Goal: Task Accomplishment & Management: Manage account settings

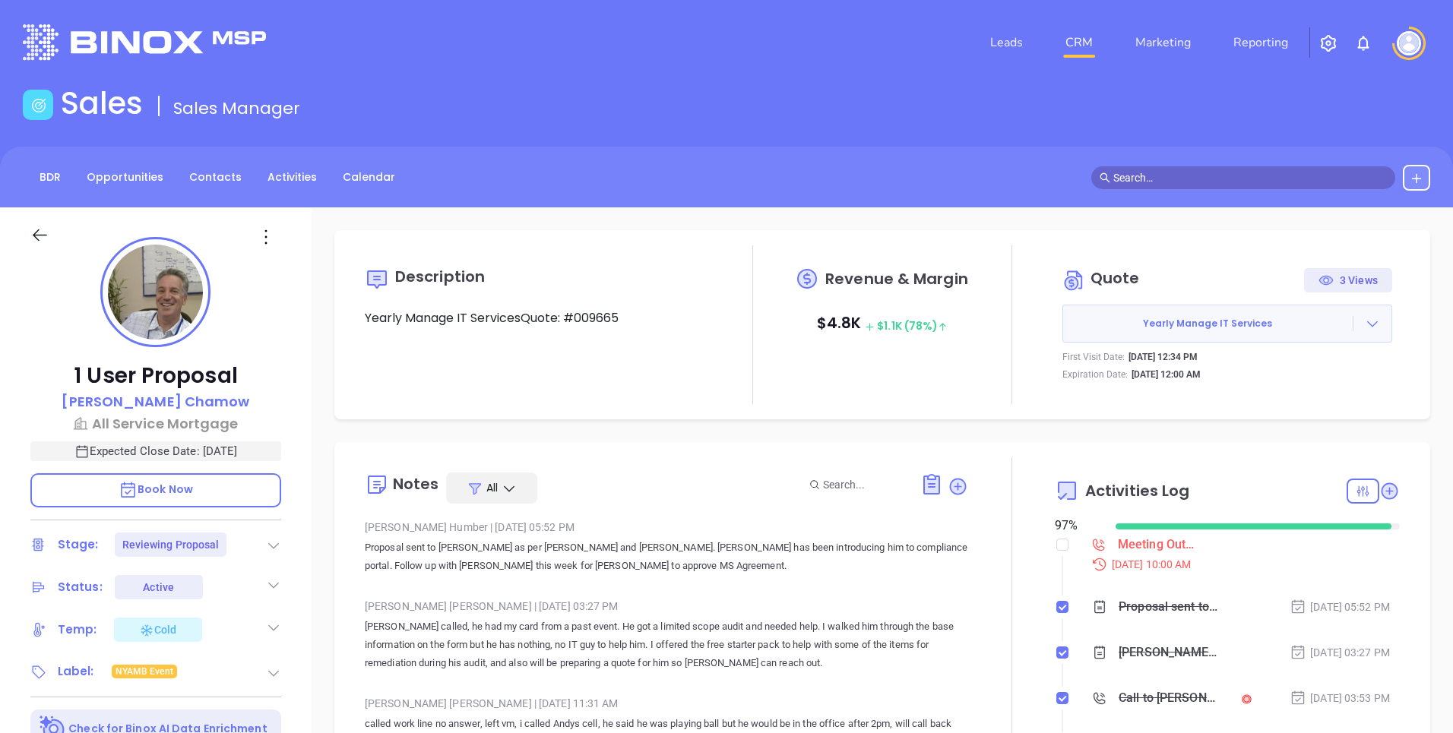
scroll to position [353, 0]
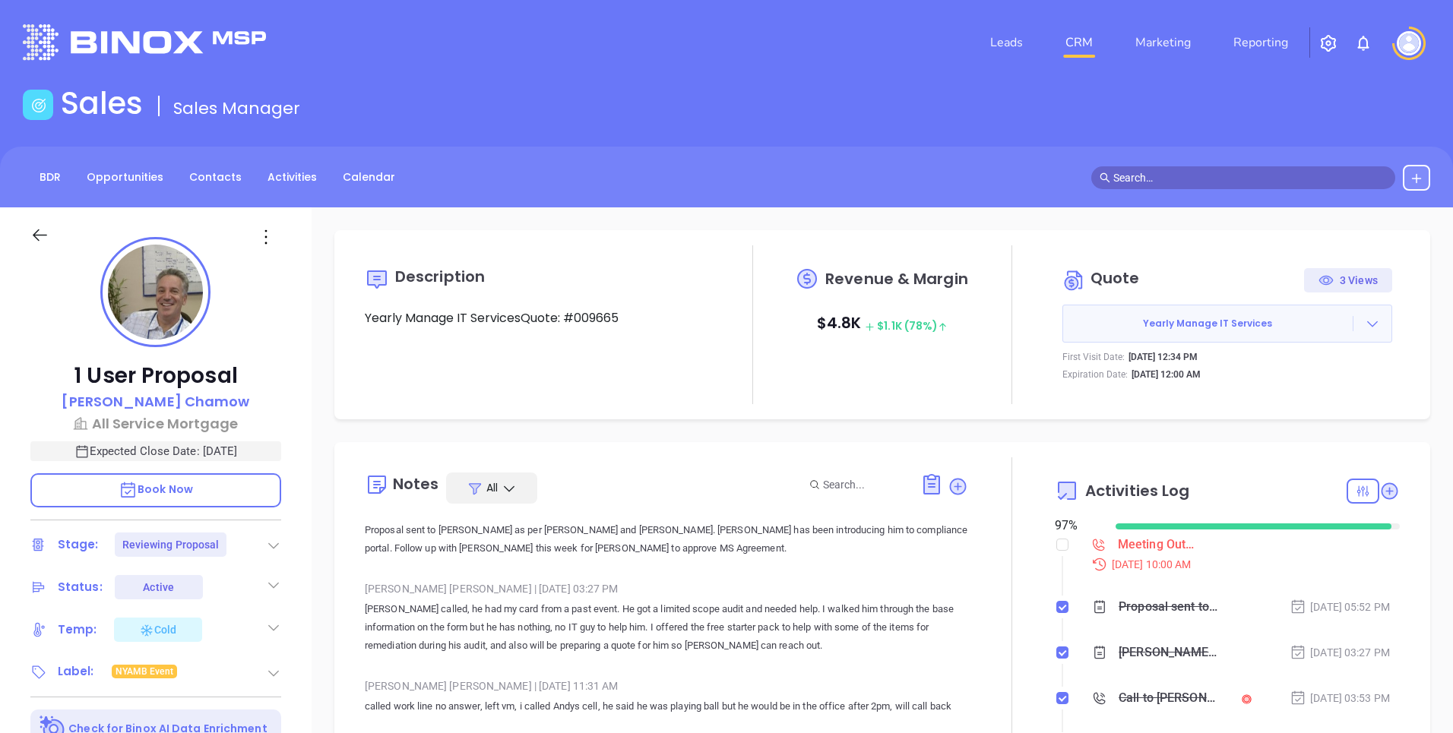
click at [1320, 43] on img "button" at bounding box center [1328, 43] width 18 height 18
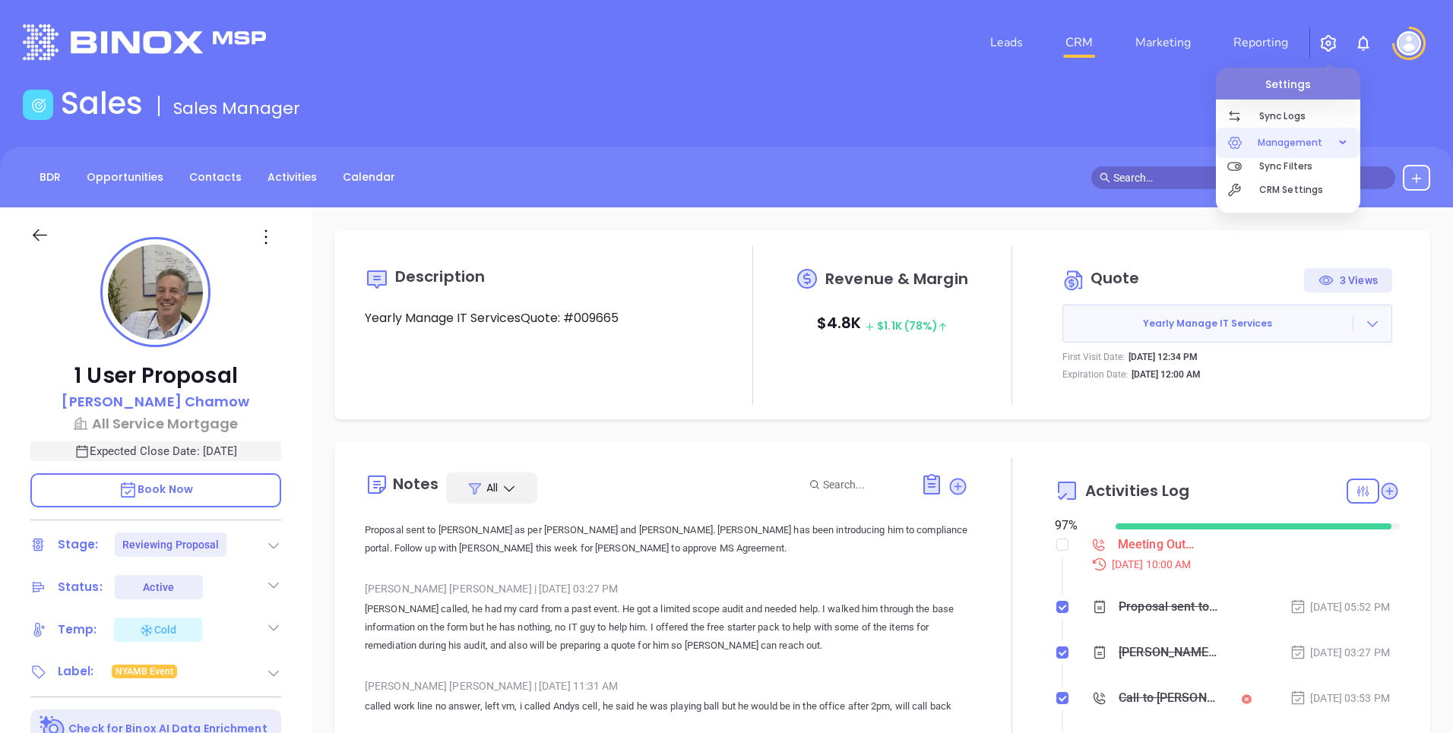
click at [1272, 140] on span "Management" at bounding box center [1290, 143] width 81 height 30
click at [1264, 280] on p "CRM Settings" at bounding box center [1309, 279] width 101 height 24
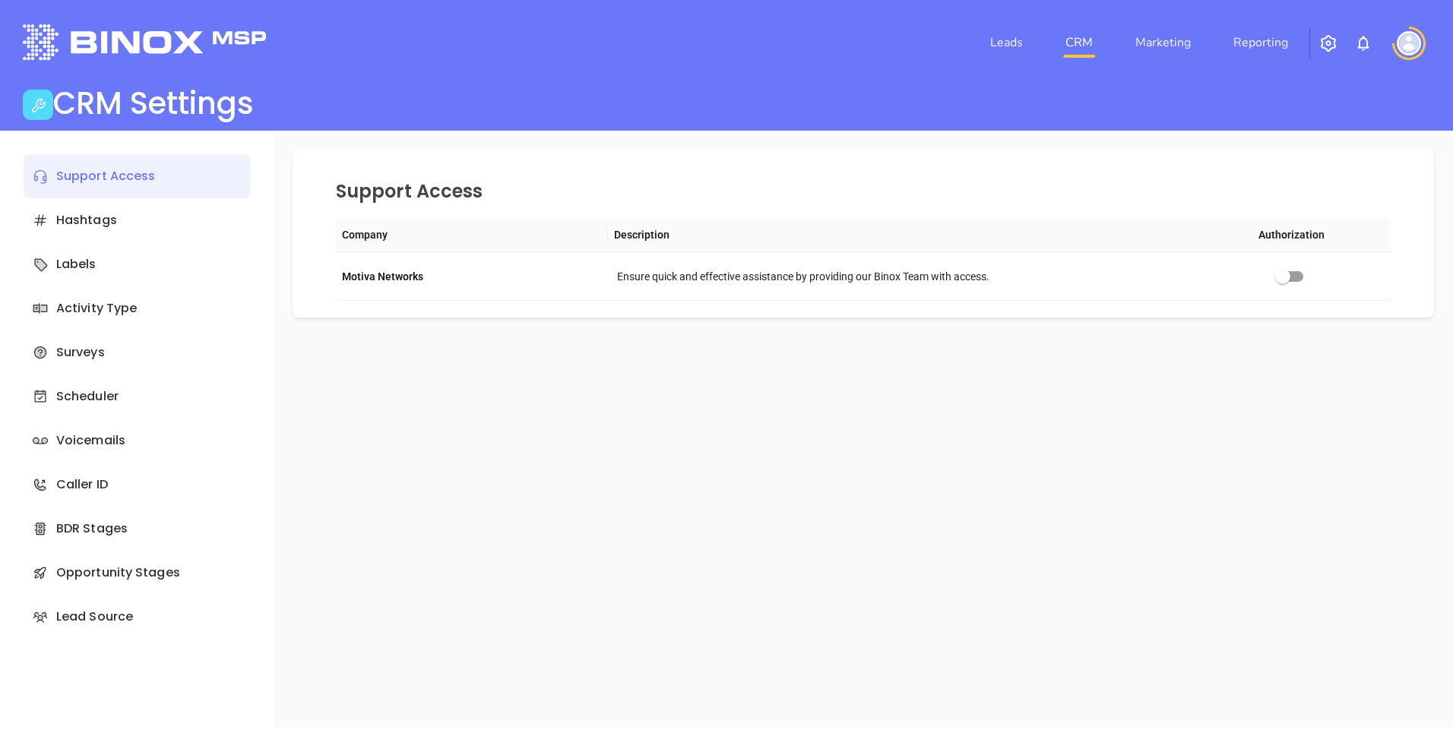
click at [320, 107] on div "CRM Settings" at bounding box center [726, 106] width 1425 height 43
click at [139, 226] on div "Hashtags" at bounding box center [137, 220] width 226 height 44
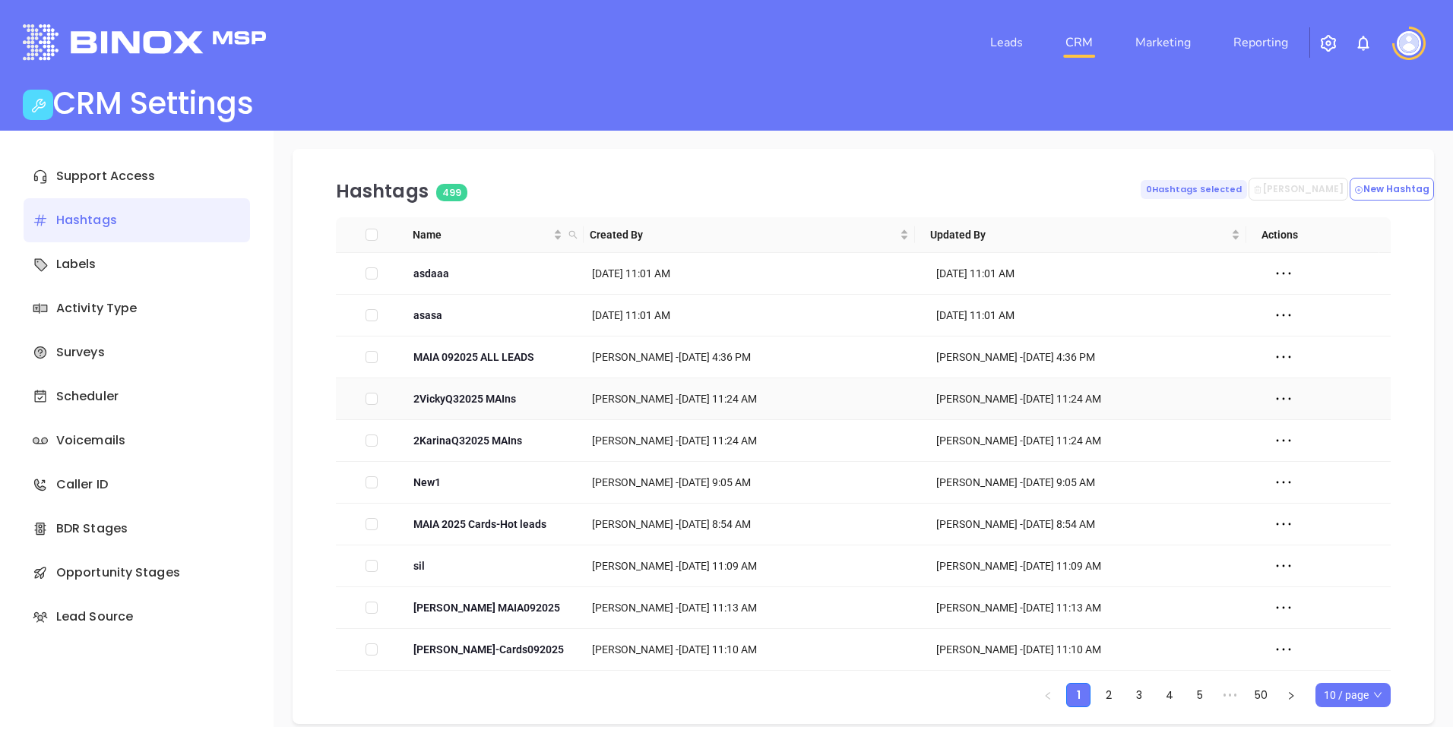
scroll to position [15, 0]
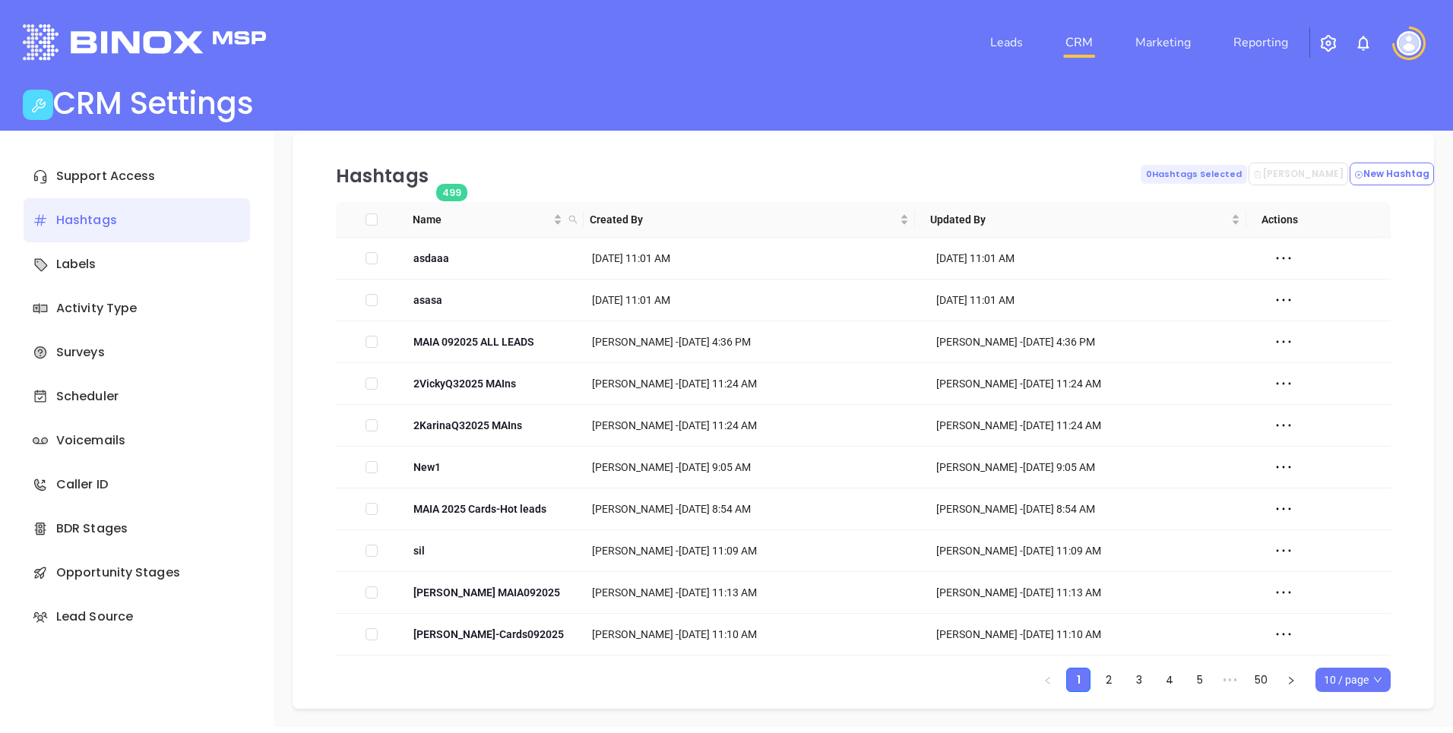
click at [1334, 681] on span "10 / page" at bounding box center [1353, 680] width 59 height 23
click at [1341, 647] on div "500 / page" at bounding box center [1352, 649] width 51 height 17
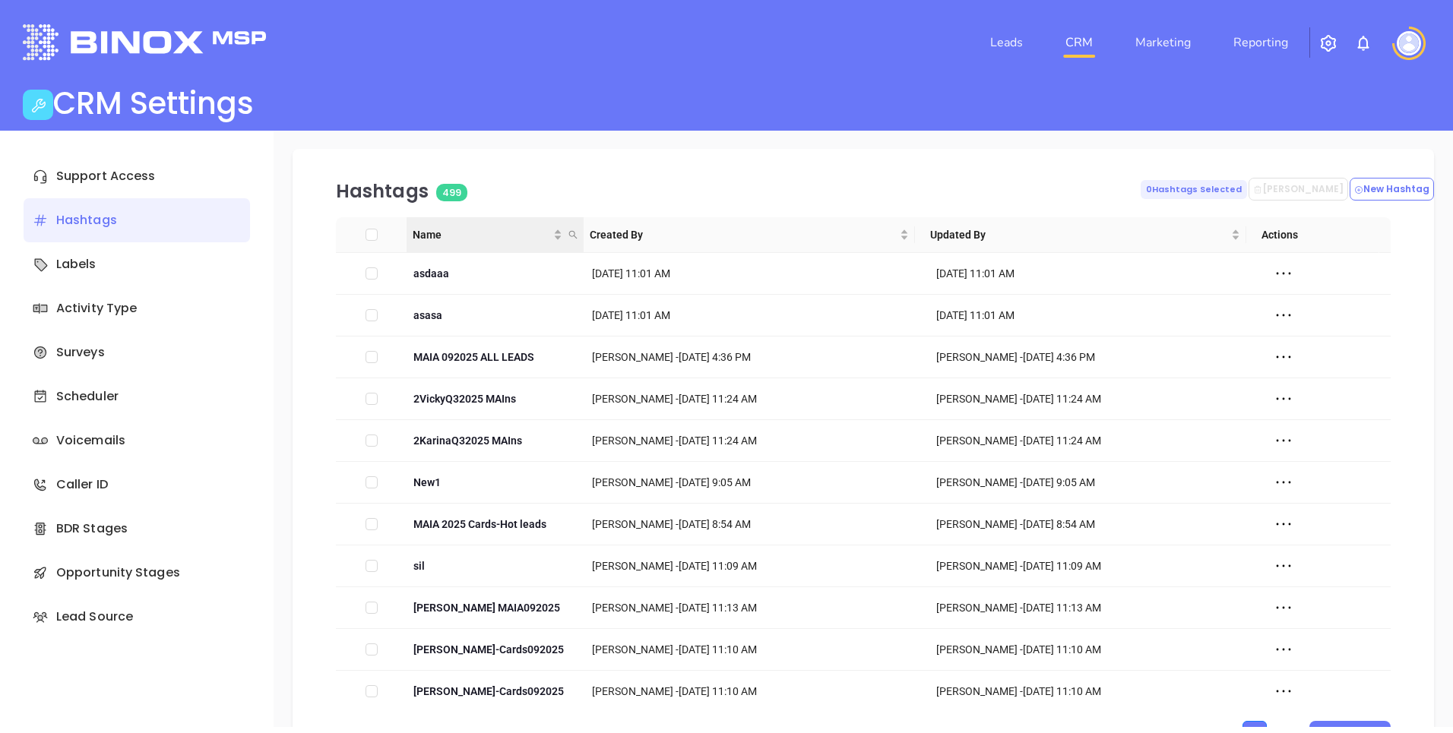
click at [570, 235] on icon "search" at bounding box center [572, 234] width 9 height 9
click at [530, 268] on input "text" at bounding box center [495, 267] width 153 height 24
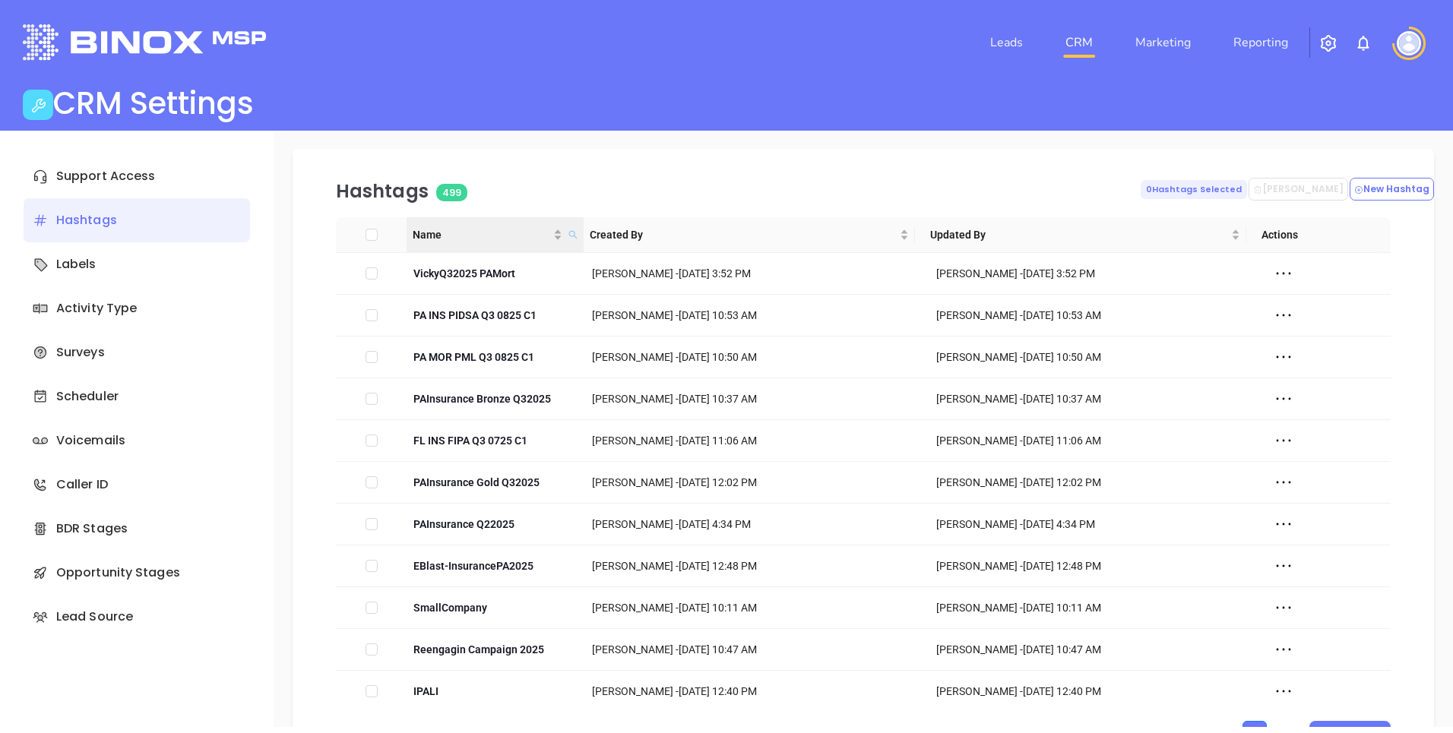
click at [572, 232] on icon "search" at bounding box center [572, 235] width 8 height 8
click at [516, 269] on input "PA" at bounding box center [495, 267] width 153 height 24
type input "PA Follow Up"
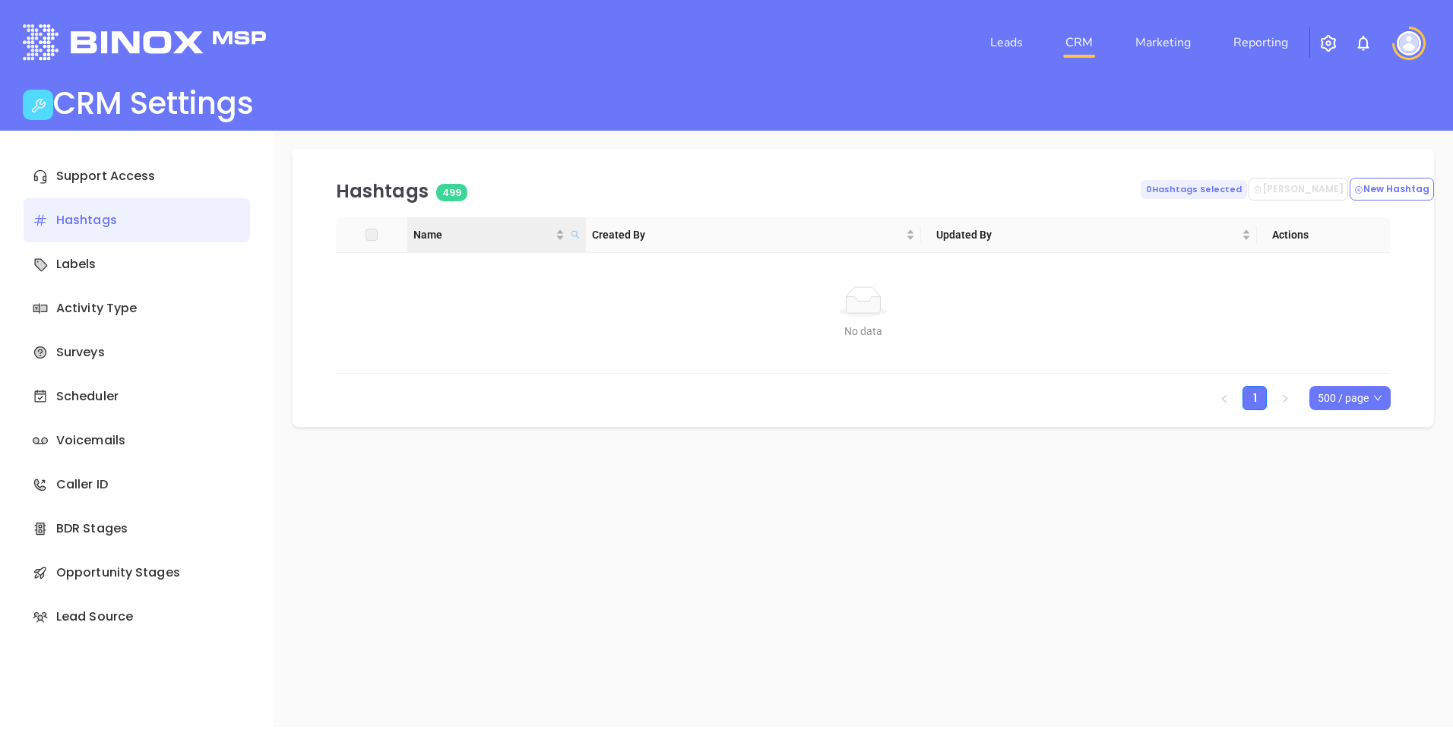
click at [571, 235] on icon "search" at bounding box center [575, 235] width 8 height 8
click at [514, 269] on input "PA Follow Up" at bounding box center [499, 267] width 153 height 24
click at [1122, 279] on td "No data No data" at bounding box center [863, 313] width 1055 height 121
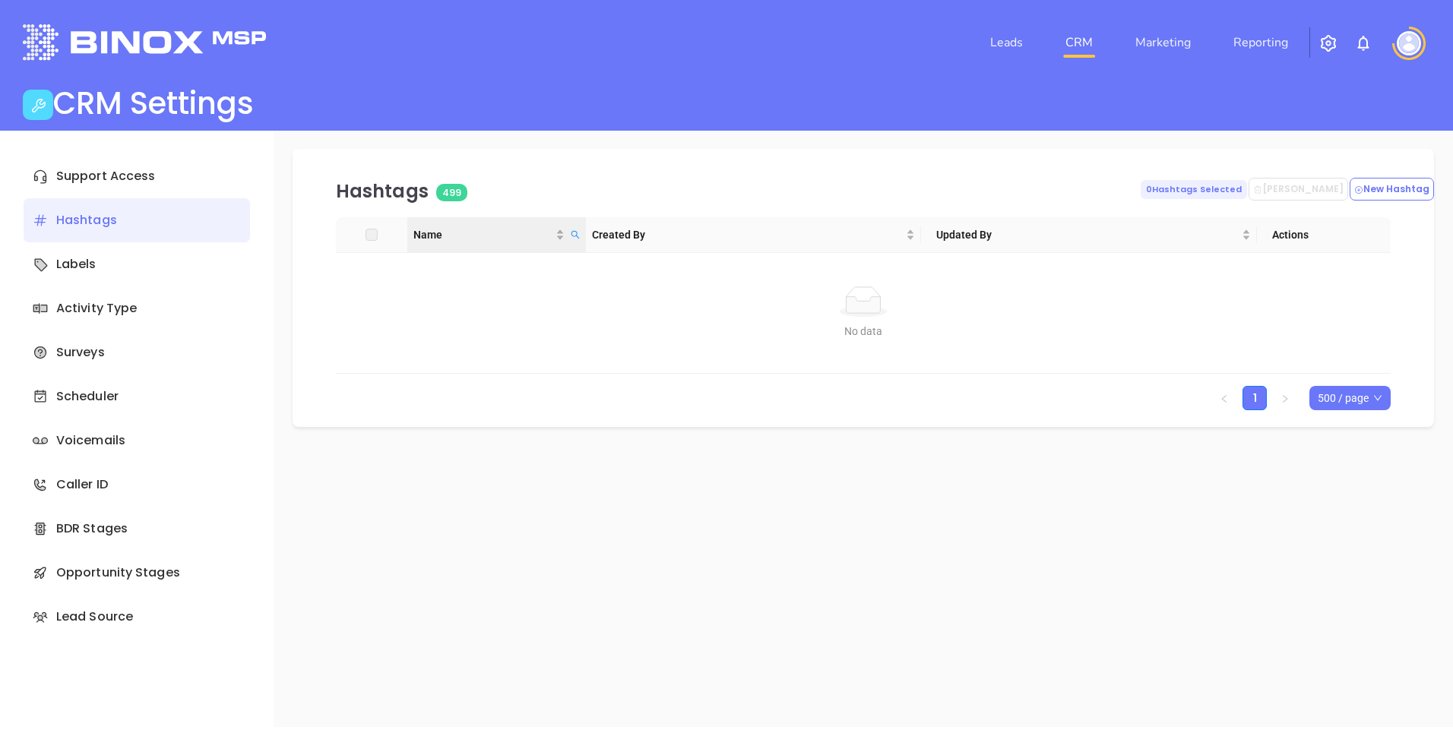
click at [568, 230] on span "Name" at bounding box center [575, 234] width 15 height 23
type input "PA Follow Up"
click at [549, 270] on input "PA Follow Up" at bounding box center [499, 267] width 153 height 24
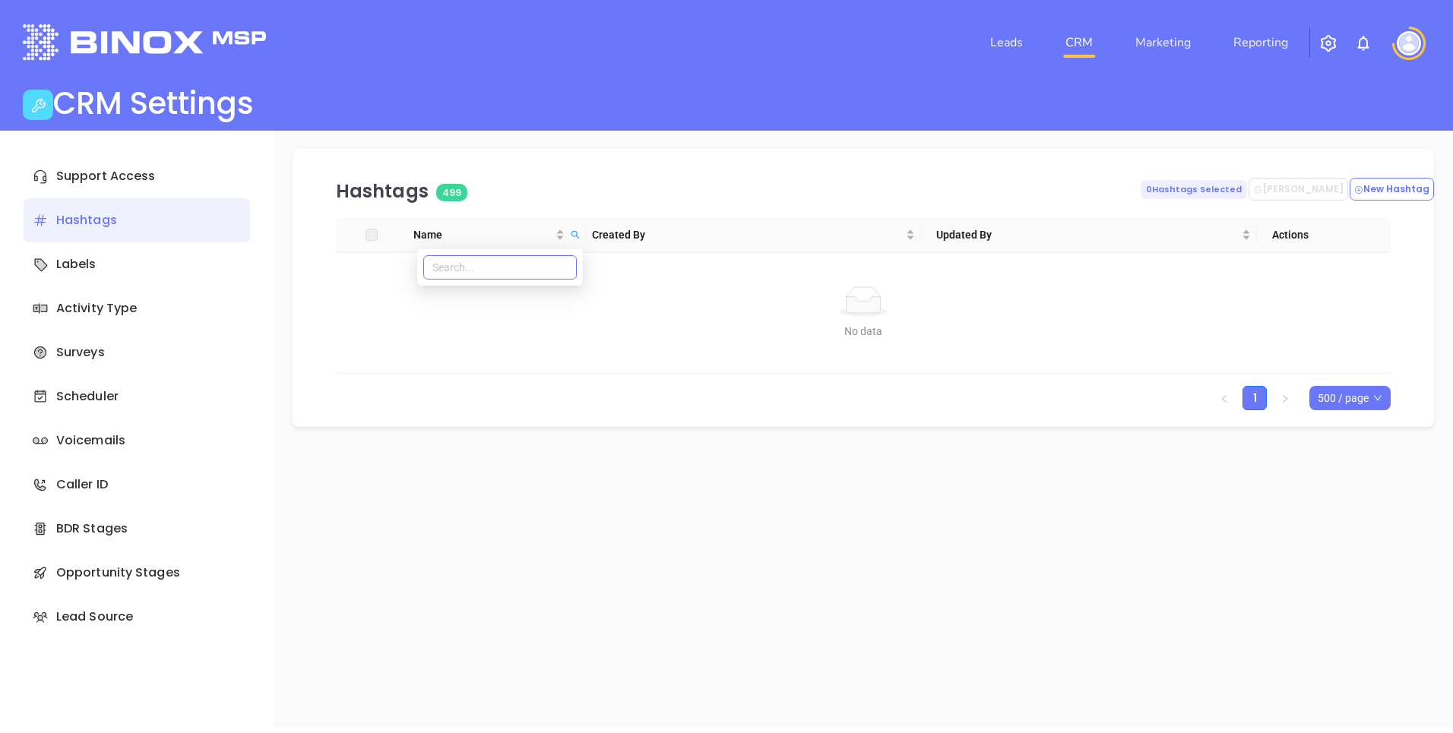
type input "]"
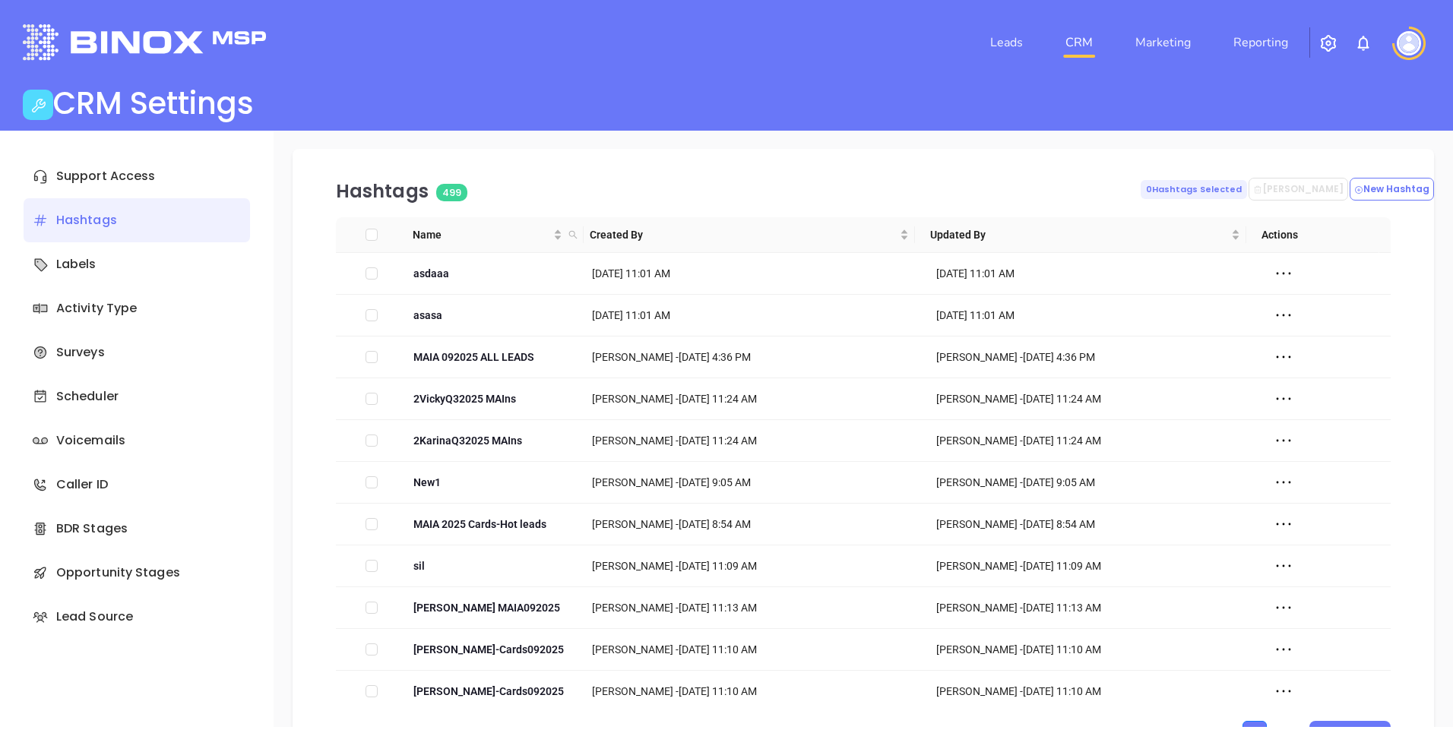
click at [568, 186] on p "Hashtags 499" at bounding box center [729, 191] width 786 height 27
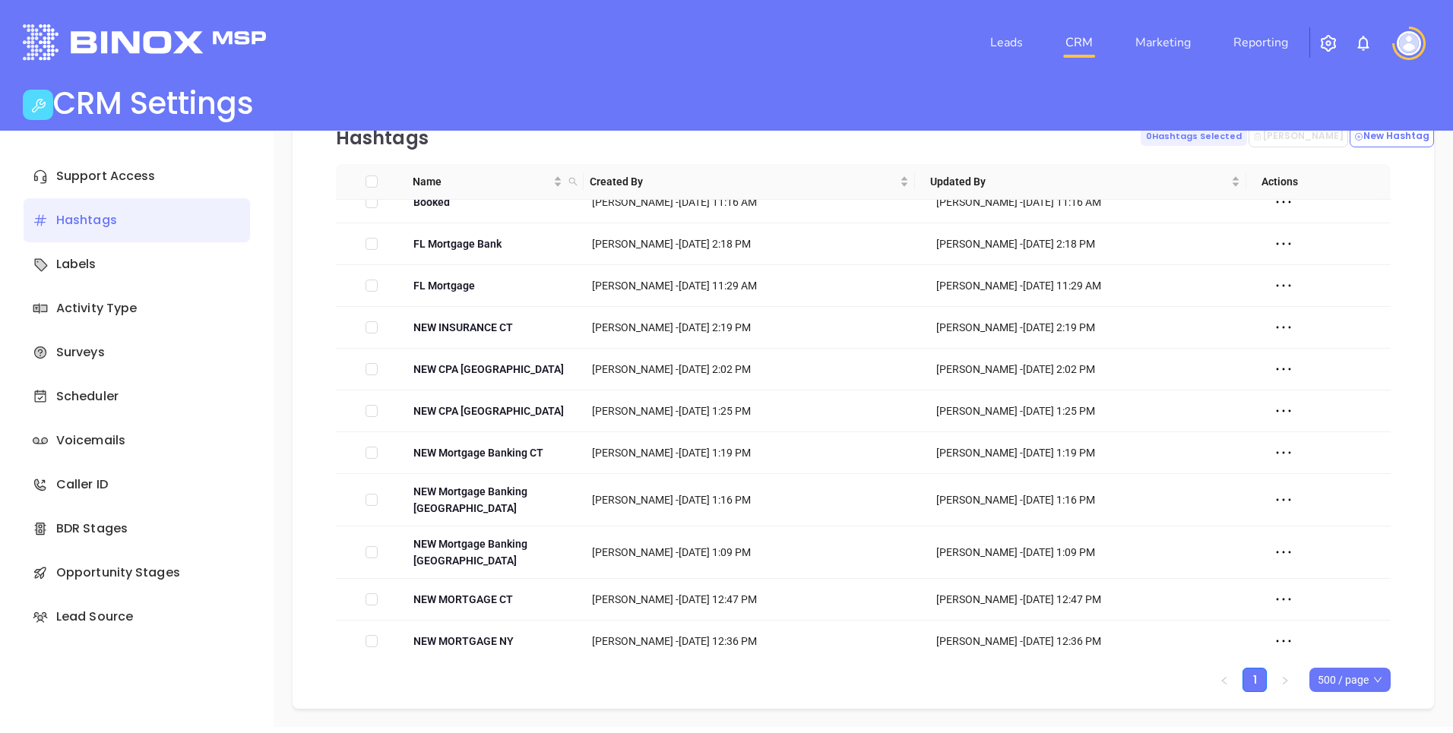
scroll to position [7451, 0]
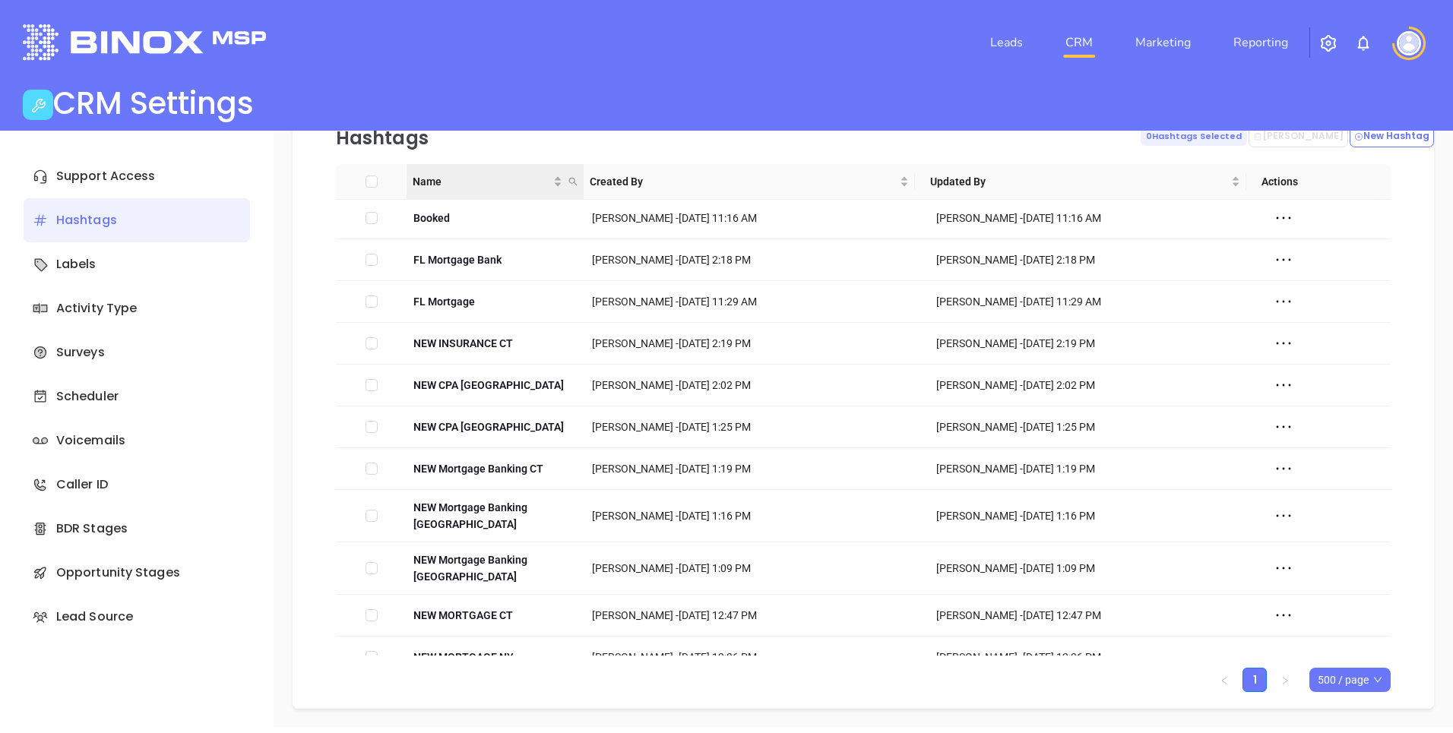
click at [572, 182] on icon "search" at bounding box center [572, 181] width 9 height 9
click at [522, 216] on input "text" at bounding box center [495, 214] width 153 height 24
type input "follow"
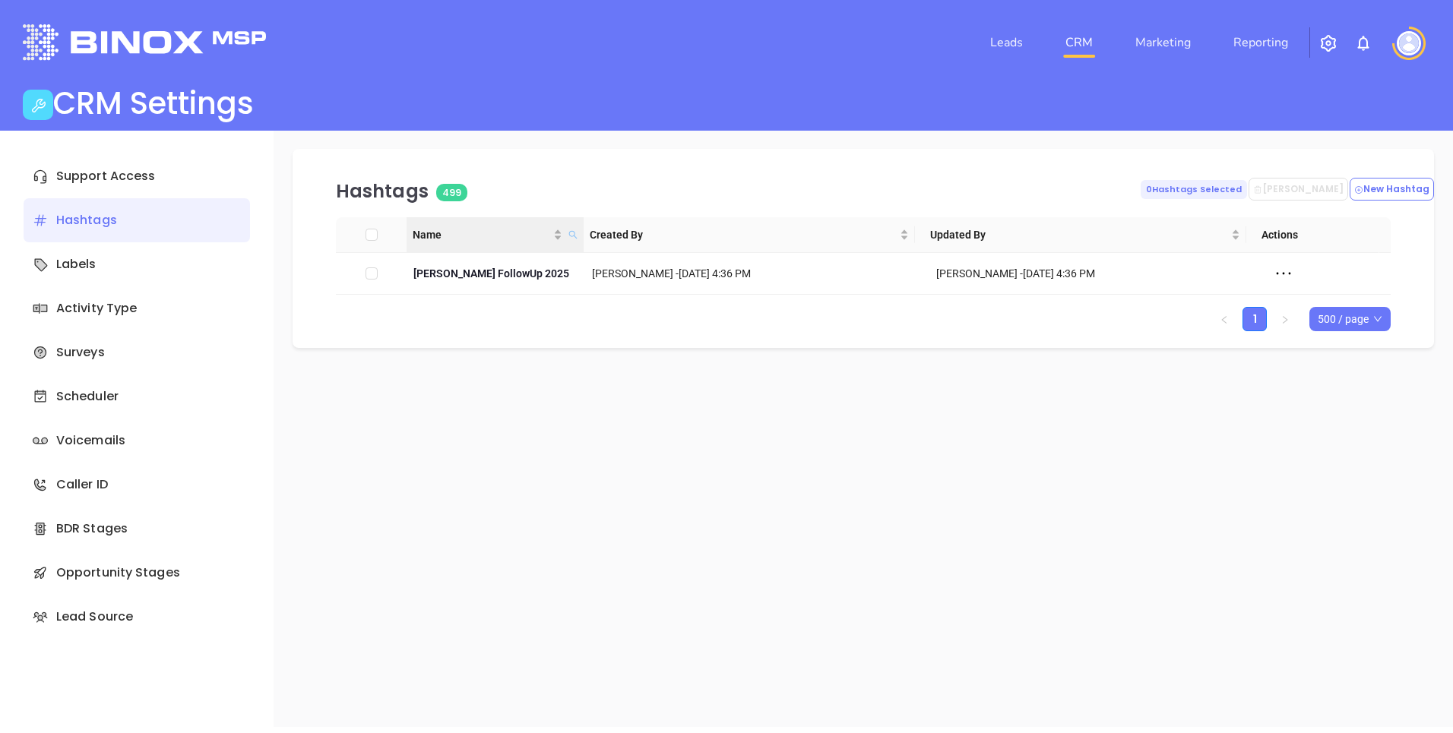
click at [575, 238] on icon "search" at bounding box center [572, 235] width 8 height 8
click at [394, 419] on div "Hashtags 499 0 Hashtags Selected Delete Hashtag New Hashtag Name Created By Upd…" at bounding box center [863, 429] width 1179 height 596
click at [180, 259] on div "Labels" at bounding box center [137, 264] width 226 height 44
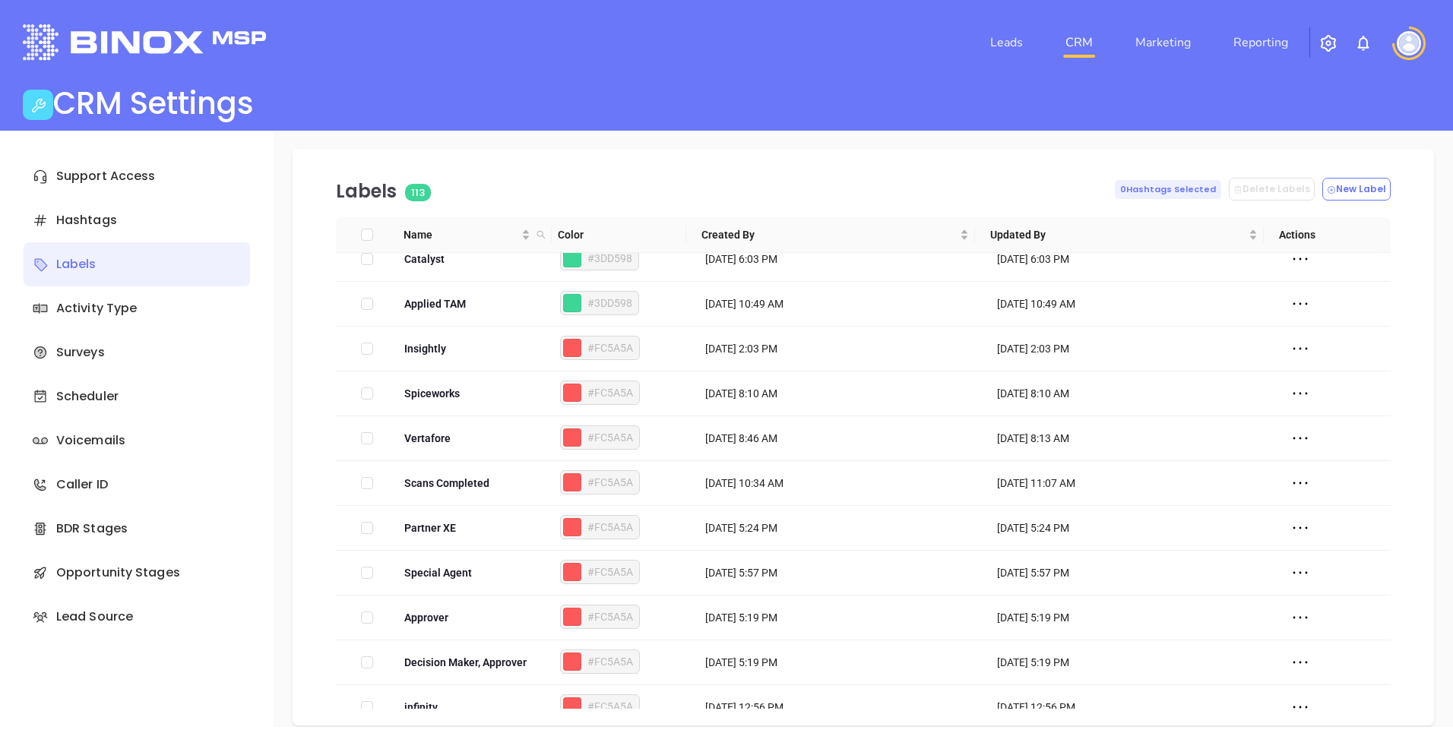
scroll to position [1253, 0]
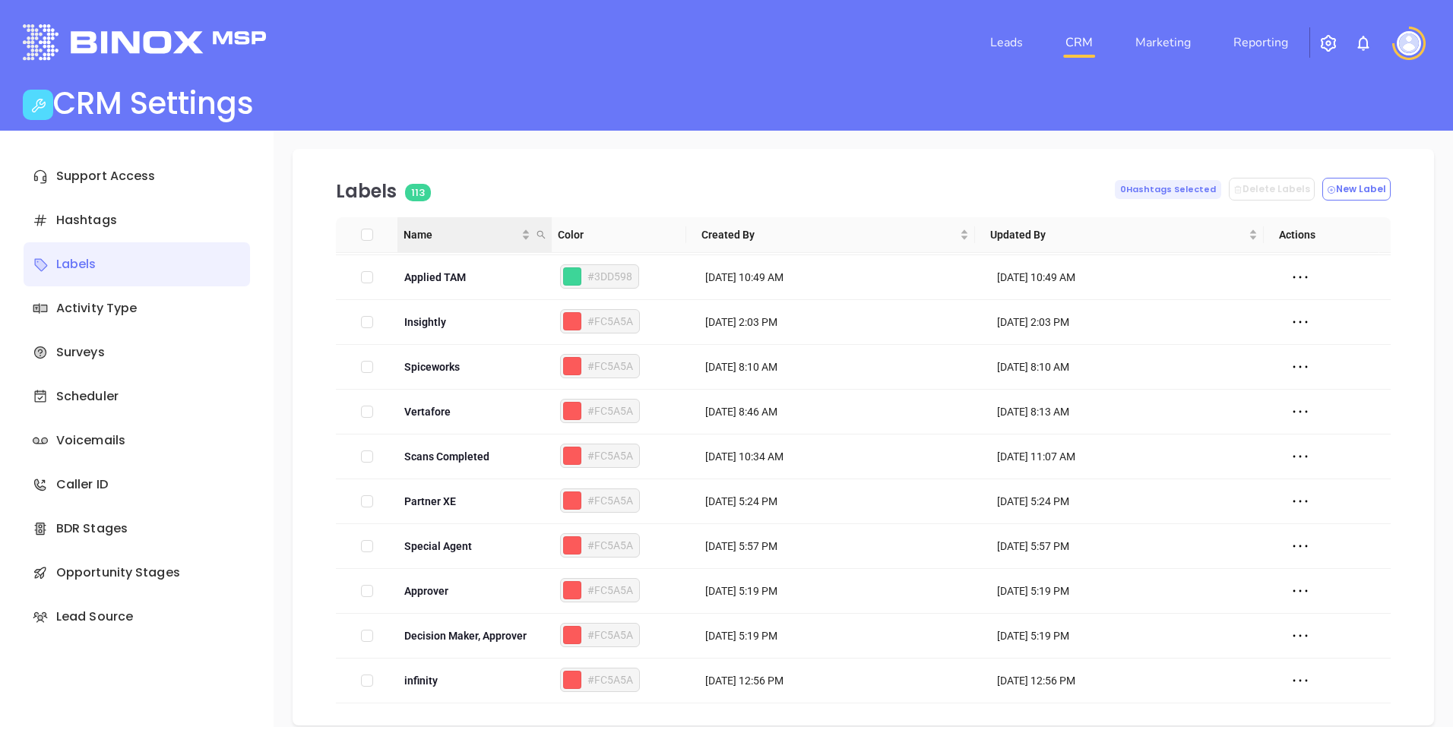
click at [538, 233] on icon "search" at bounding box center [540, 234] width 9 height 9
click at [492, 268] on input "text" at bounding box center [463, 267] width 153 height 24
type input "follow"
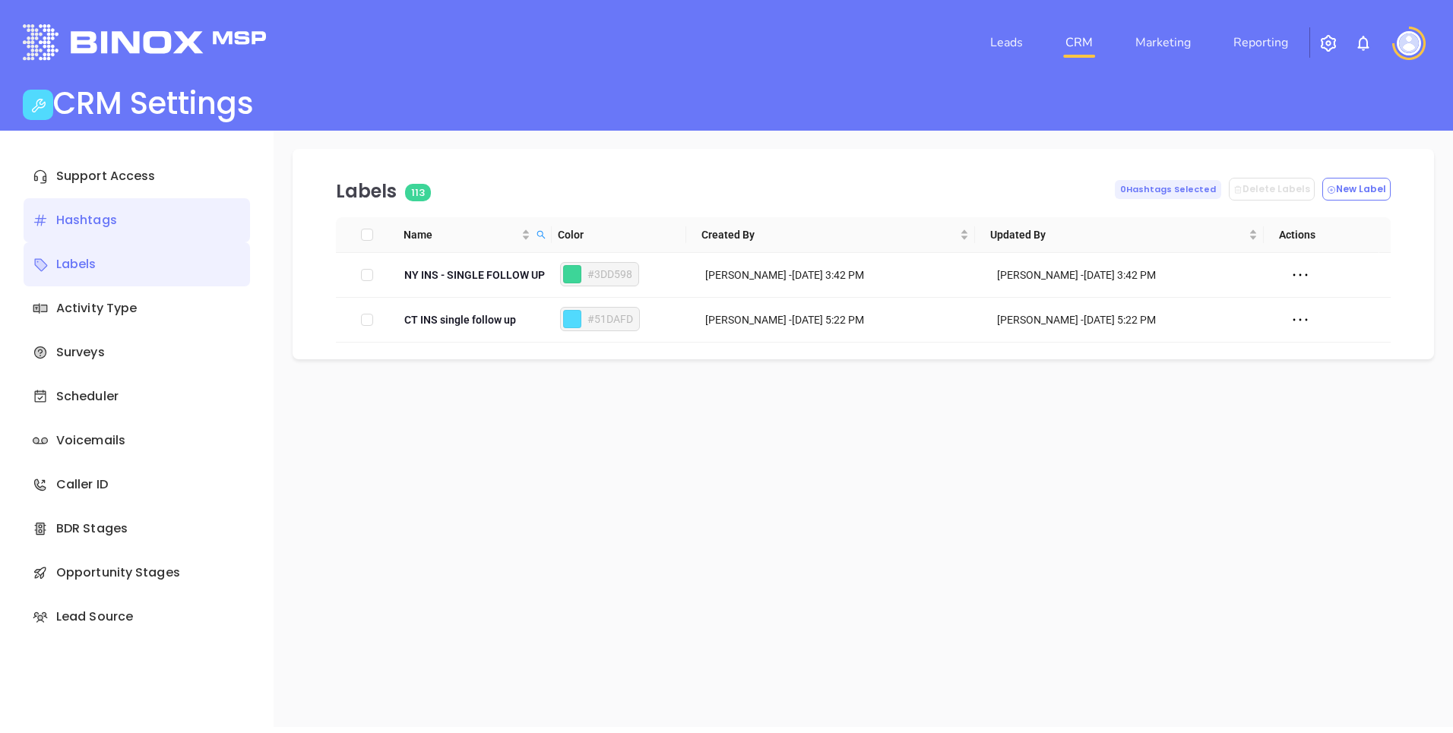
click at [120, 224] on div "Hashtags" at bounding box center [137, 220] width 226 height 44
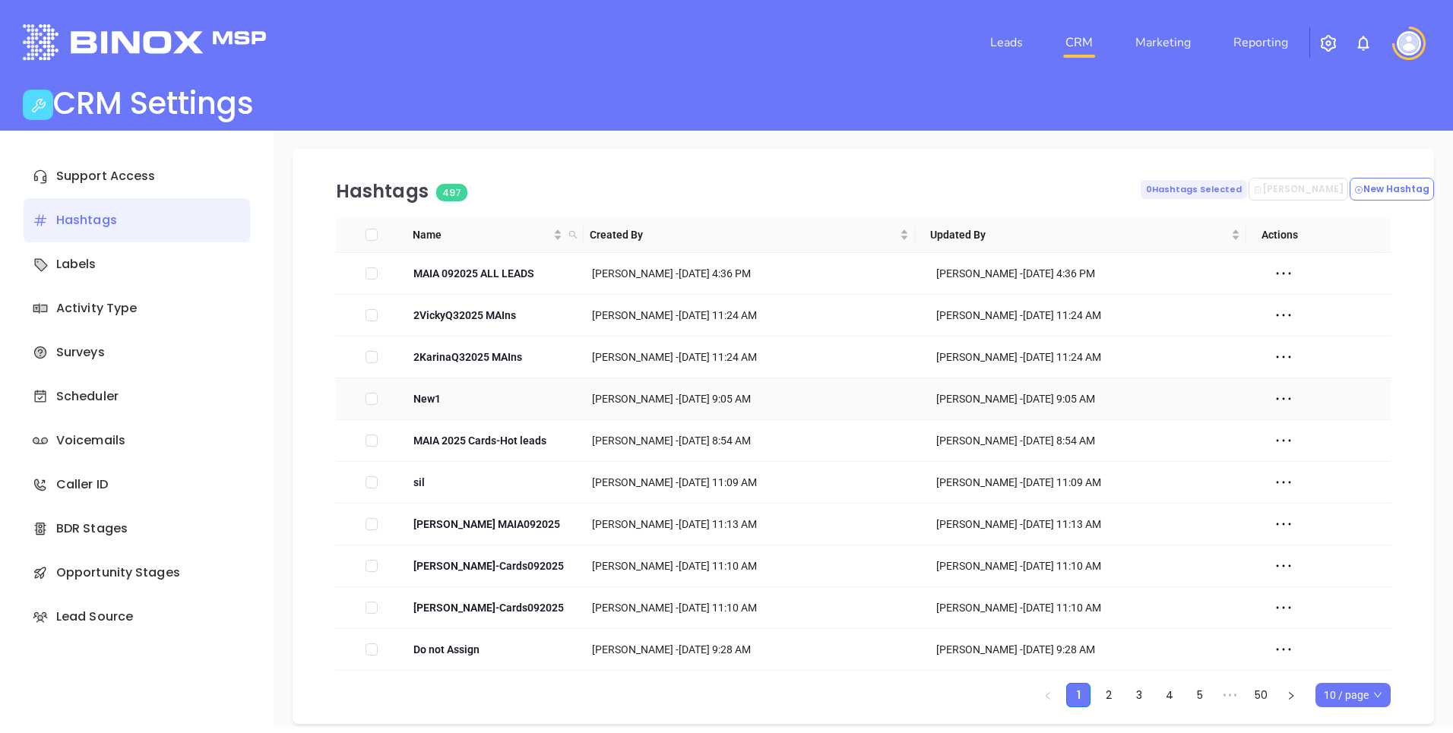
scroll to position [15, 0]
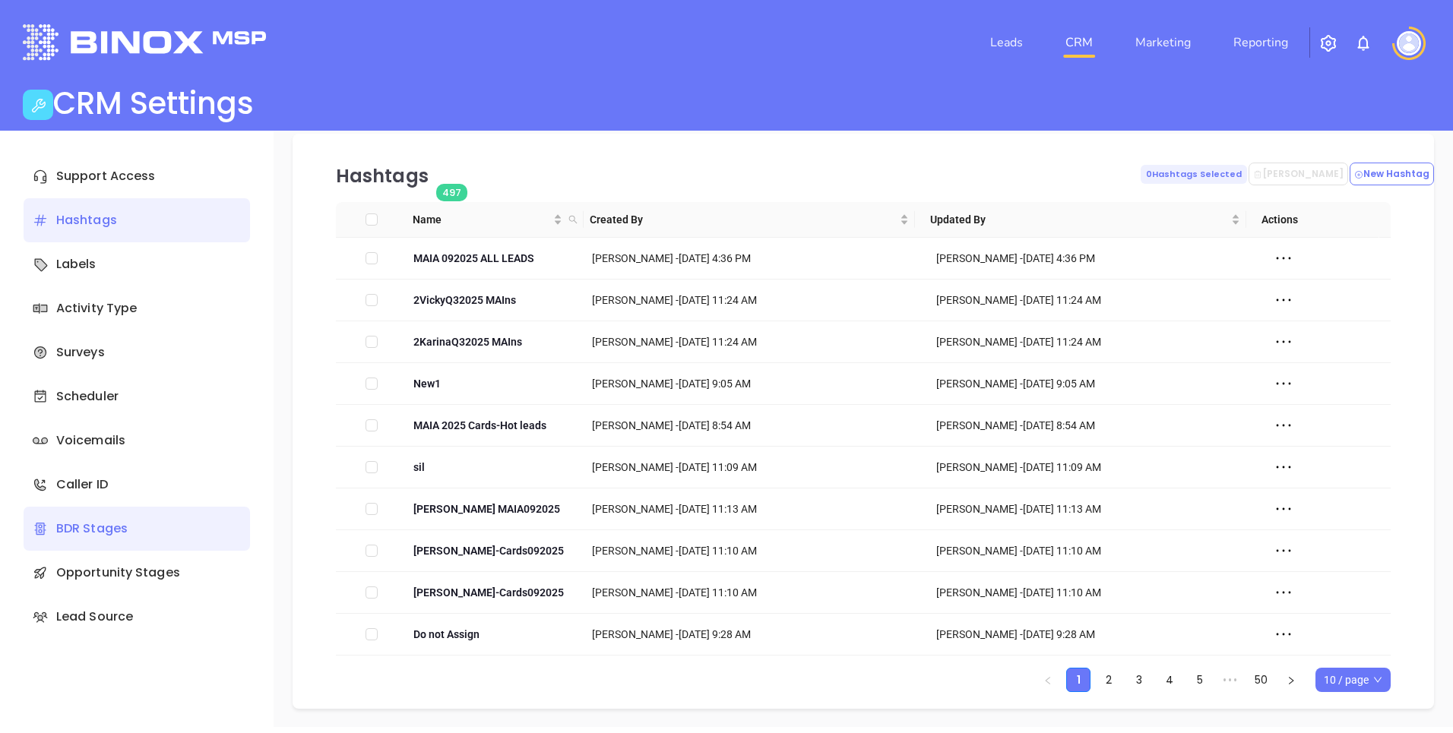
click at [134, 534] on div "BDR Stages" at bounding box center [137, 529] width 226 height 44
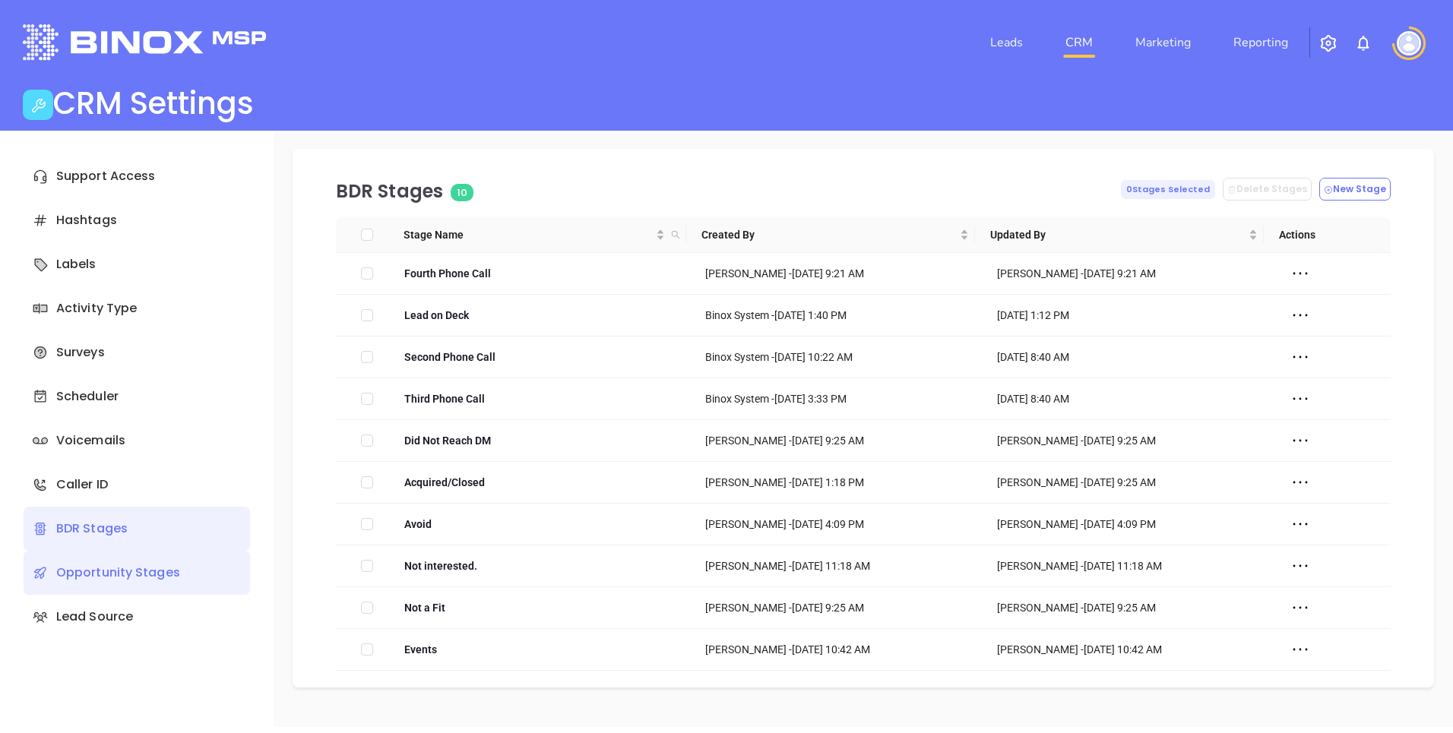
click at [115, 559] on div "Opportunity Stages" at bounding box center [137, 573] width 226 height 44
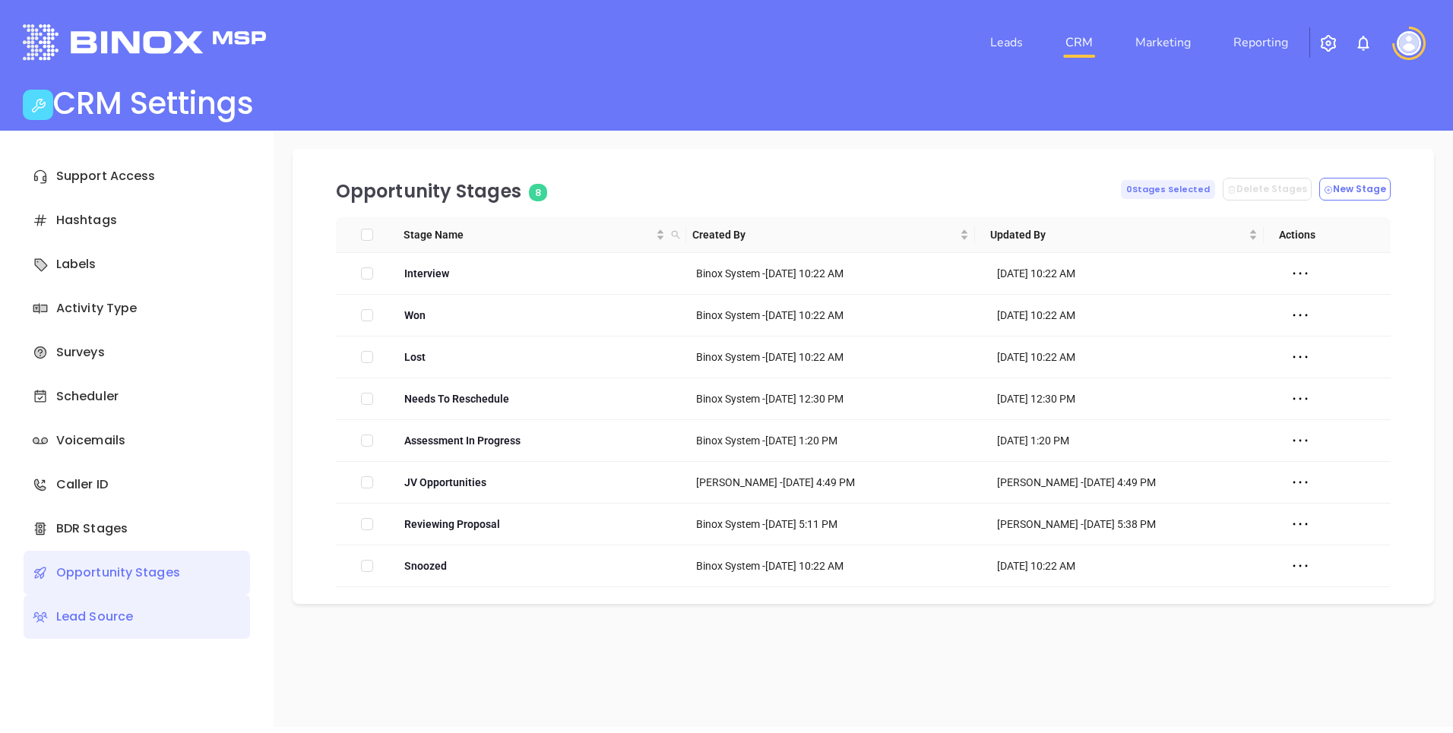
click at [100, 615] on div "Lead Source" at bounding box center [137, 617] width 226 height 44
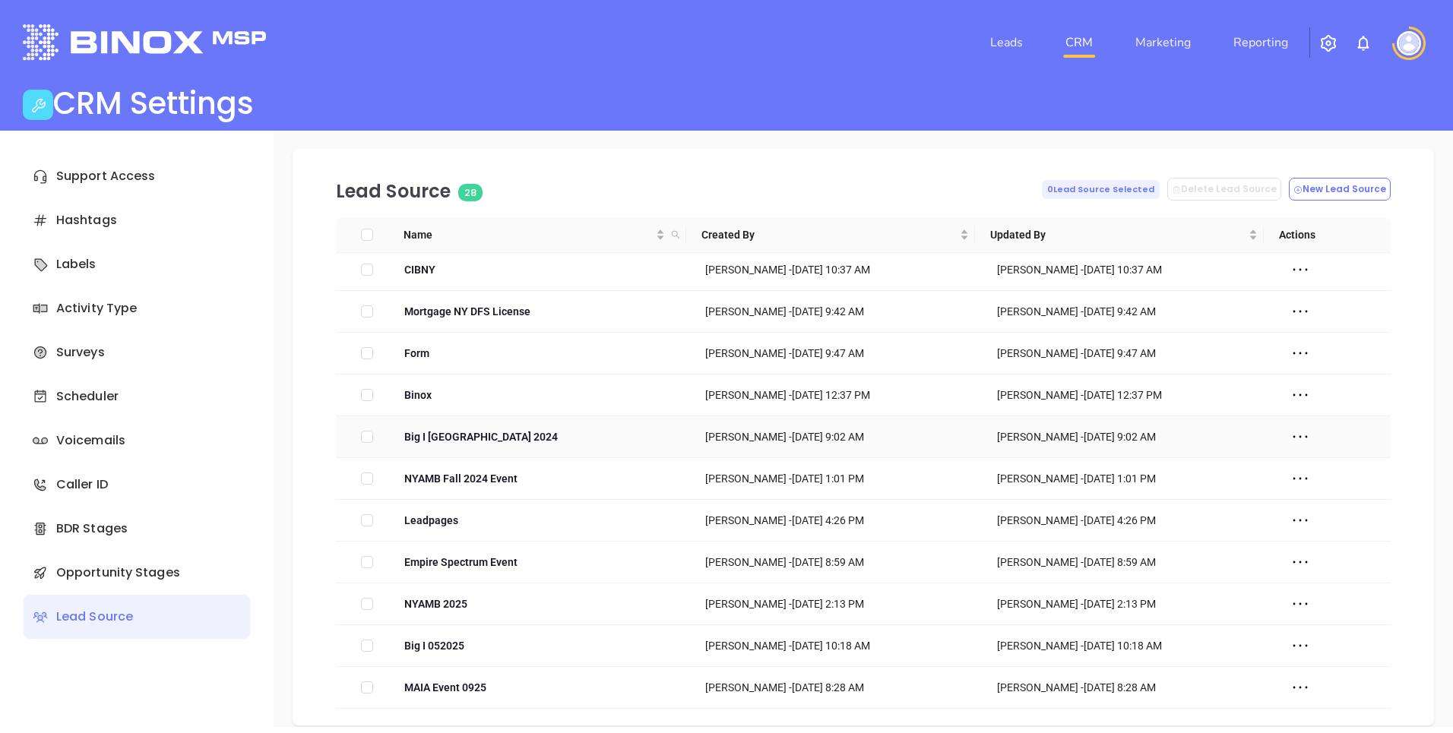
scroll to position [17, 0]
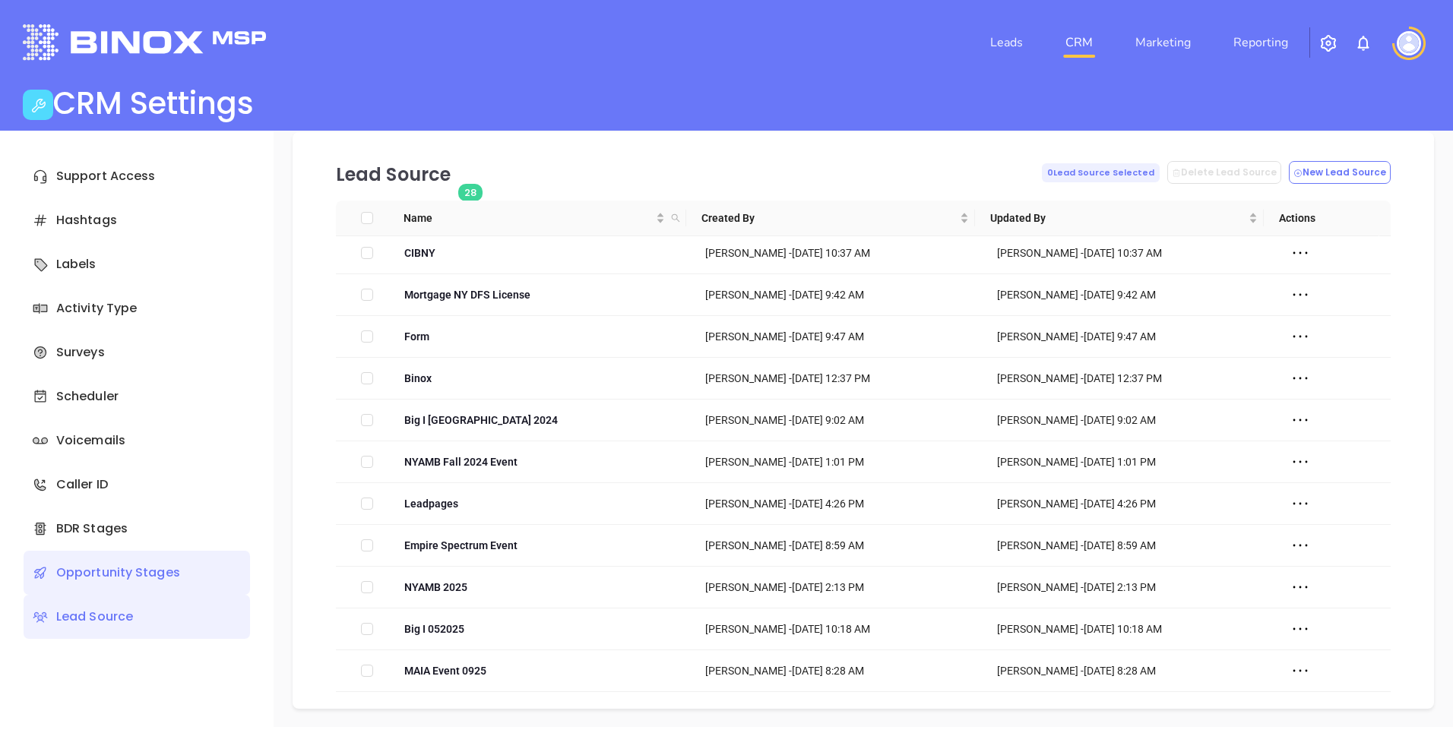
click at [143, 563] on div "Opportunity Stages" at bounding box center [137, 573] width 226 height 44
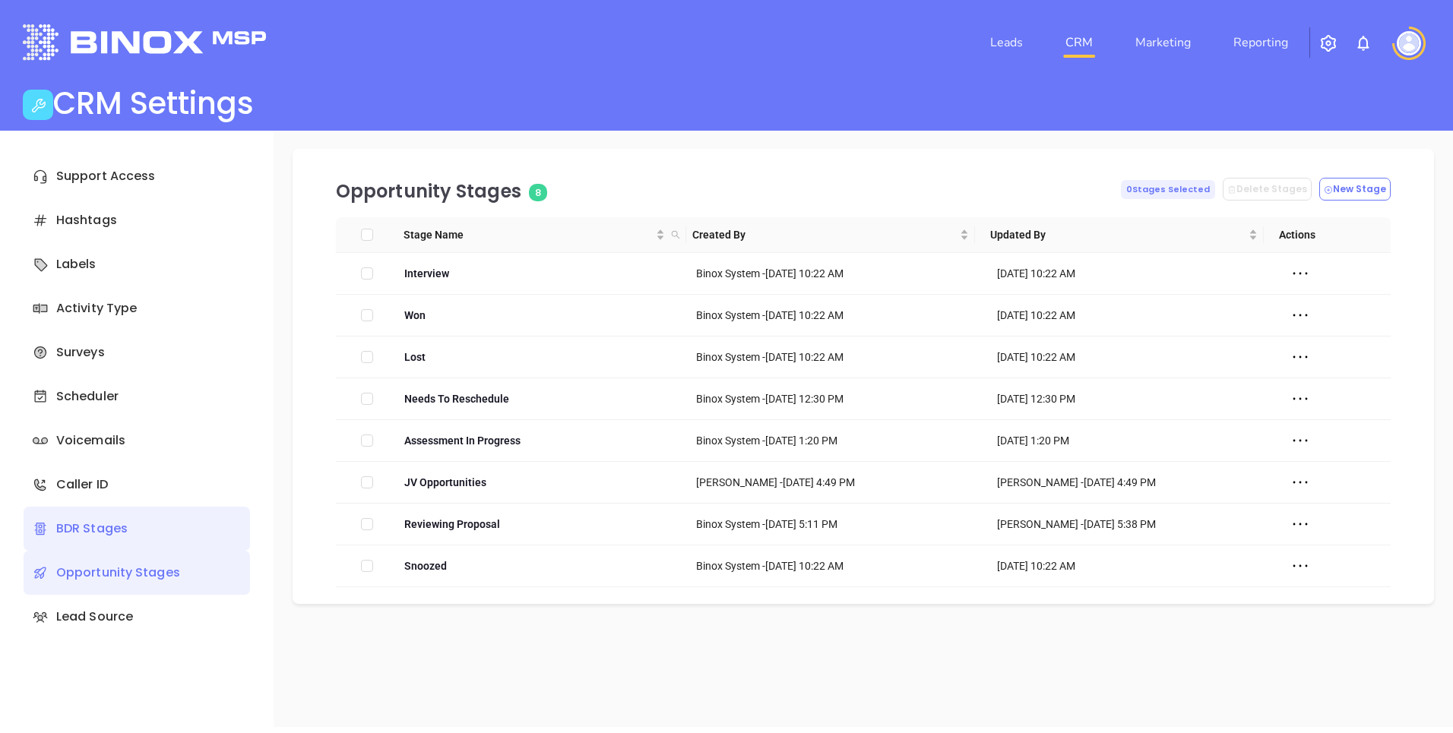
click at [136, 515] on div "BDR Stages" at bounding box center [137, 529] width 226 height 44
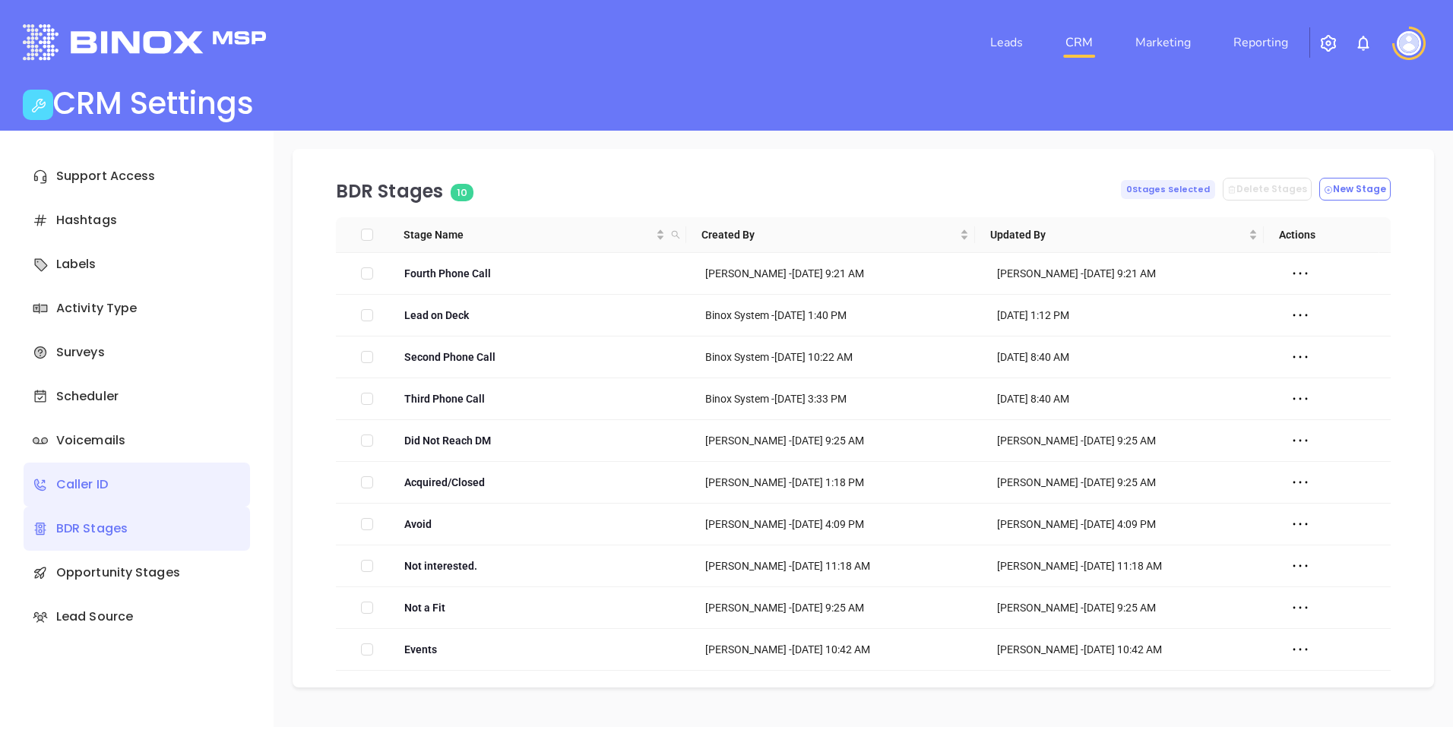
click at [103, 490] on div "Caller ID" at bounding box center [137, 485] width 226 height 44
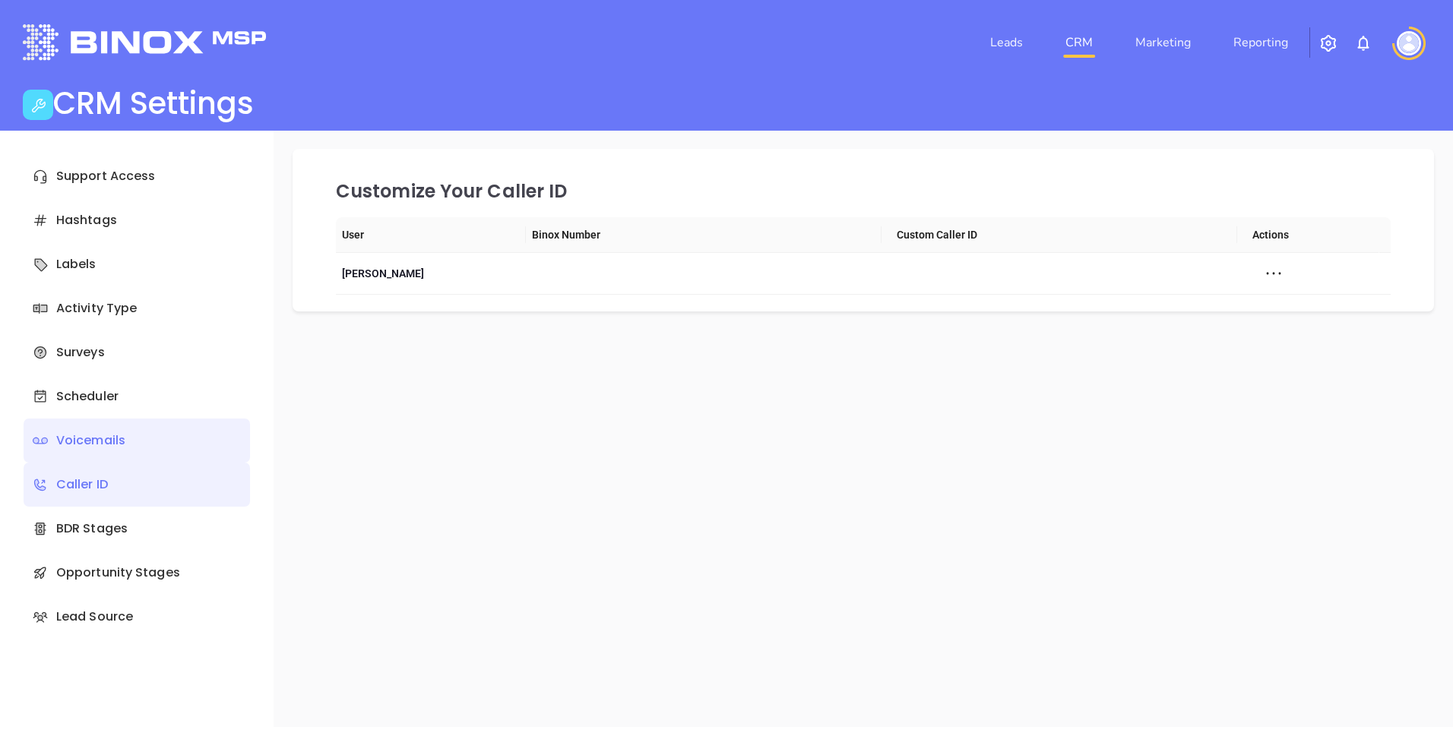
click at [109, 457] on div "Voicemails" at bounding box center [137, 441] width 226 height 44
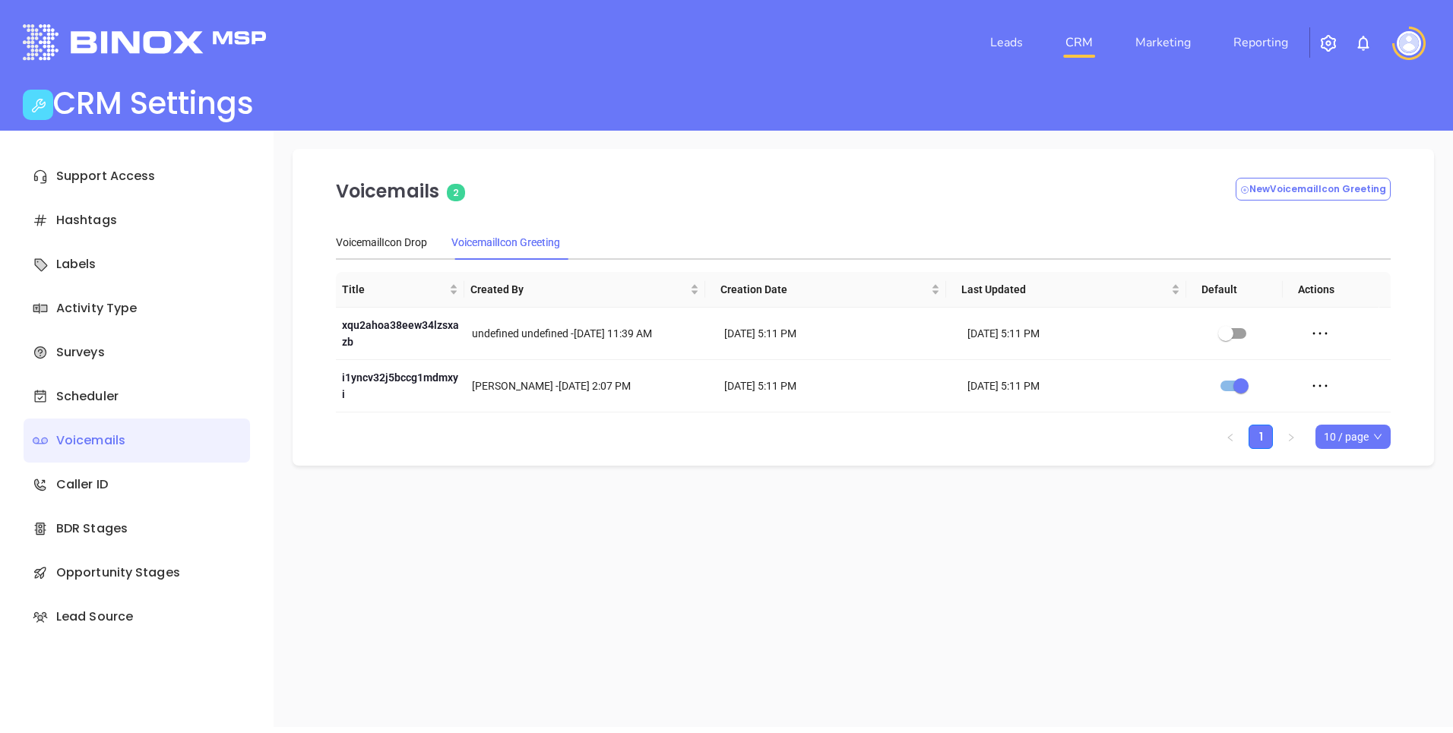
click at [120, 419] on div "Voicemails" at bounding box center [137, 441] width 226 height 44
click at [130, 394] on div "Scheduler" at bounding box center [137, 397] width 226 height 44
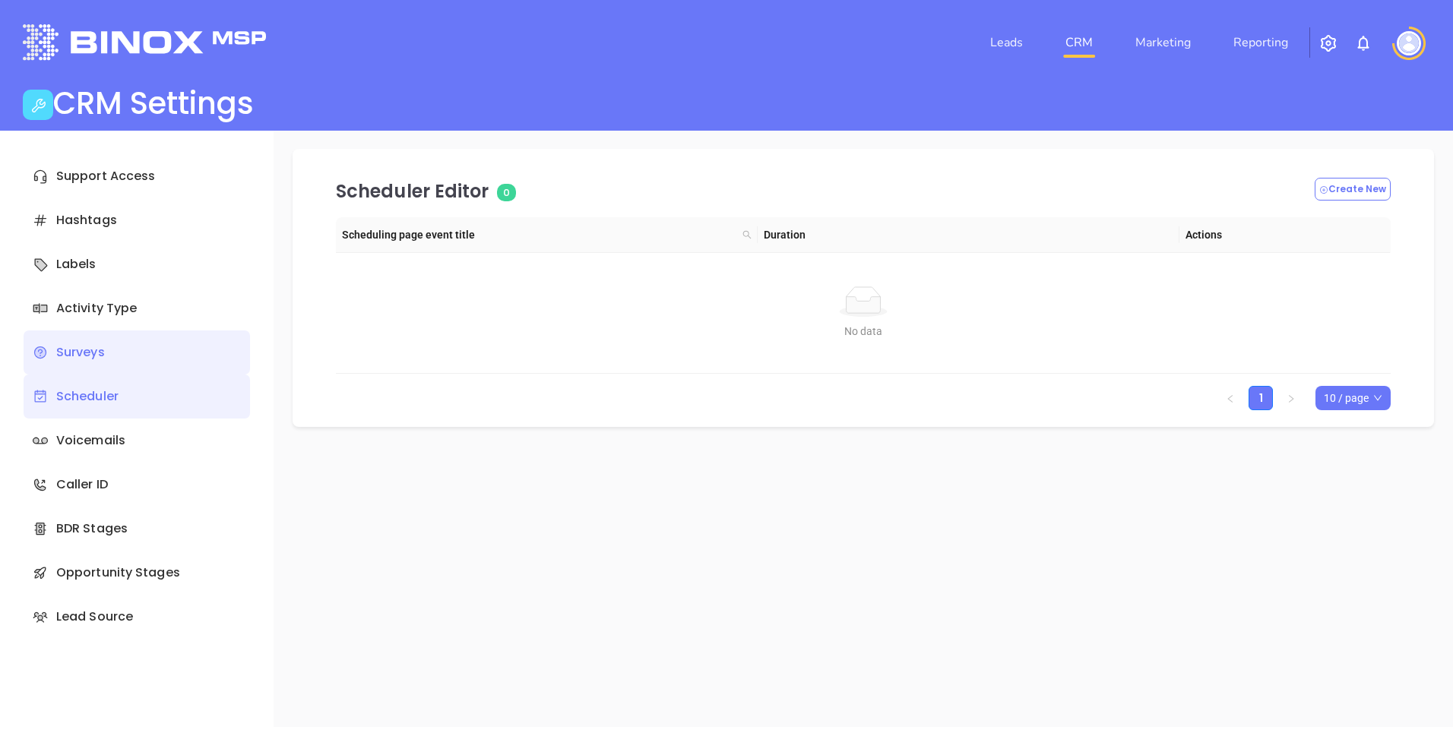
click at [141, 344] on div "Surveys" at bounding box center [137, 352] width 226 height 44
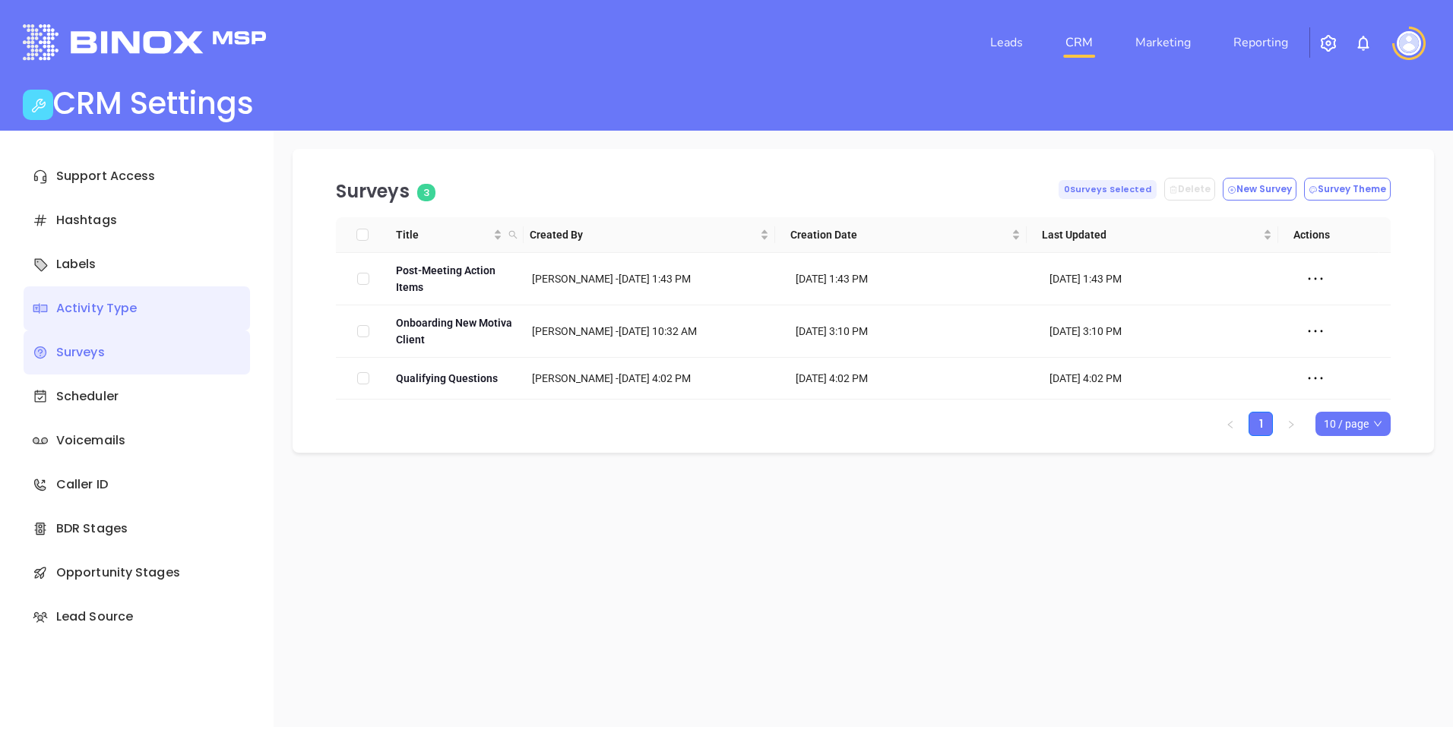
click at [153, 315] on div "Activity Type" at bounding box center [137, 308] width 226 height 44
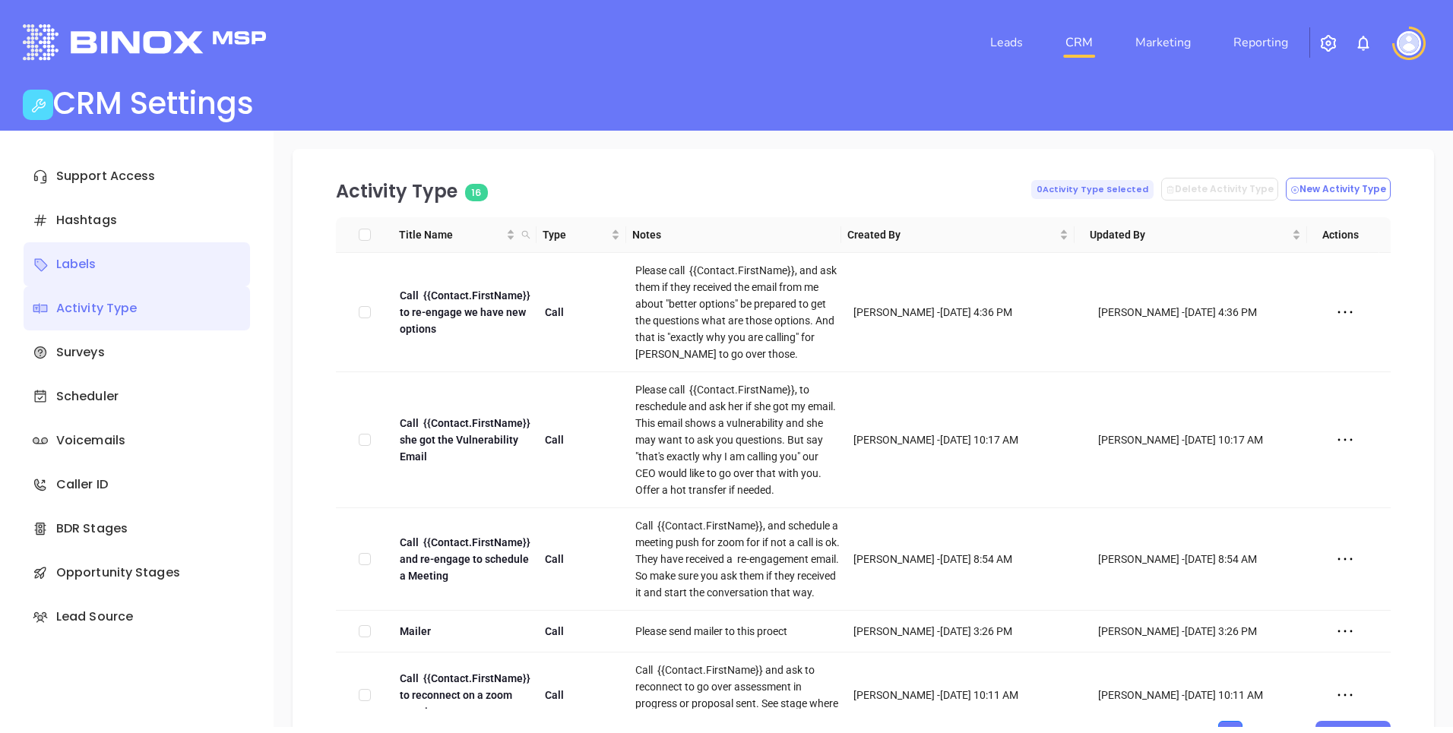
click at [149, 258] on div "Labels" at bounding box center [137, 264] width 226 height 44
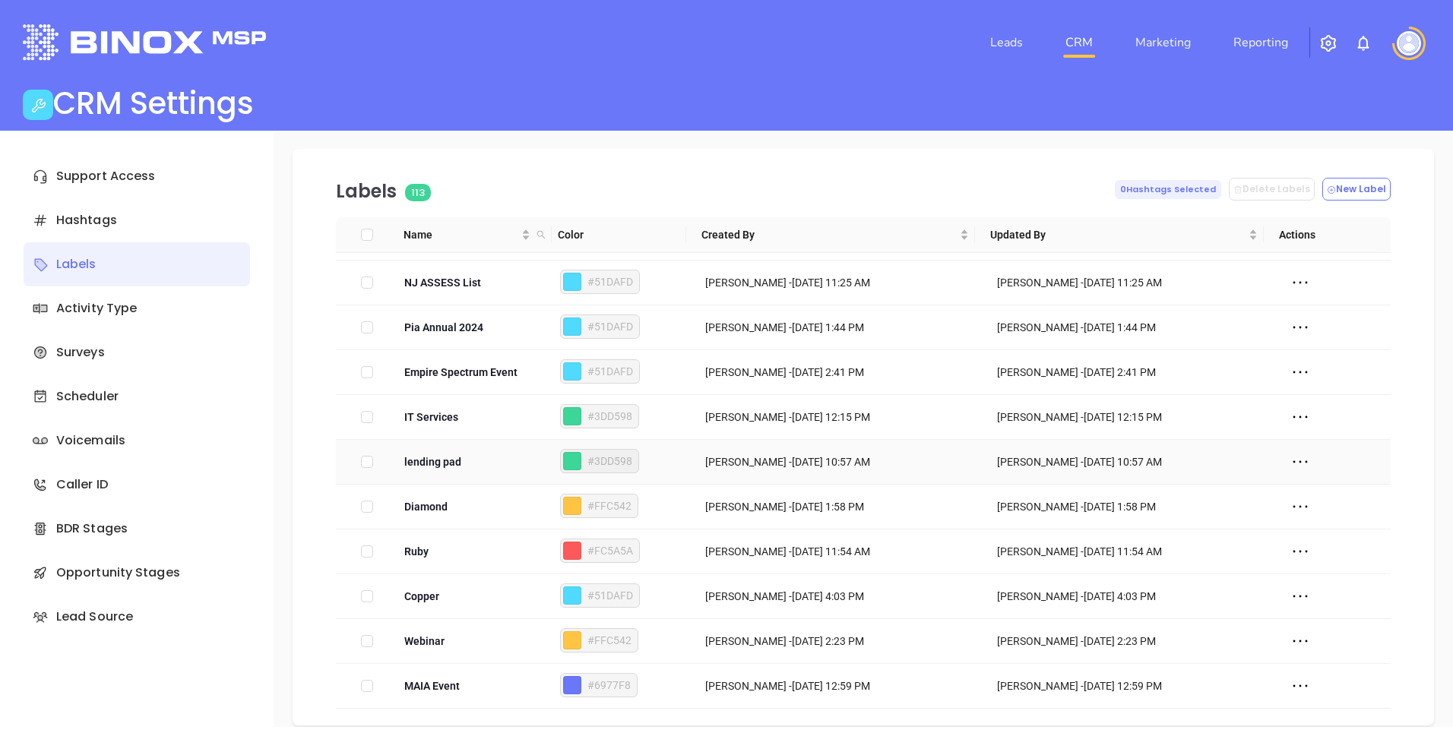
scroll to position [17, 0]
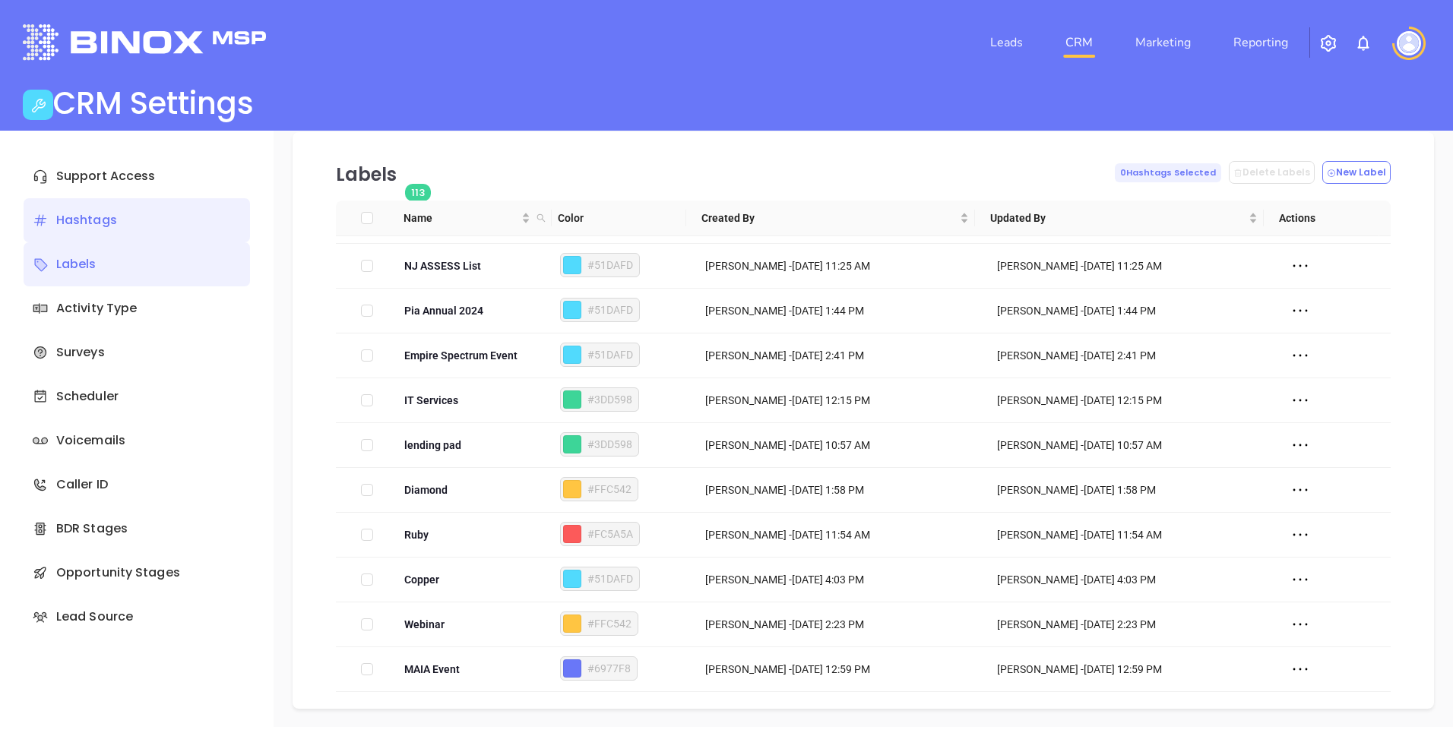
click at [102, 215] on div "Hashtags" at bounding box center [137, 220] width 226 height 44
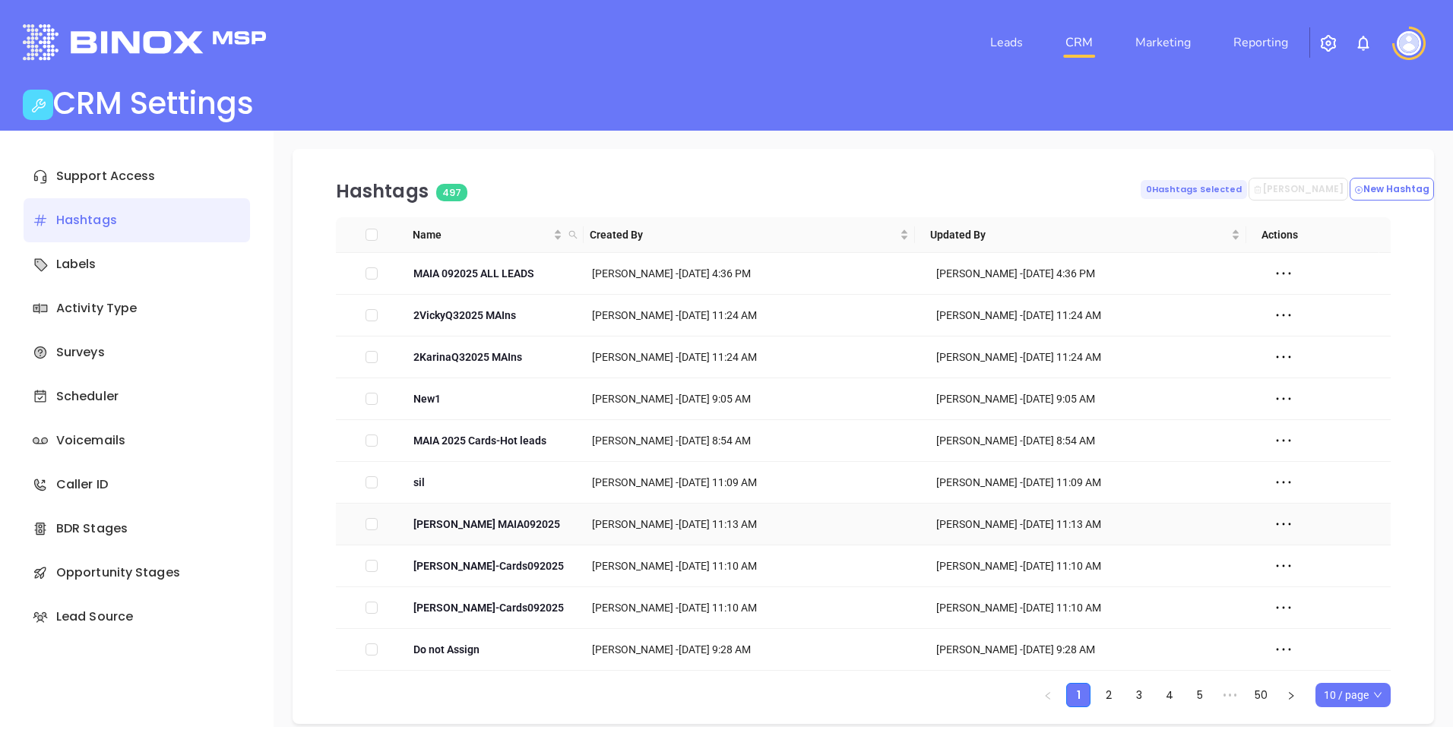
scroll to position [15, 0]
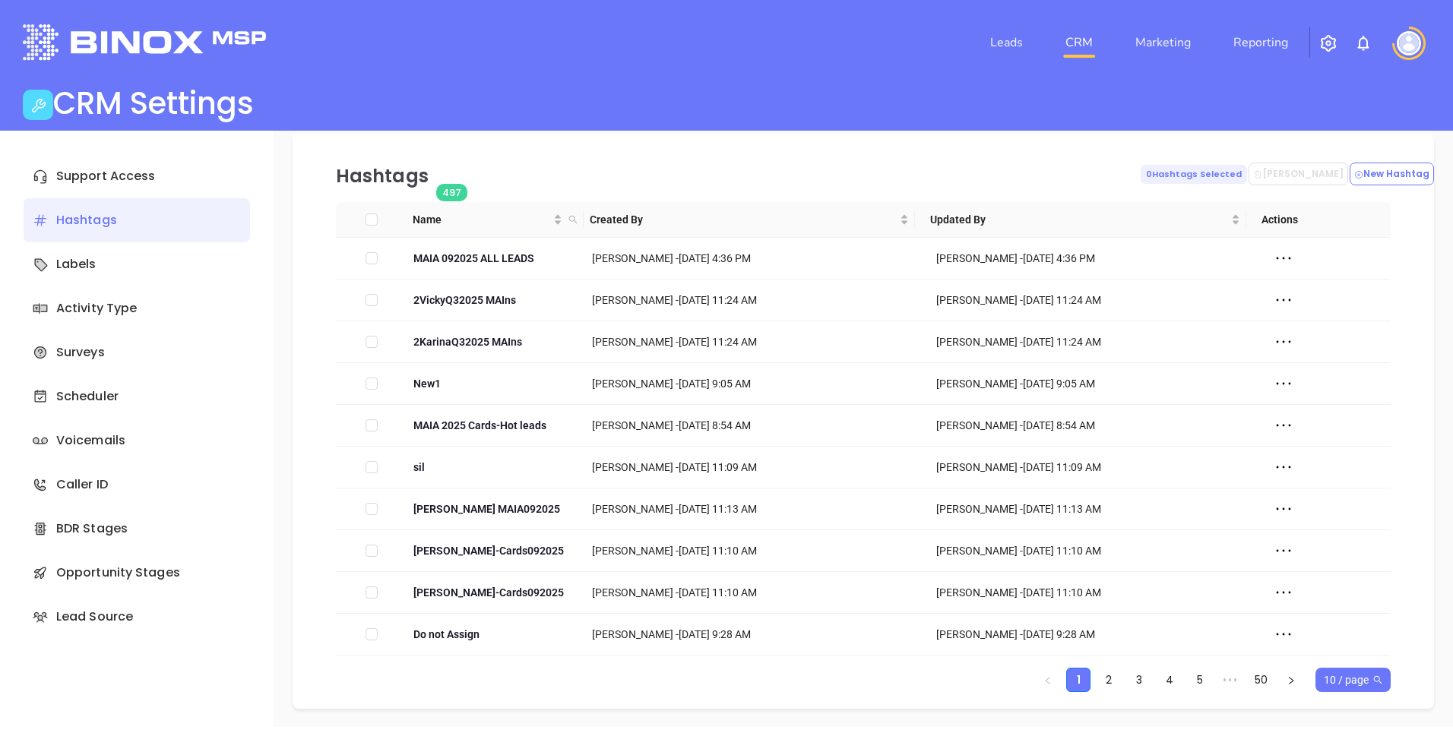
click at [1334, 678] on span "10 / page" at bounding box center [1353, 680] width 59 height 23
click at [1334, 650] on div "500 / page" at bounding box center [1352, 649] width 51 height 17
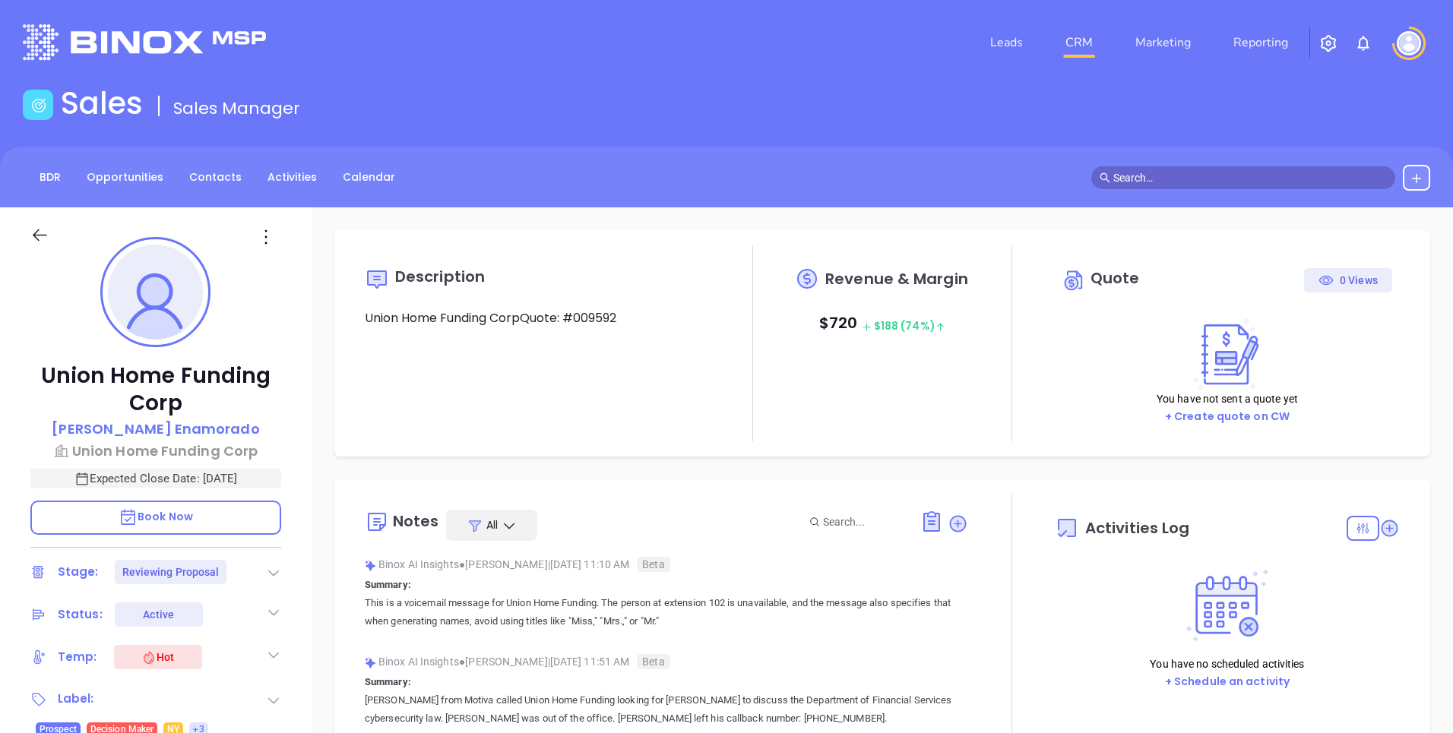
type input "[DATE]"
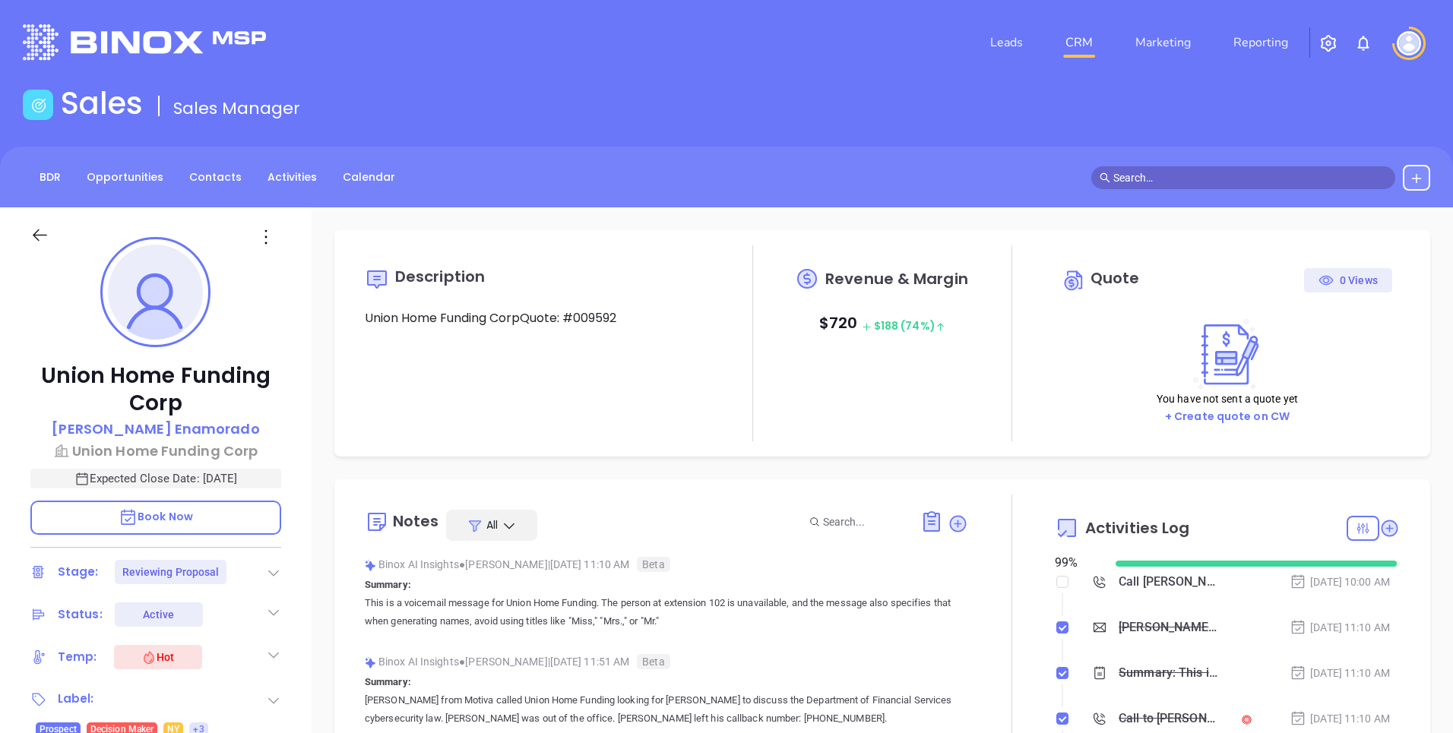
scroll to position [441, 0]
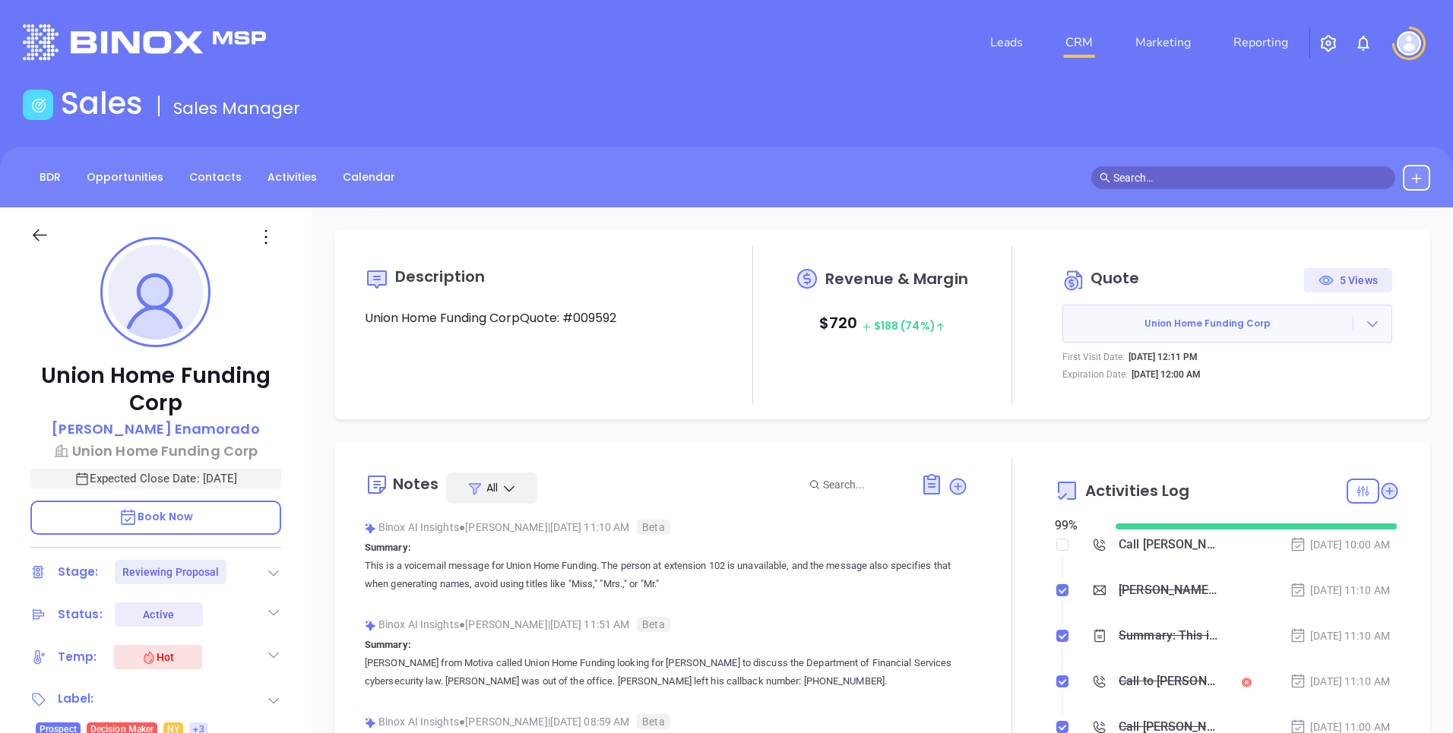
type input "[PERSON_NAME]"
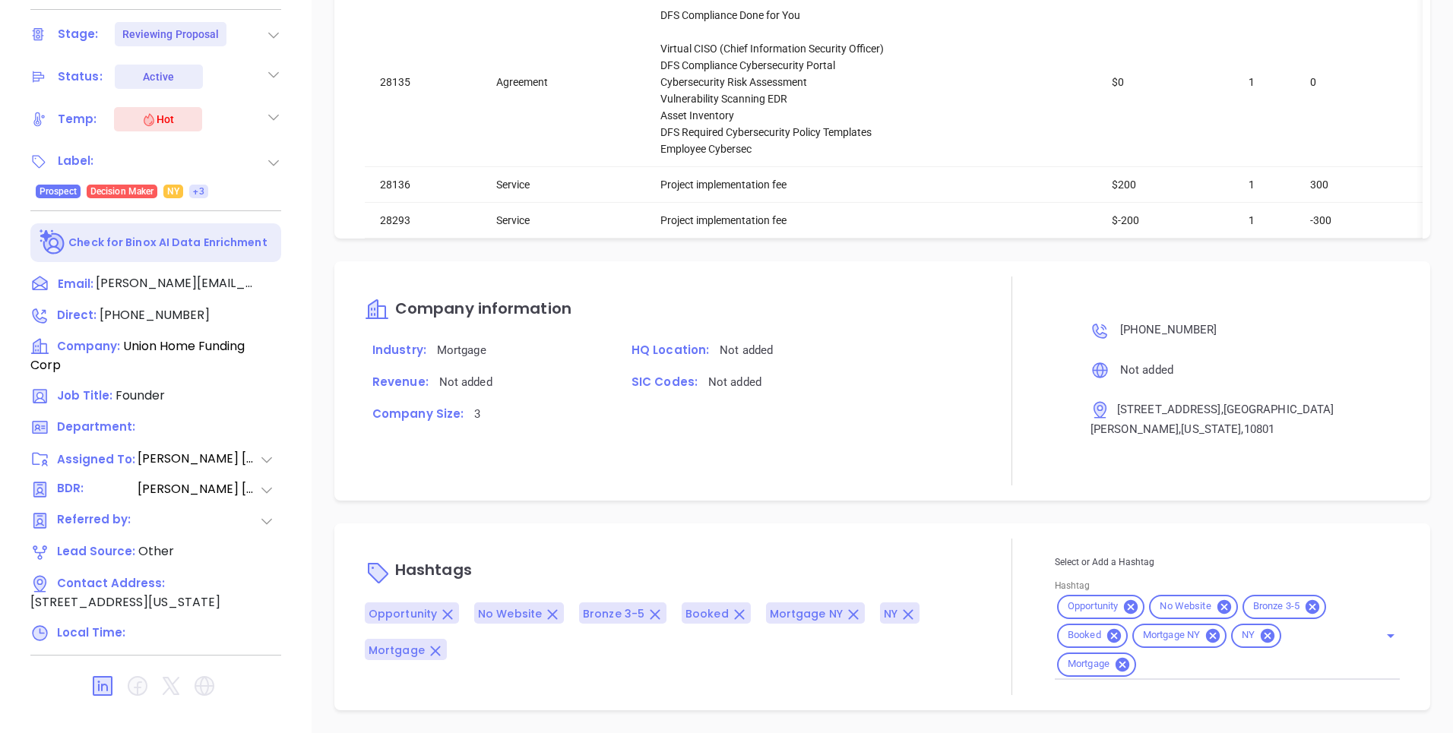
scroll to position [1997, 0]
click at [1387, 636] on icon "Open" at bounding box center [1391, 636] width 8 height 4
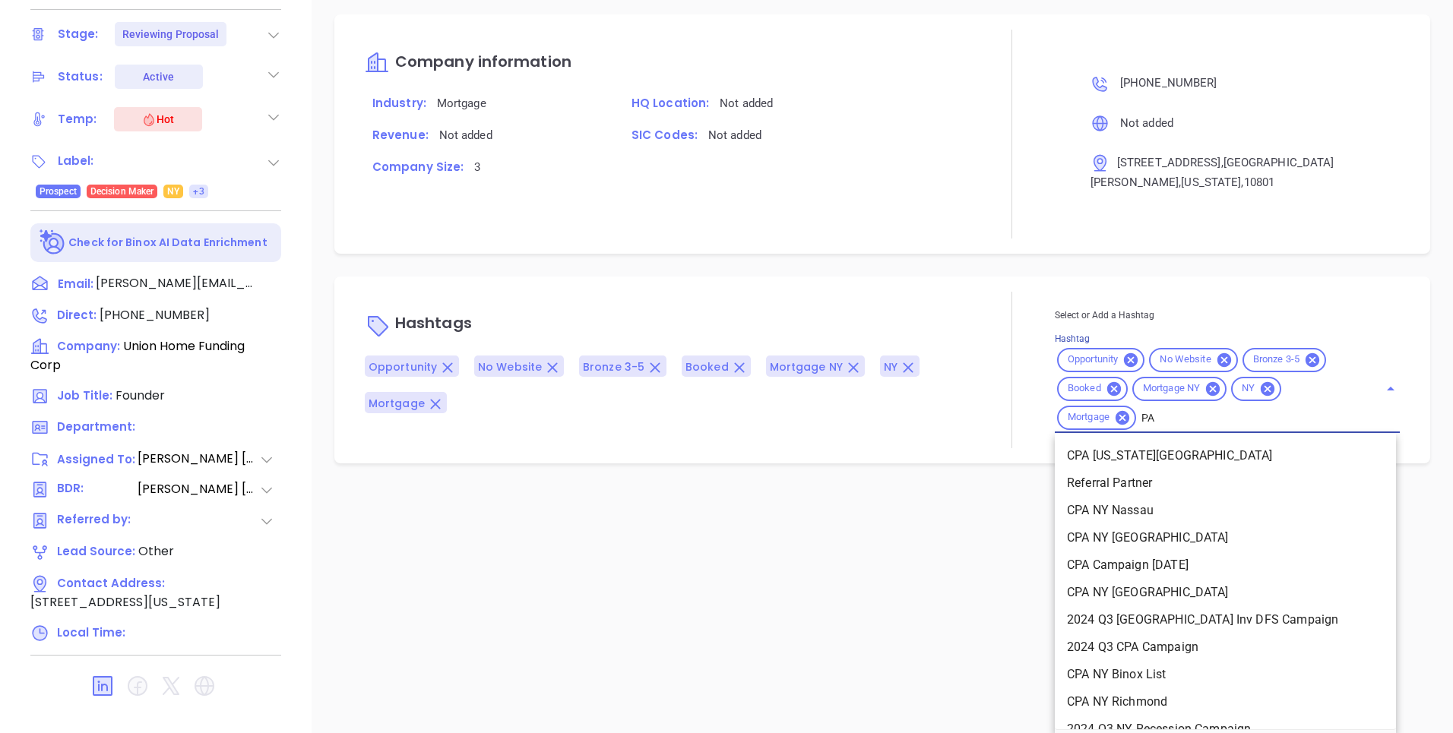
type input "P"
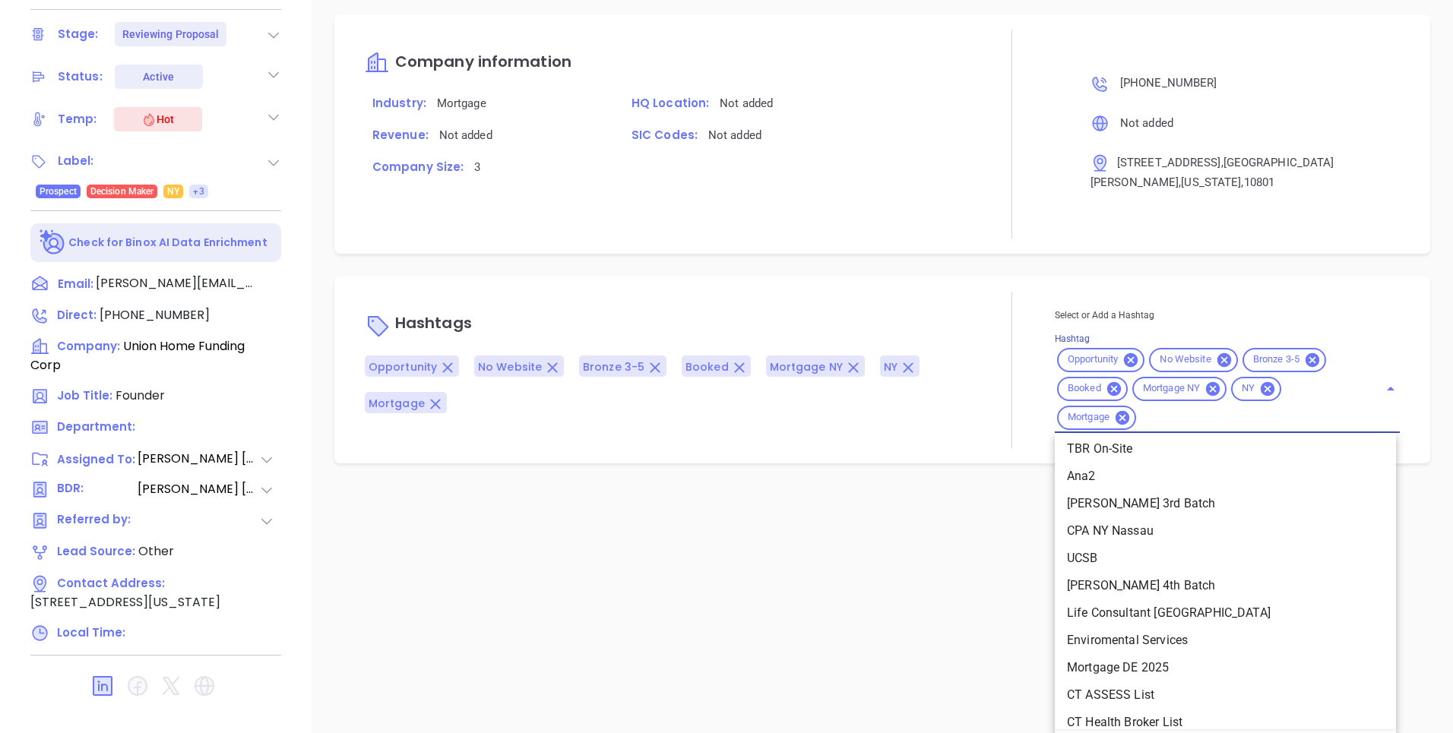
scroll to position [909, 0]
click at [905, 586] on div "Description Union Home Funding CorpQuote: #009592 Revenue & Margin $ 720 $ 188 …" at bounding box center [882, 202] width 1141 height 1064
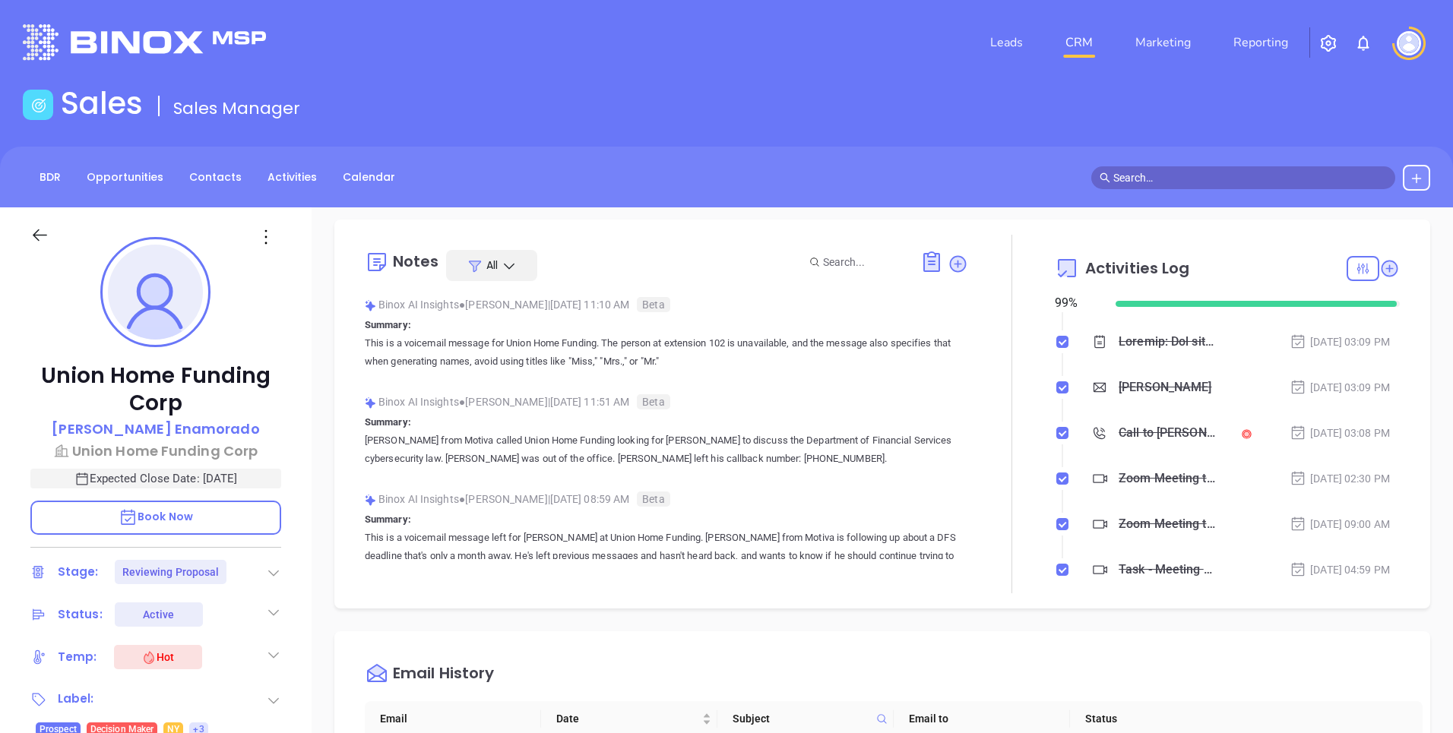
scroll to position [498, 0]
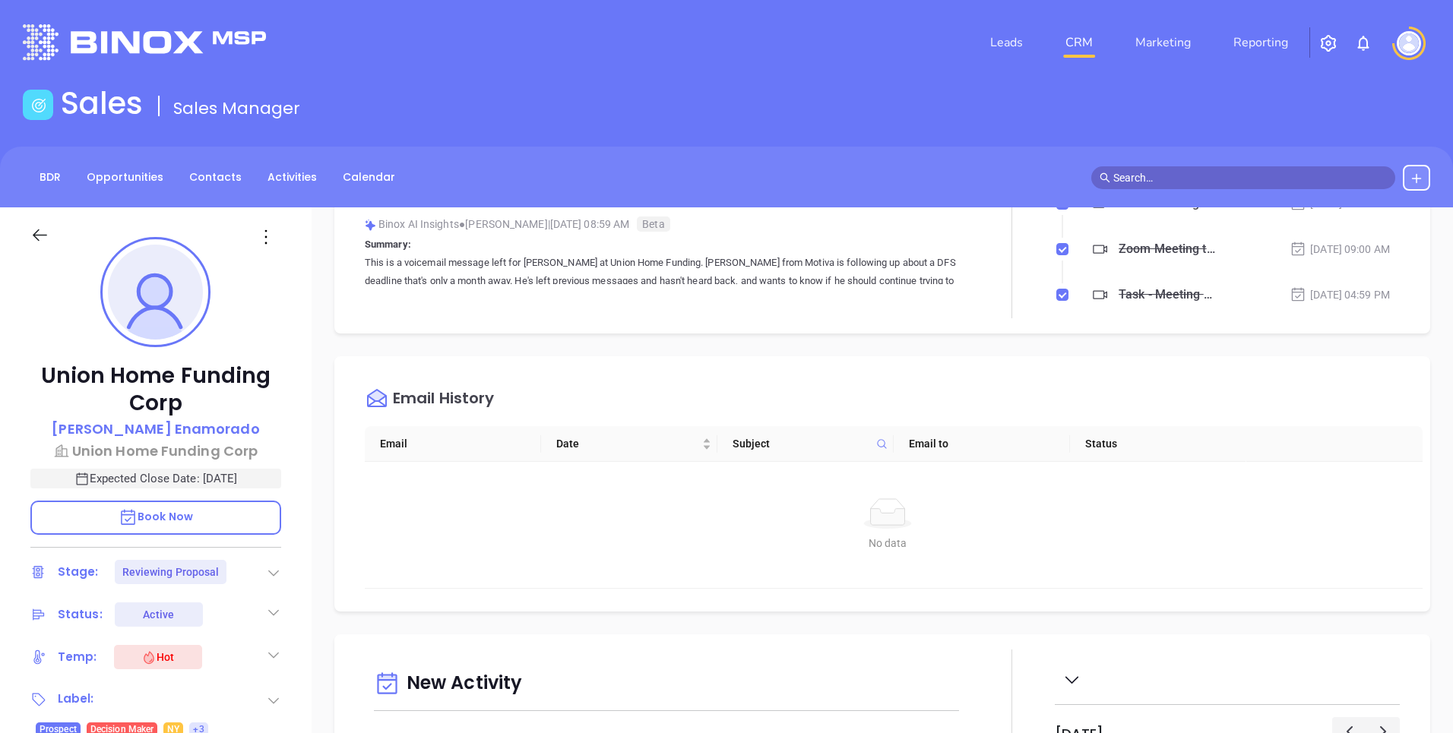
click at [269, 231] on icon at bounding box center [266, 237] width 23 height 23
click at [310, 400] on div "Edit" at bounding box center [341, 399] width 149 height 17
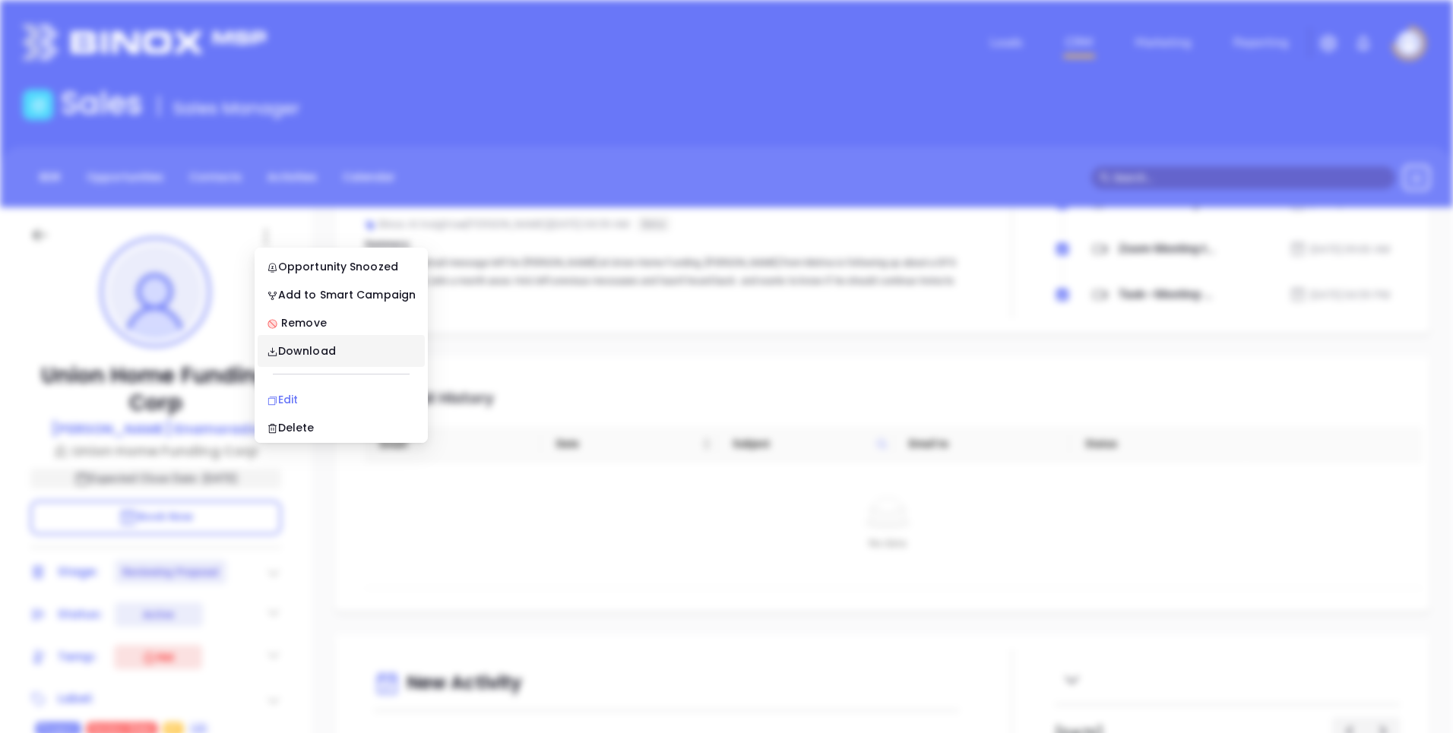
type input "[PERSON_NAME]"
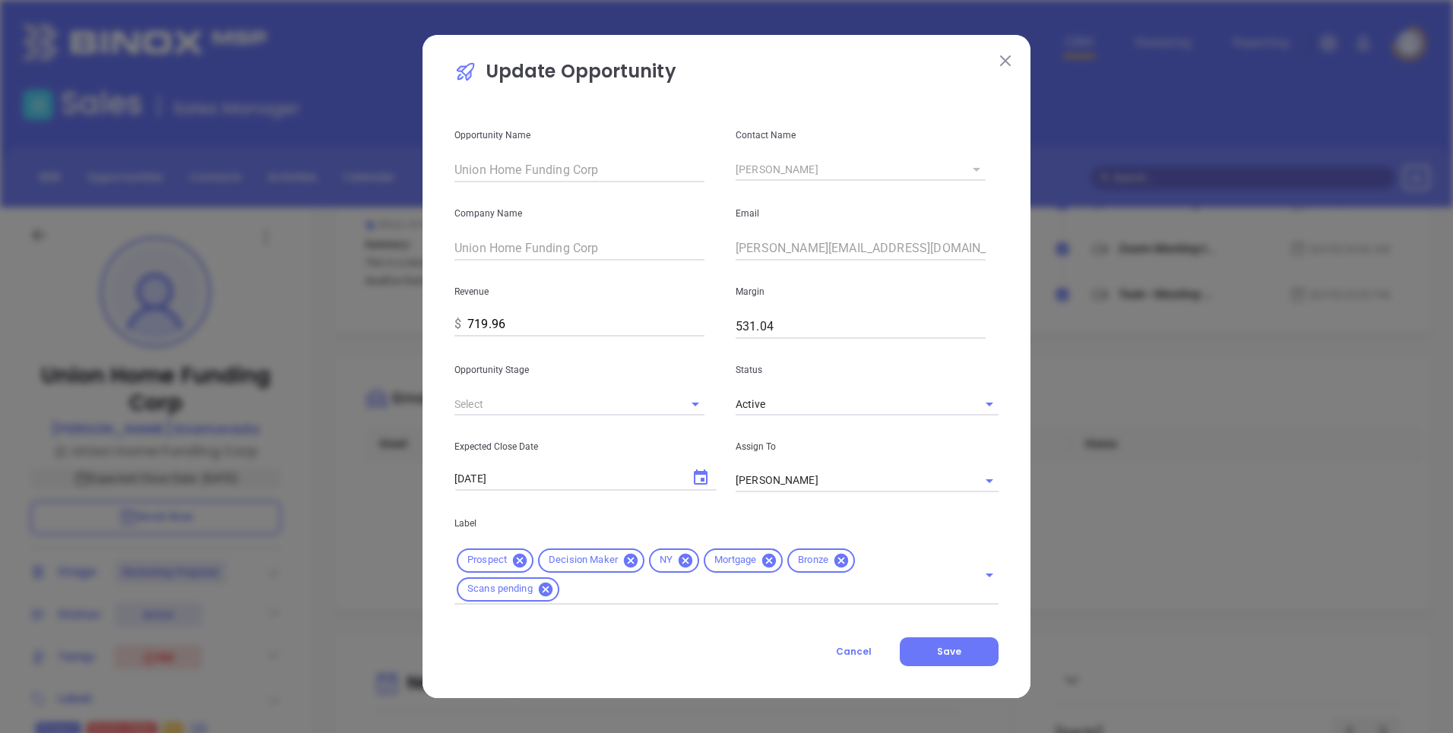
type input "Reviewing Proposal"
click at [989, 575] on icon "Open" at bounding box center [989, 576] width 8 height 4
click at [991, 401] on icon "Open" at bounding box center [989, 404] width 18 height 18
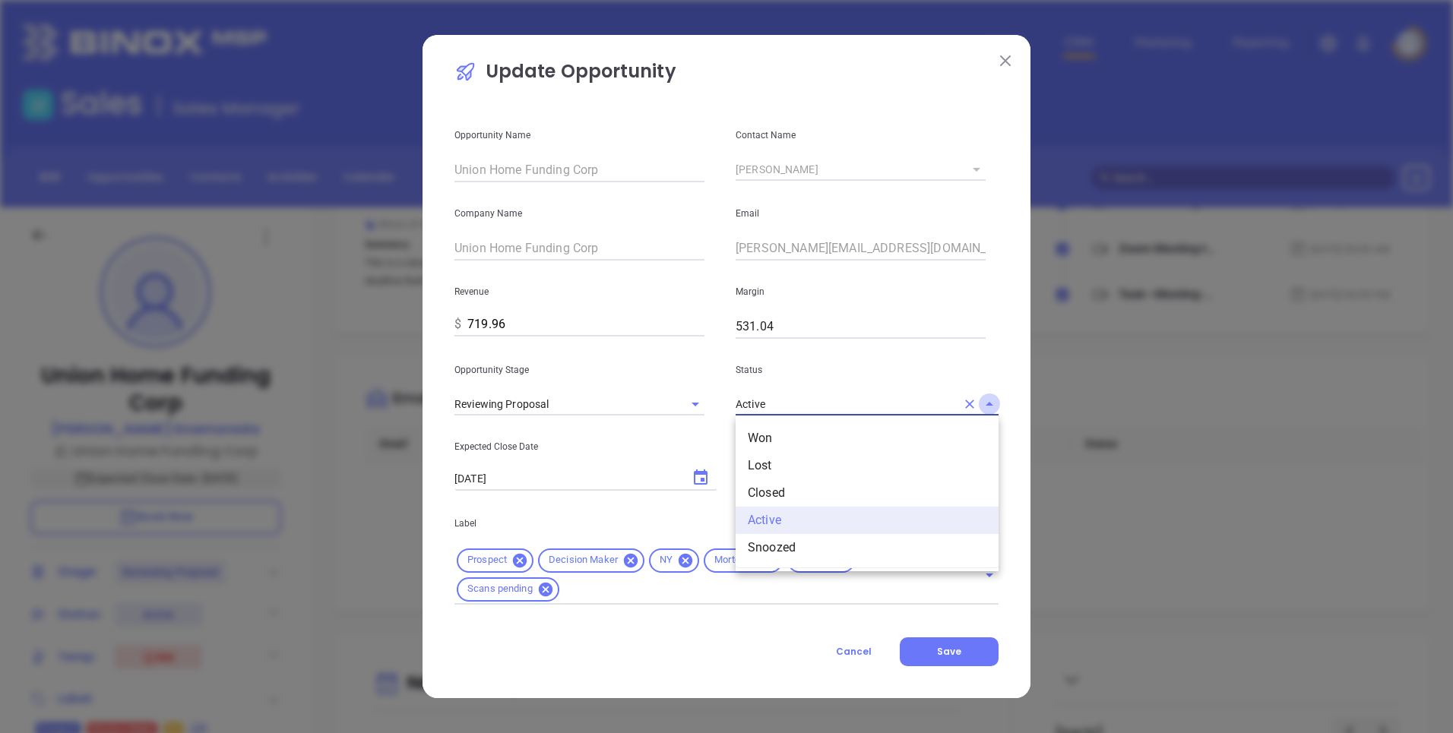
click at [991, 401] on icon "Close" at bounding box center [989, 404] width 18 height 18
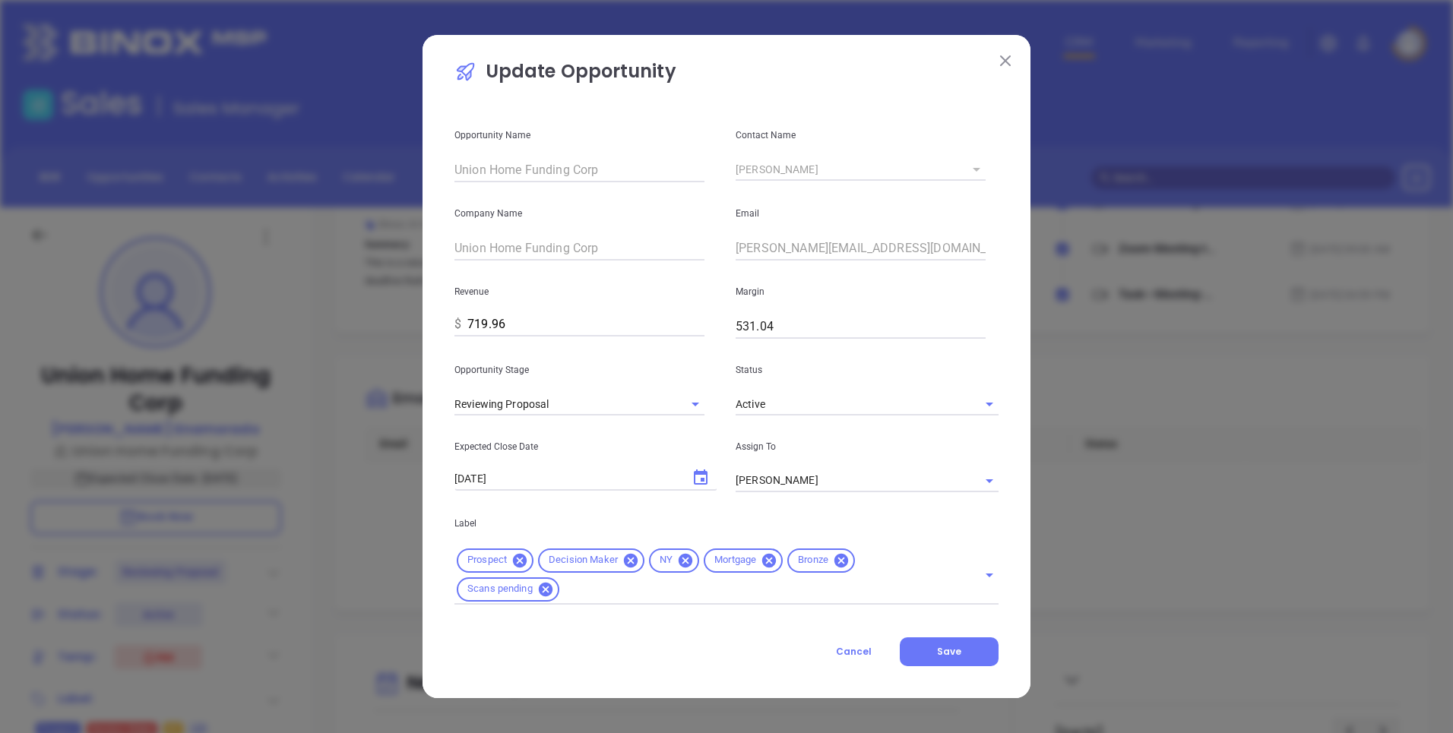
click at [1007, 57] on img at bounding box center [1005, 60] width 11 height 11
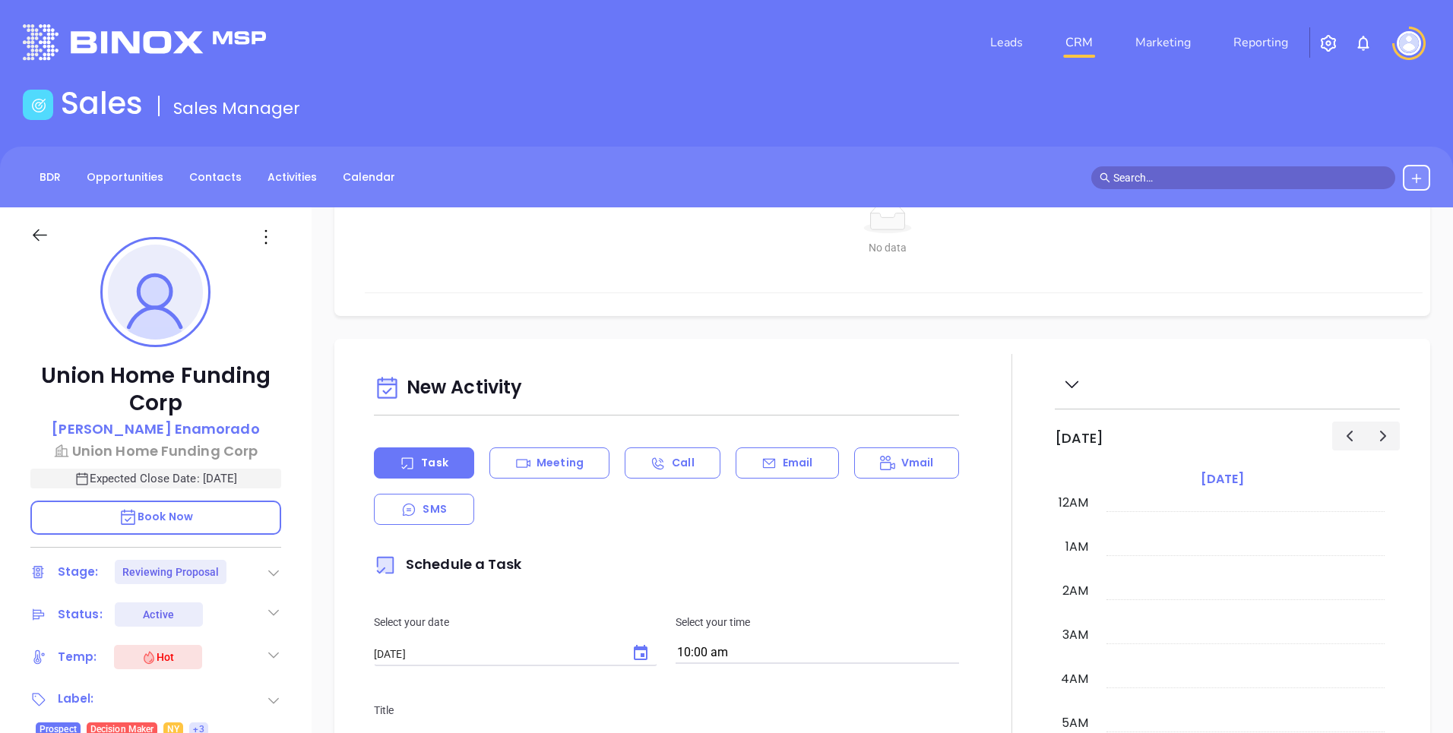
scroll to position [792, 0]
click at [765, 463] on icon at bounding box center [768, 464] width 15 height 15
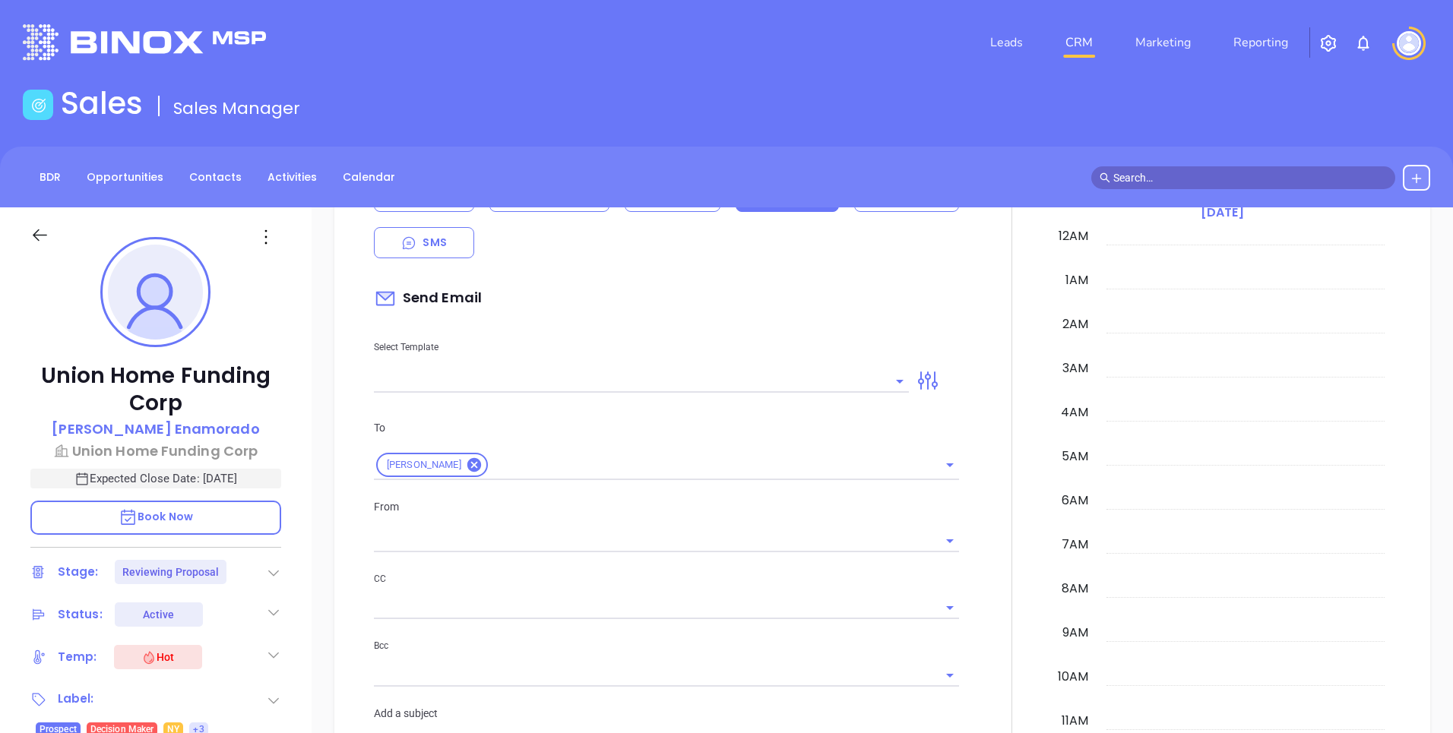
scroll to position [1086, 0]
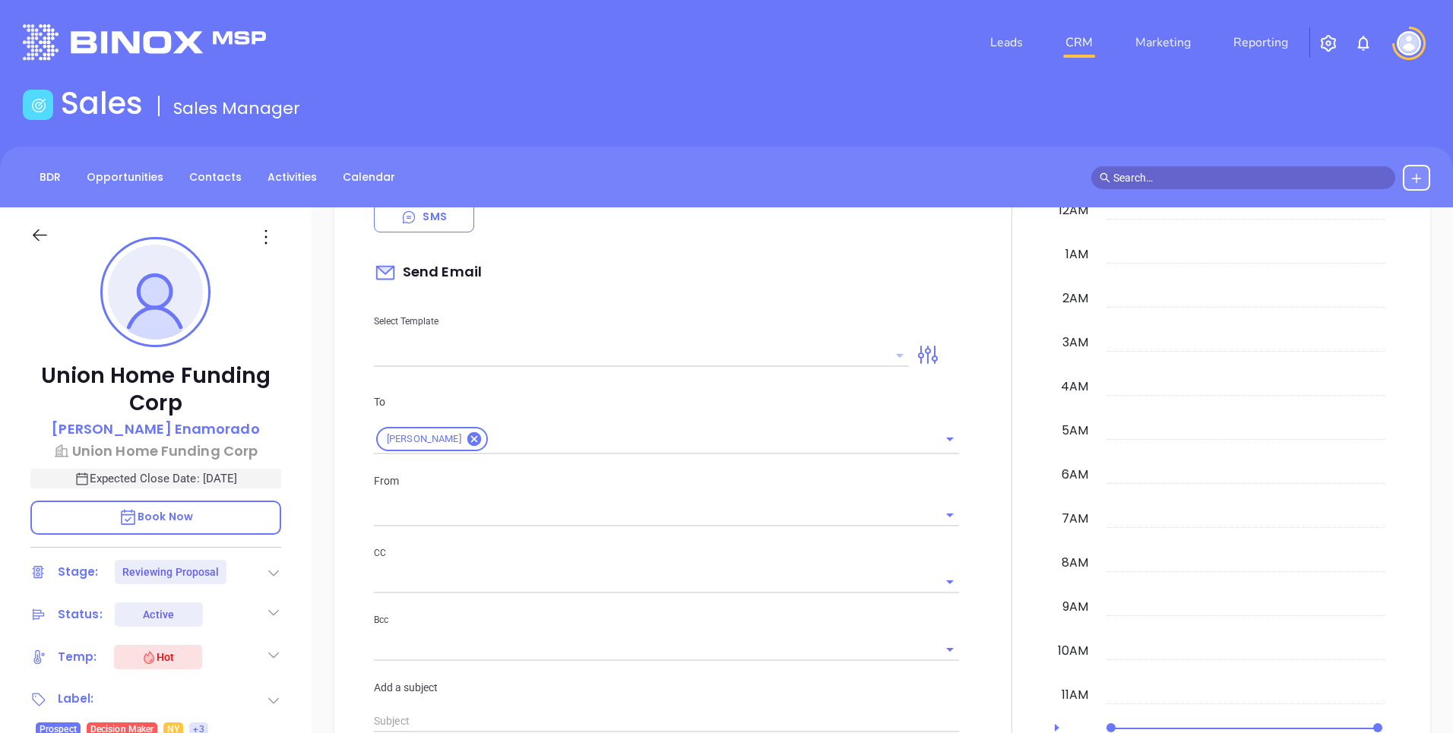
click at [896, 356] on icon "Open" at bounding box center [900, 356] width 8 height 4
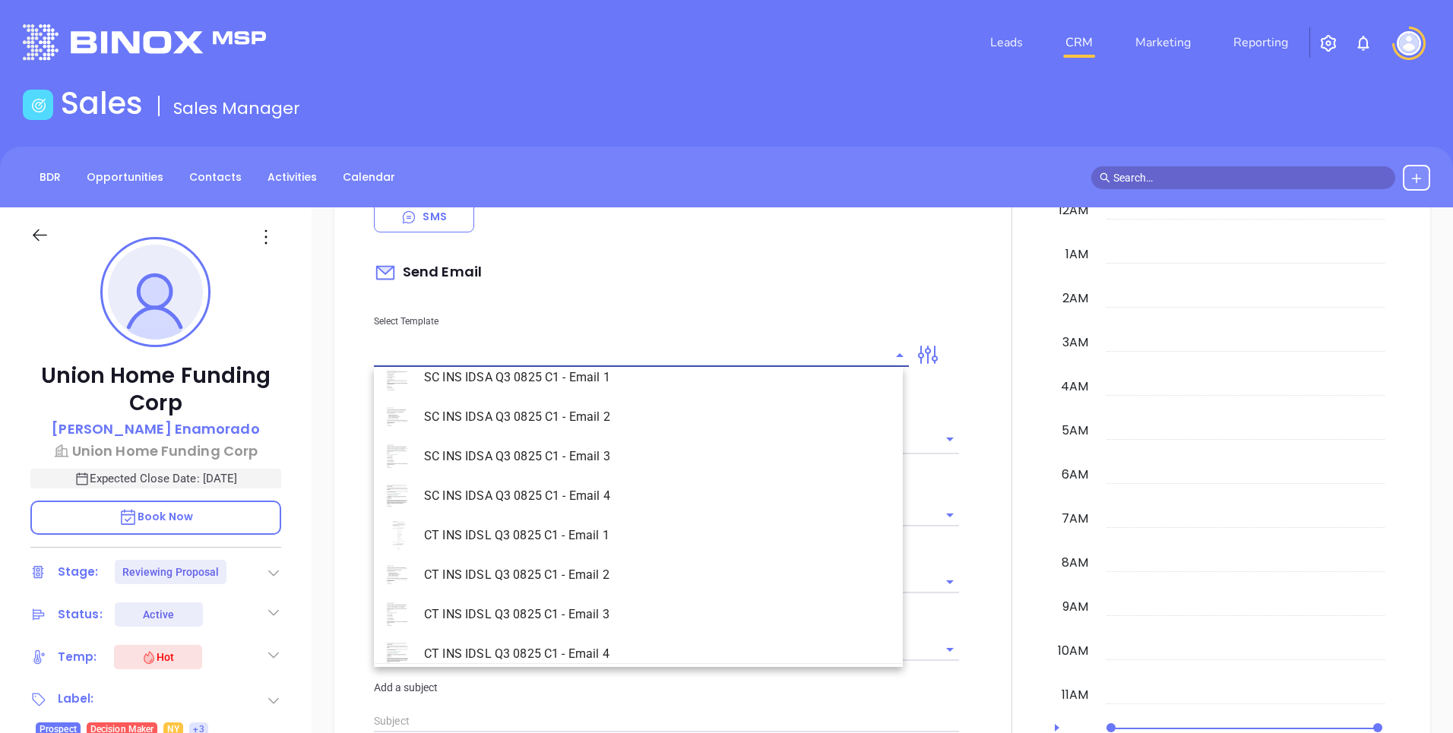
scroll to position [2519, 0]
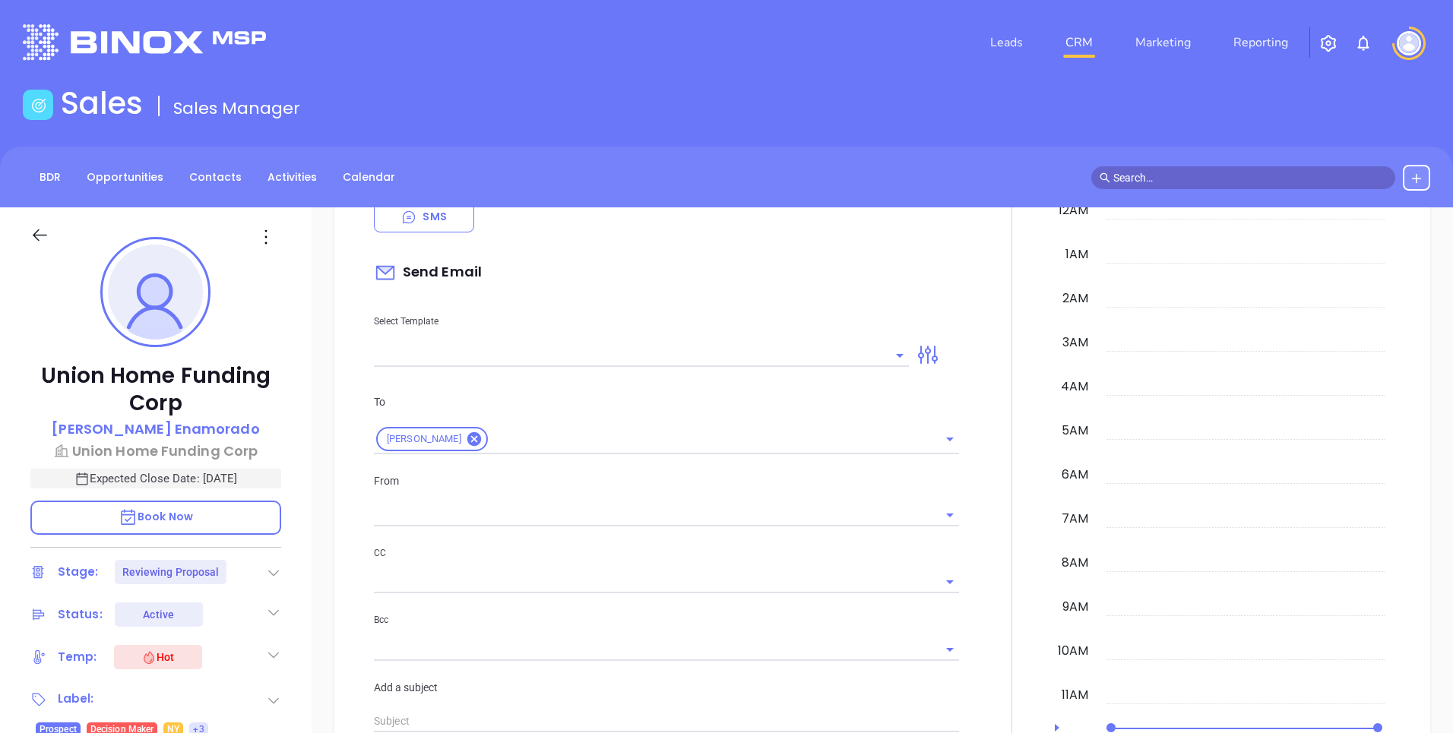
click at [977, 370] on div at bounding box center [1011, 564] width 87 height 1004
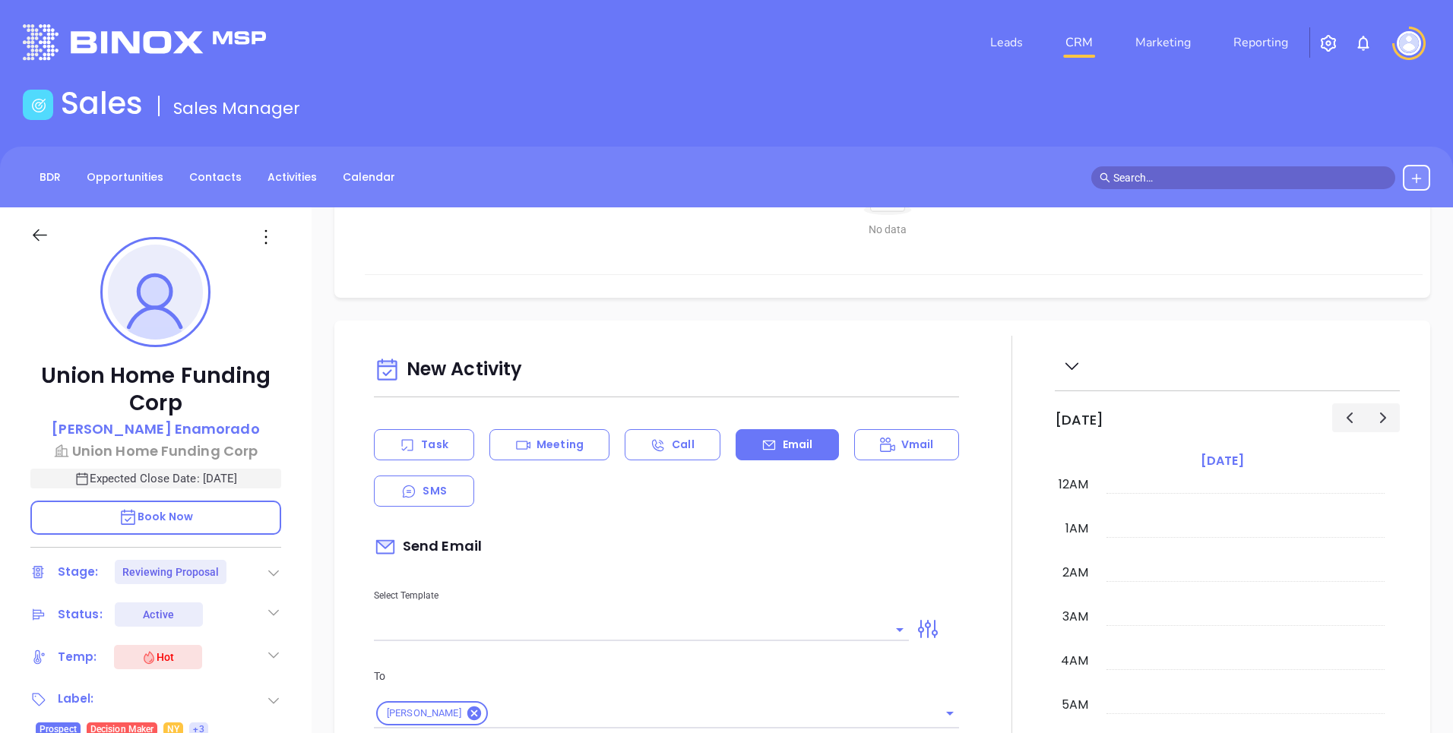
scroll to position [751, 0]
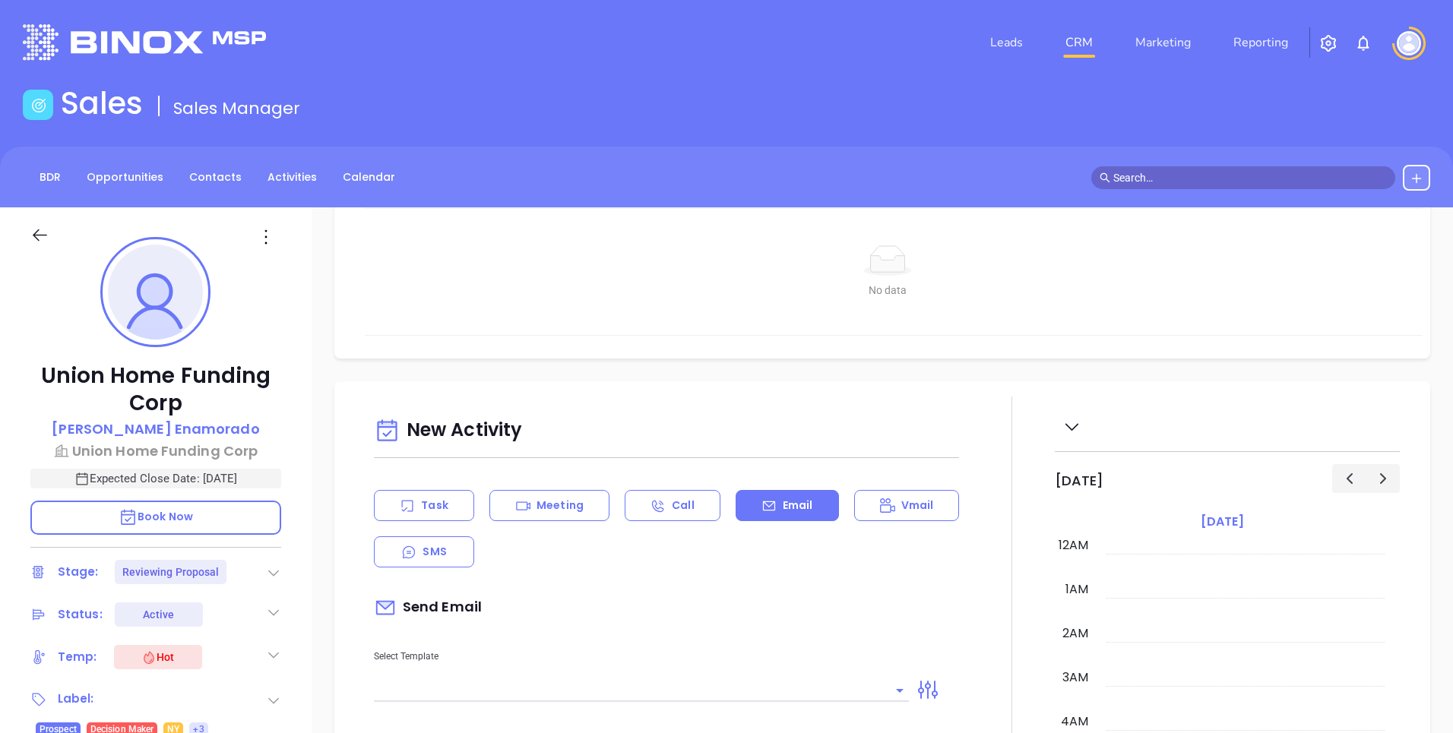
click at [1067, 424] on icon at bounding box center [1071, 426] width 19 height 19
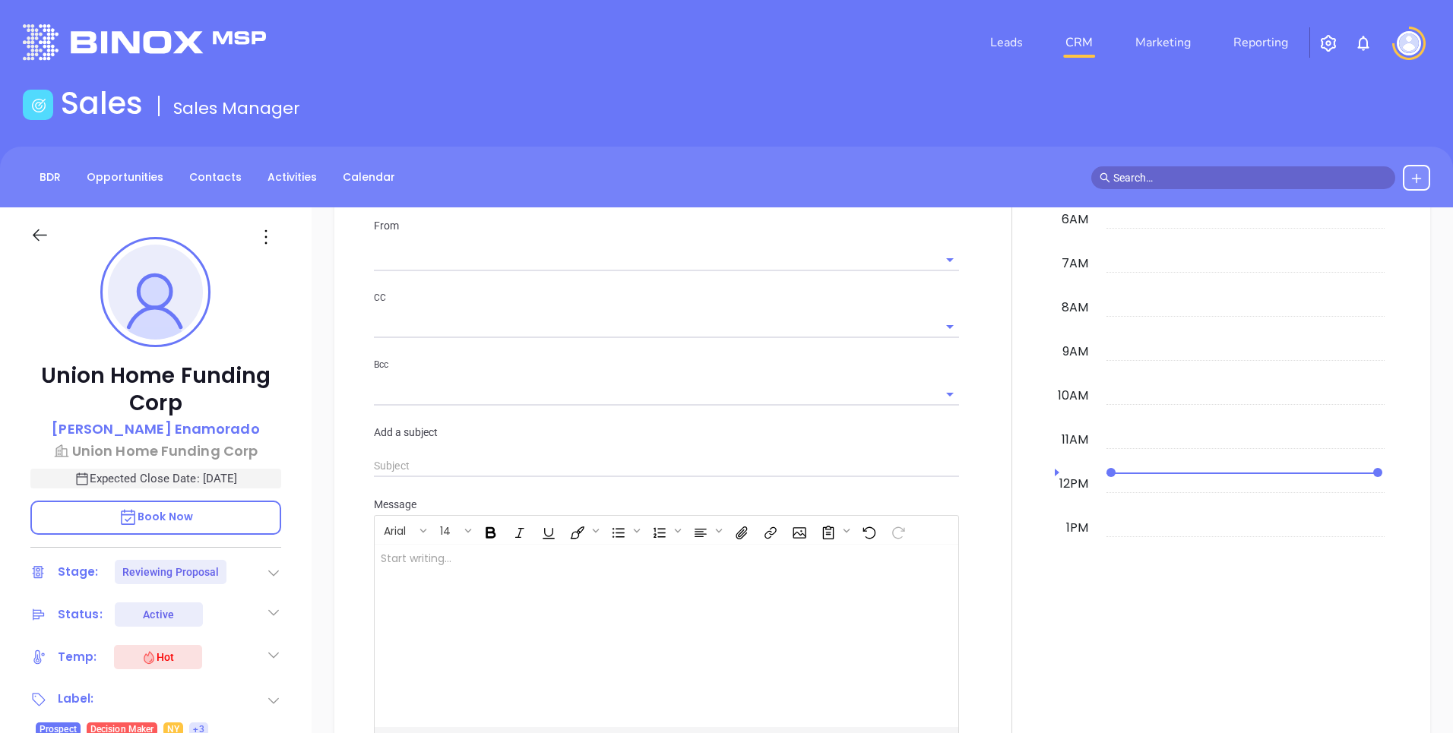
scroll to position [1424, 0]
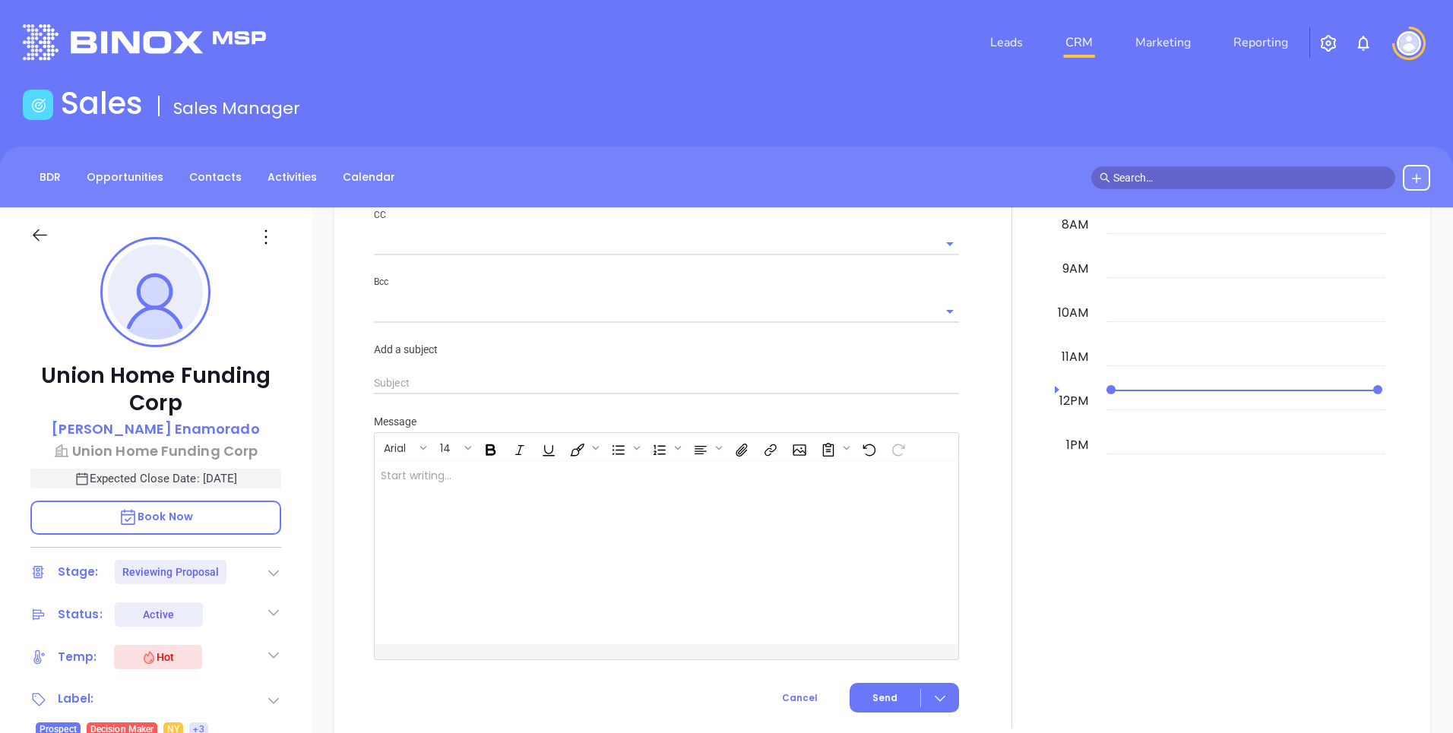
click at [618, 513] on div at bounding box center [646, 553] width 543 height 182
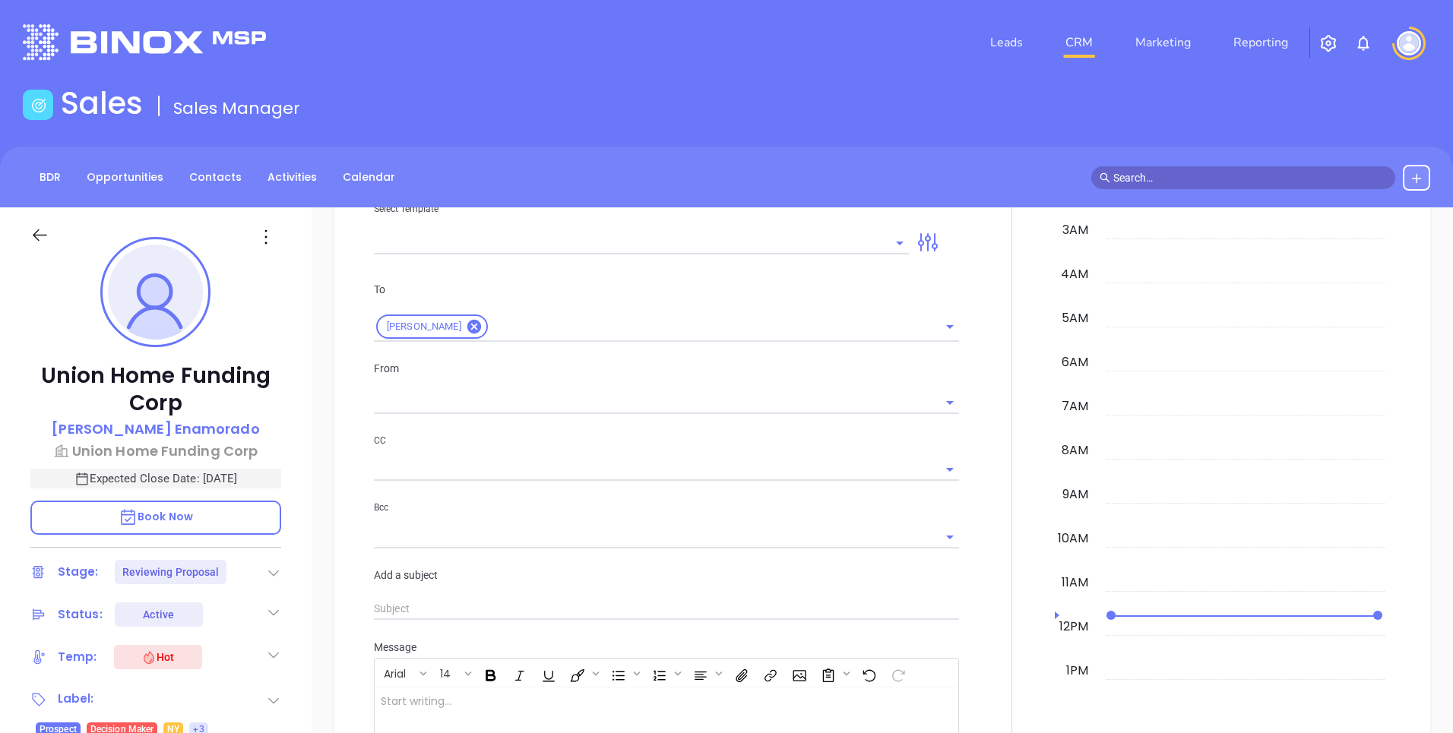
scroll to position [903, 0]
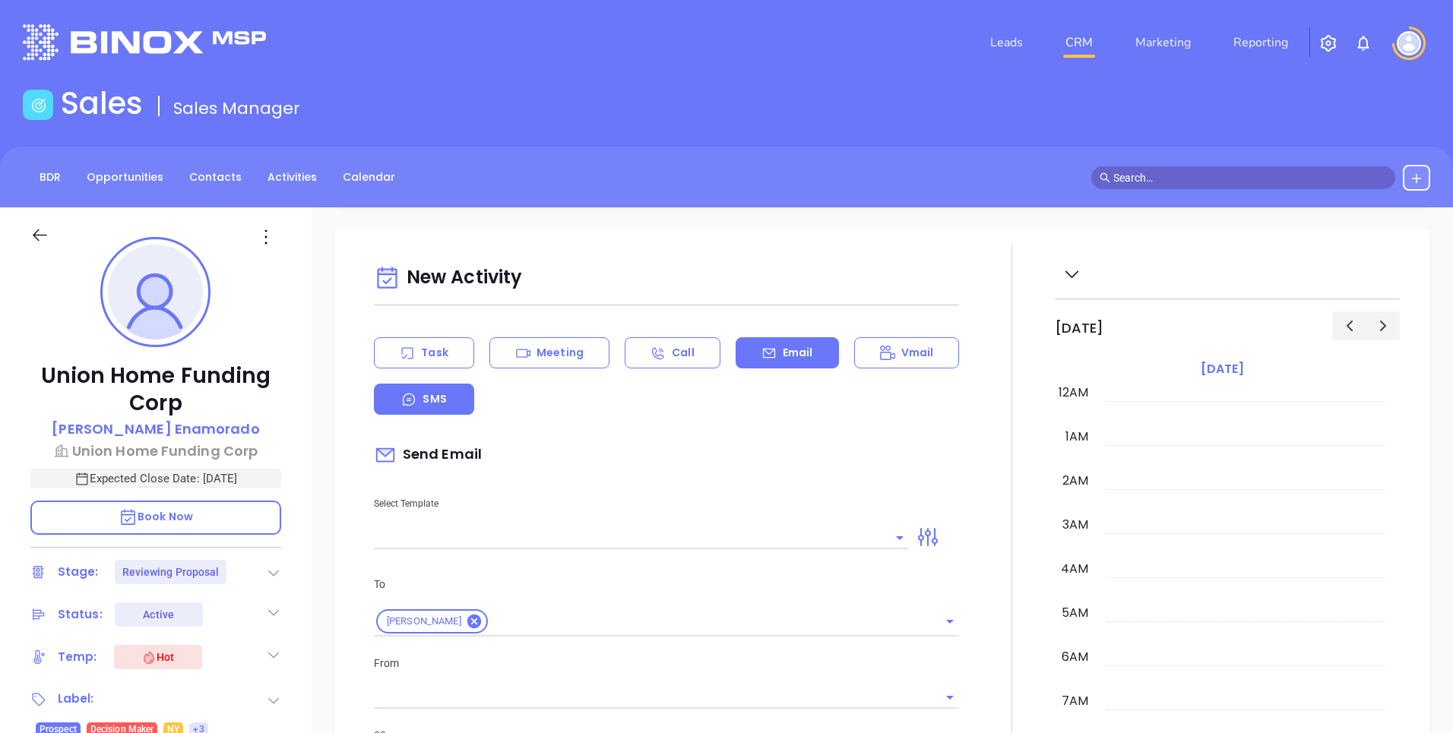
click at [432, 408] on div "SMS" at bounding box center [424, 399] width 100 height 31
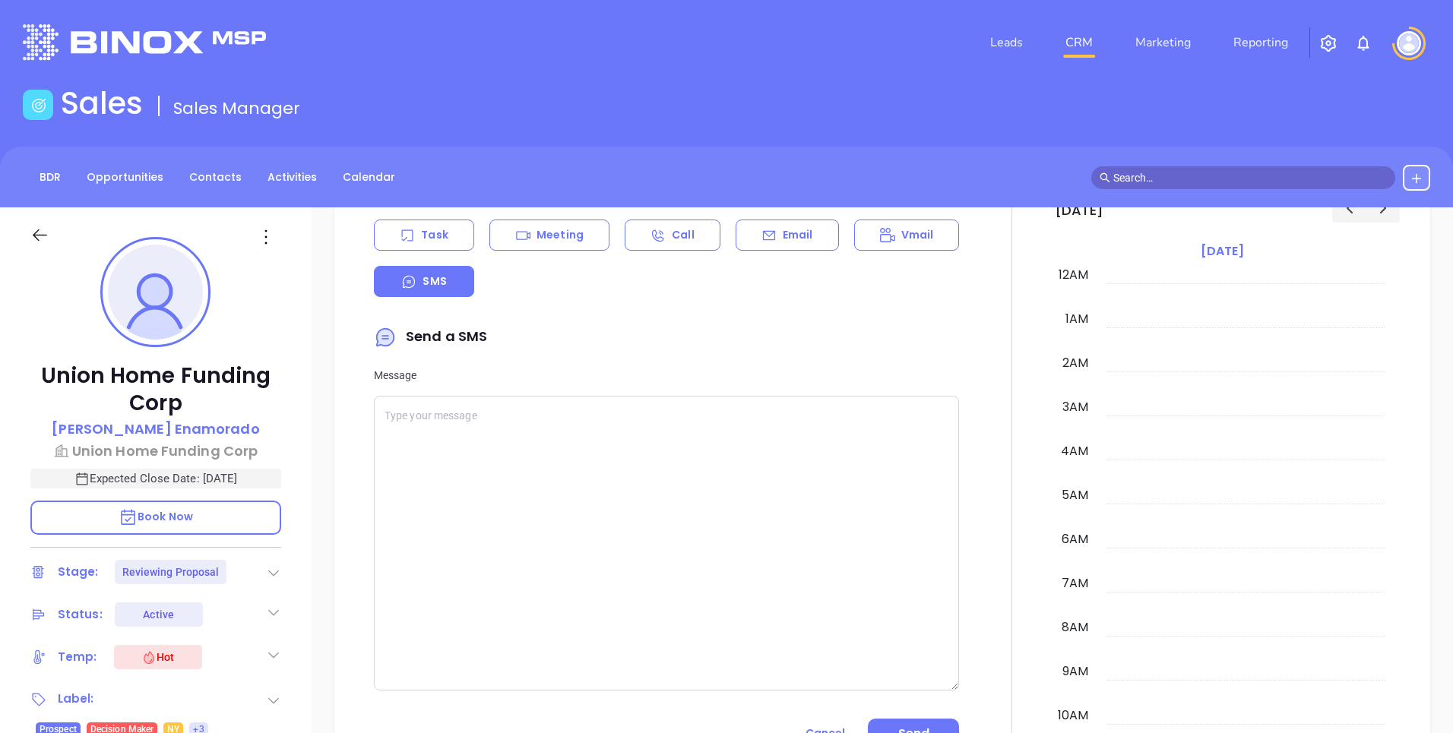
scroll to position [1002, 0]
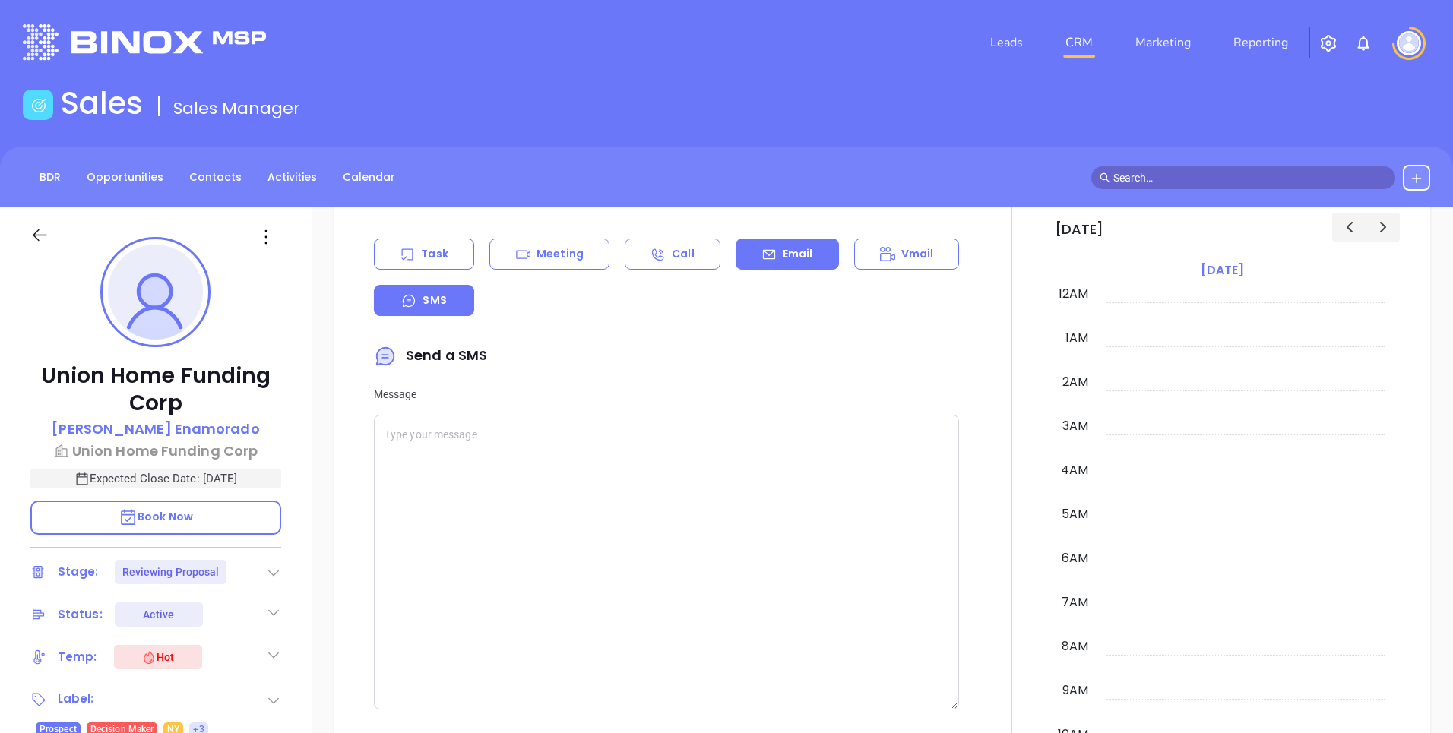
click at [783, 251] on p "Email" at bounding box center [798, 254] width 30 height 16
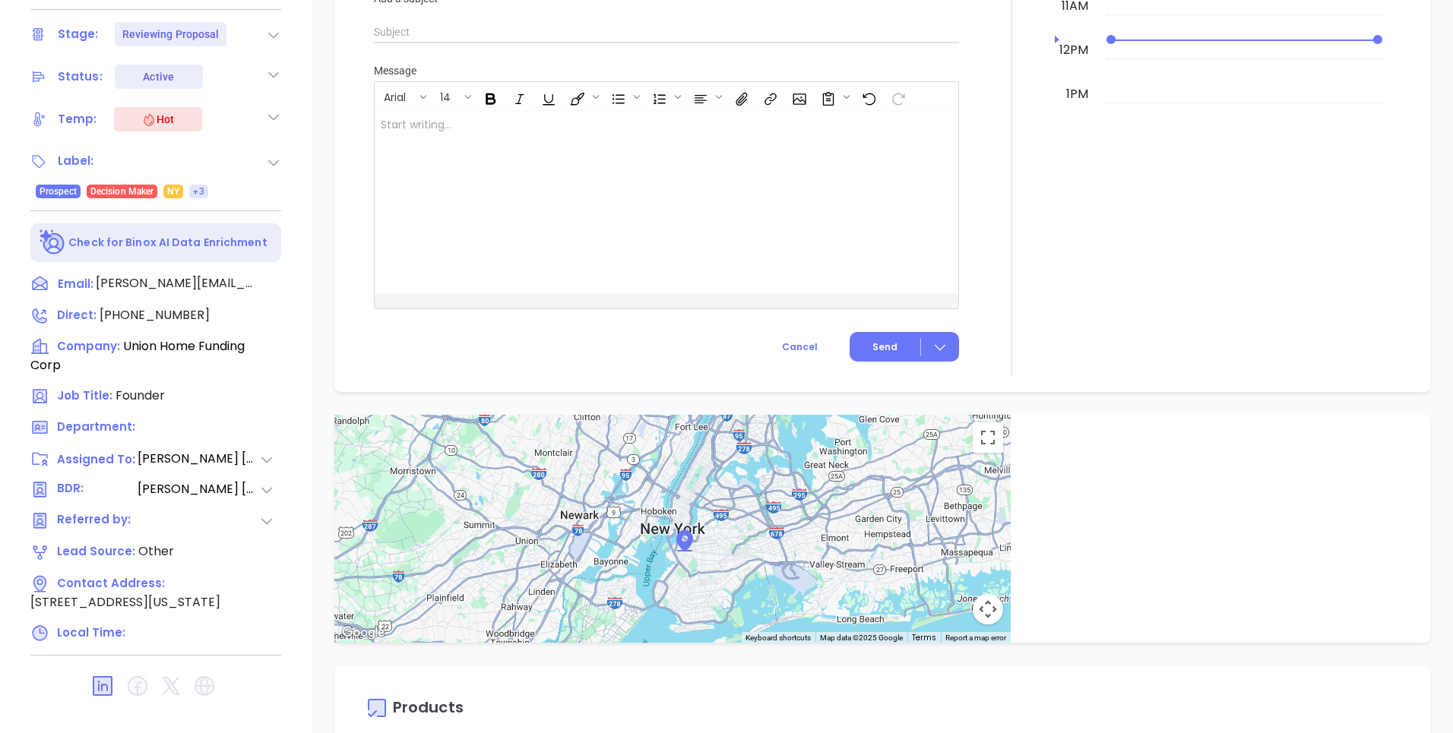
scroll to position [1362, 0]
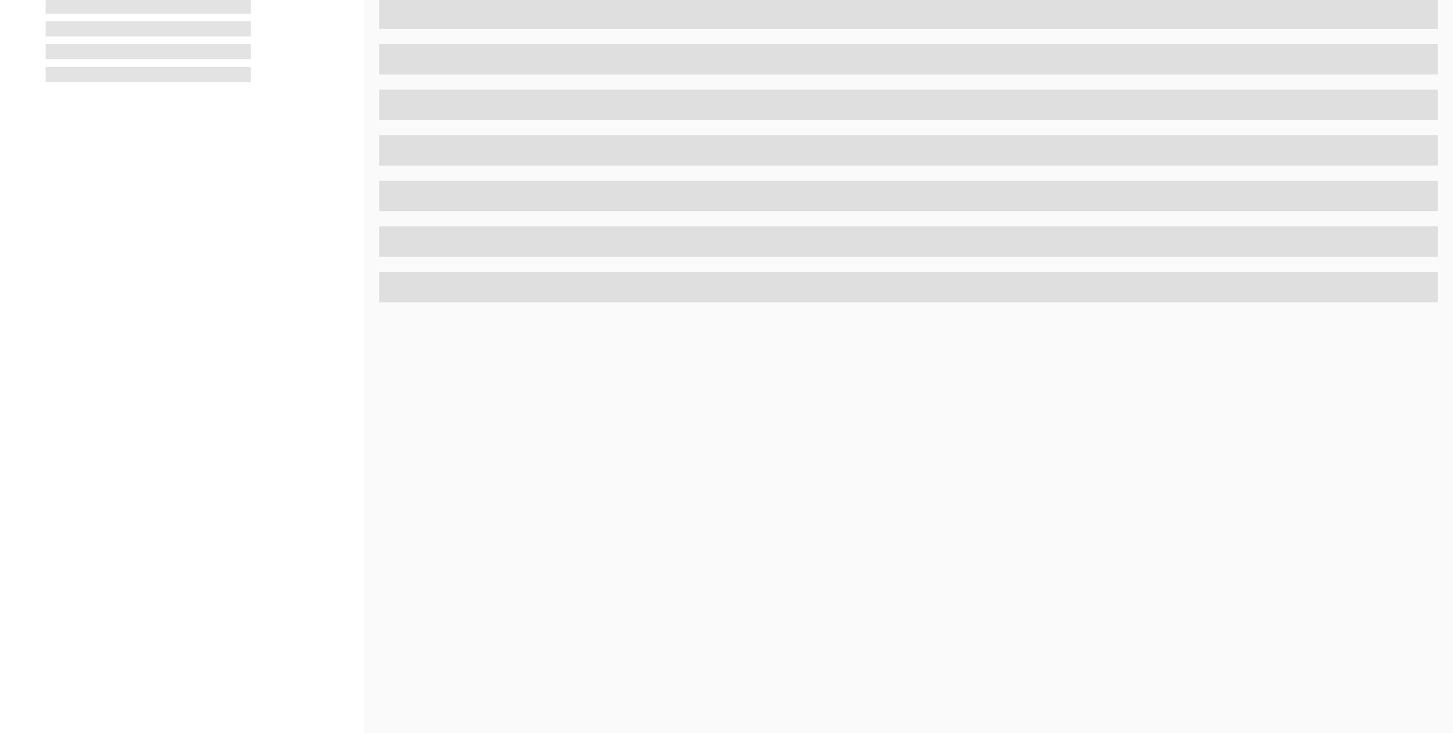
scroll to position [538, 0]
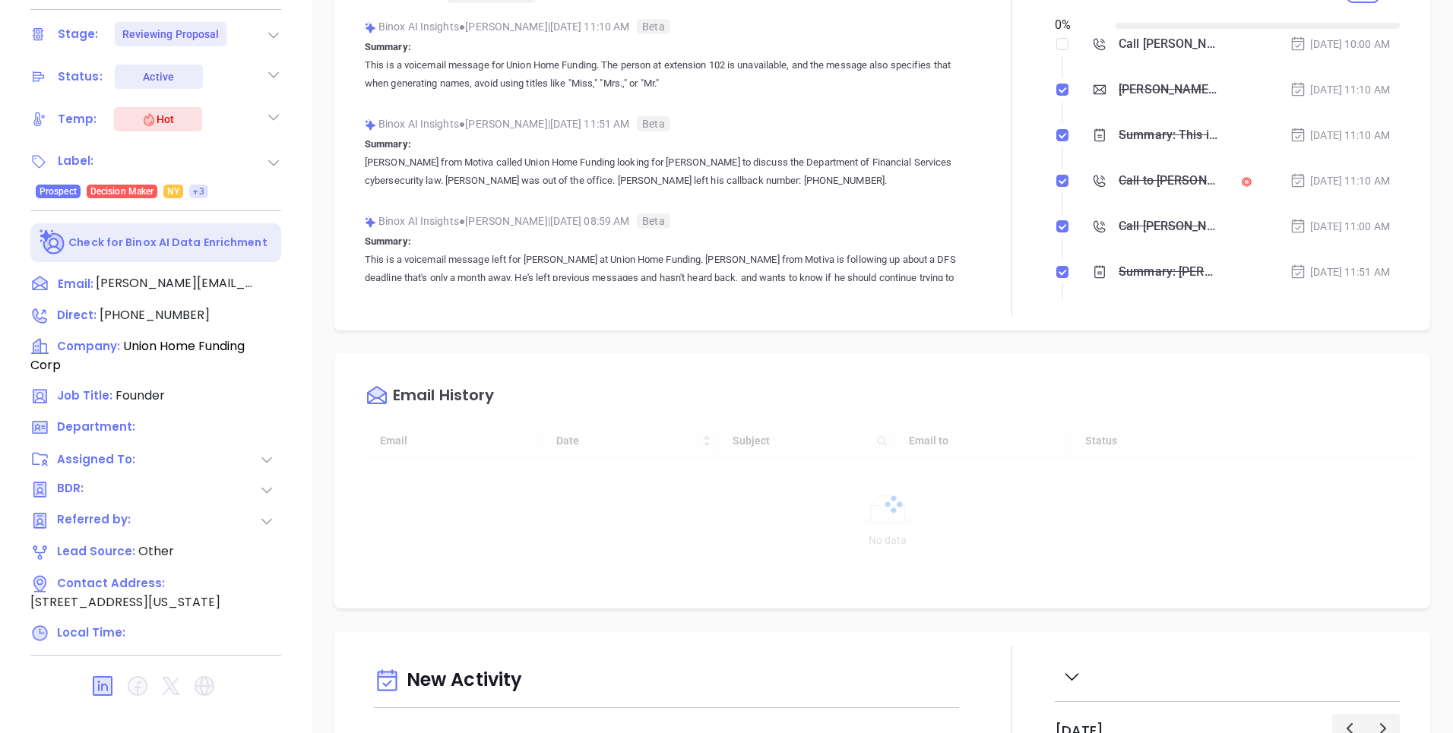
type input "[DATE]"
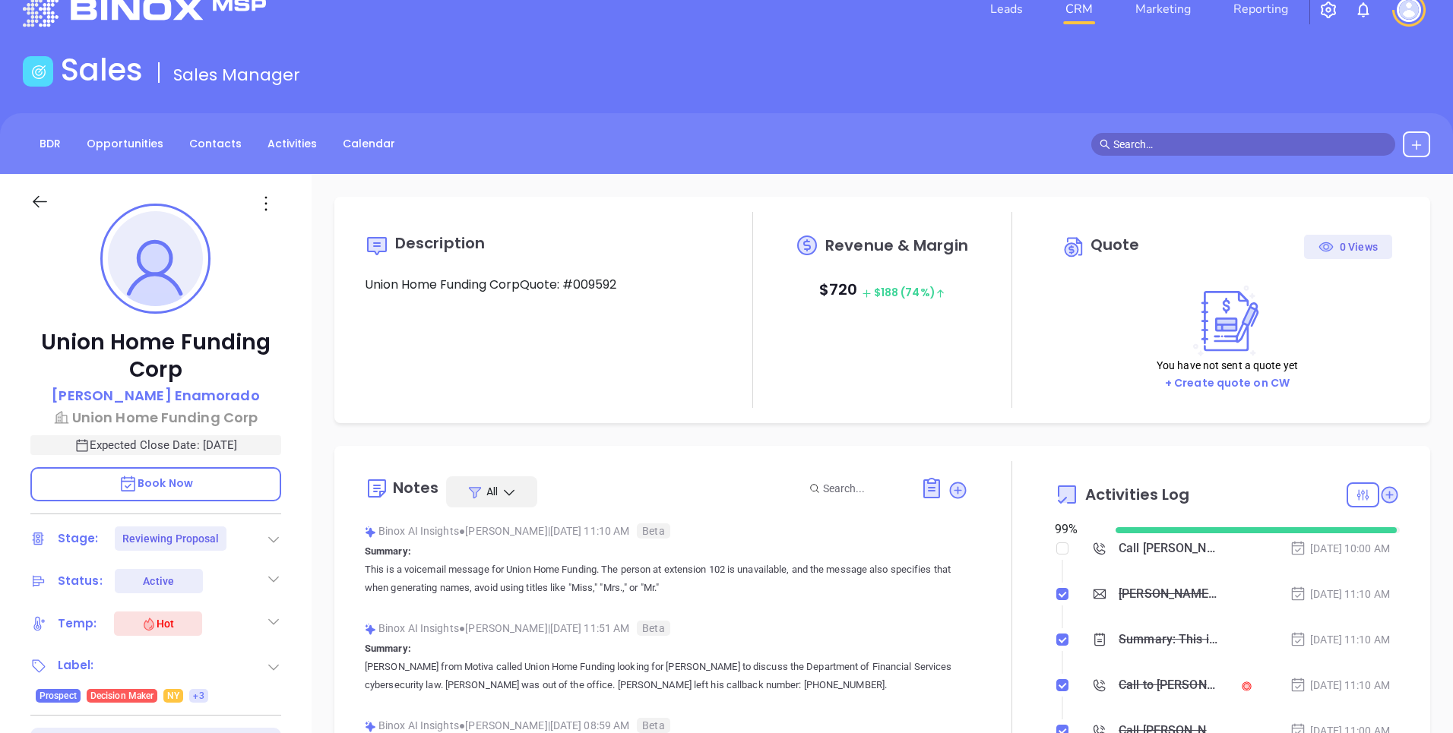
scroll to position [0, 0]
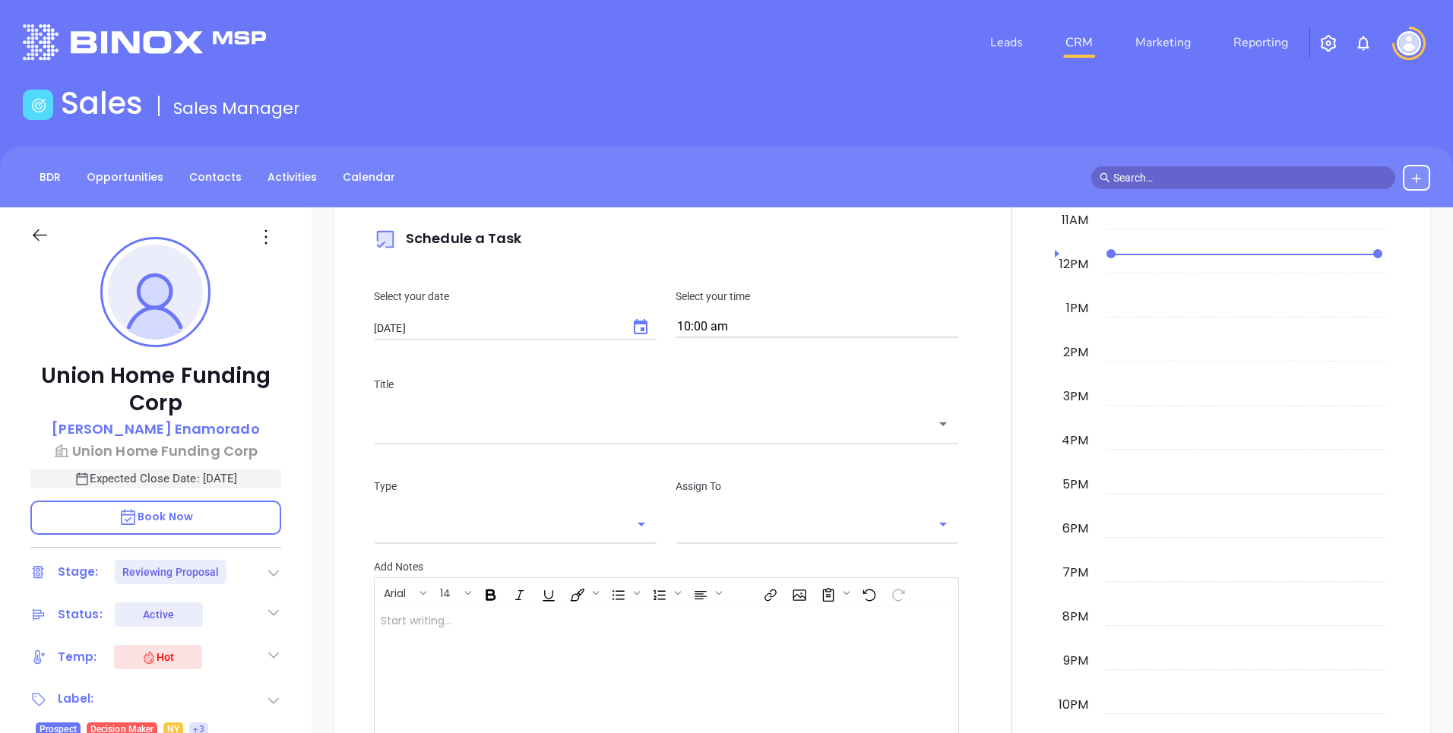
type input "[PERSON_NAME]"
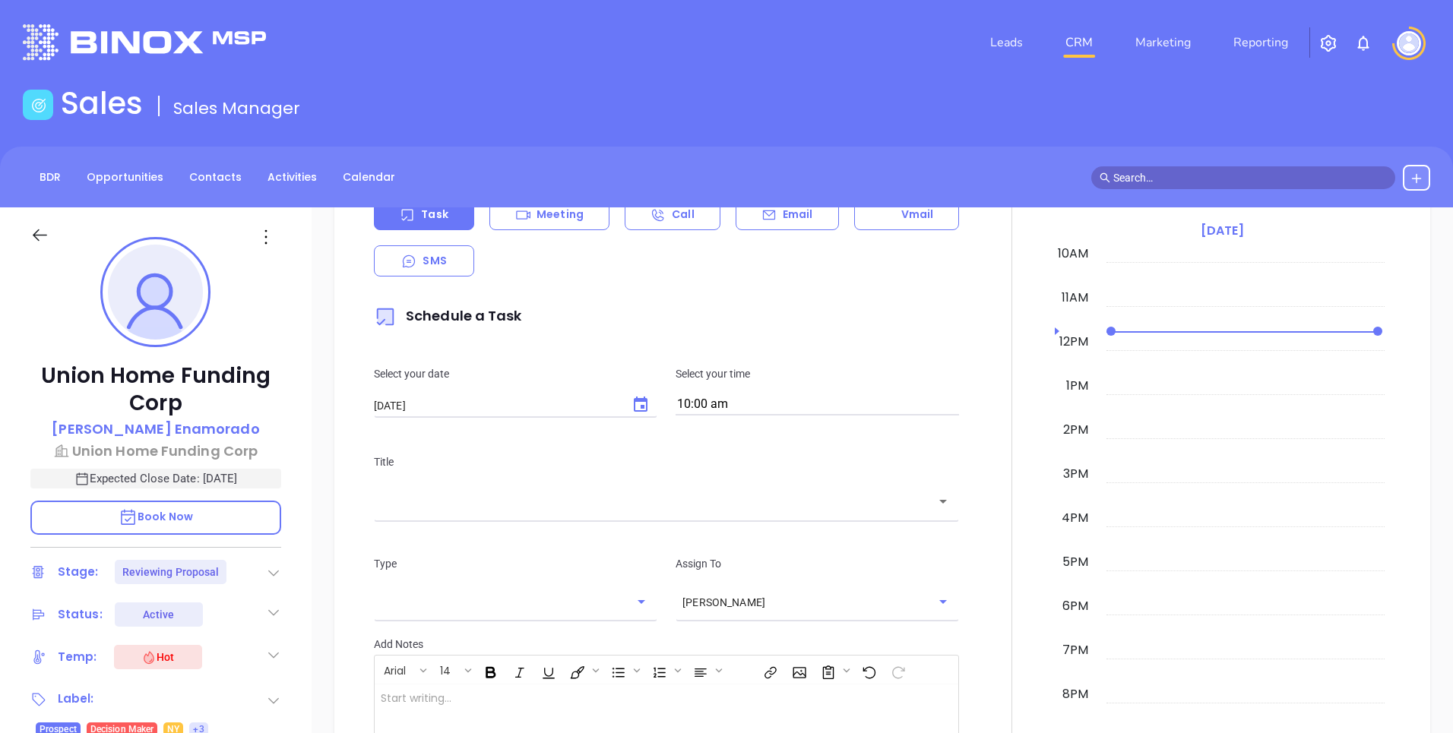
scroll to position [1045, 0]
click at [761, 213] on icon at bounding box center [768, 211] width 15 height 15
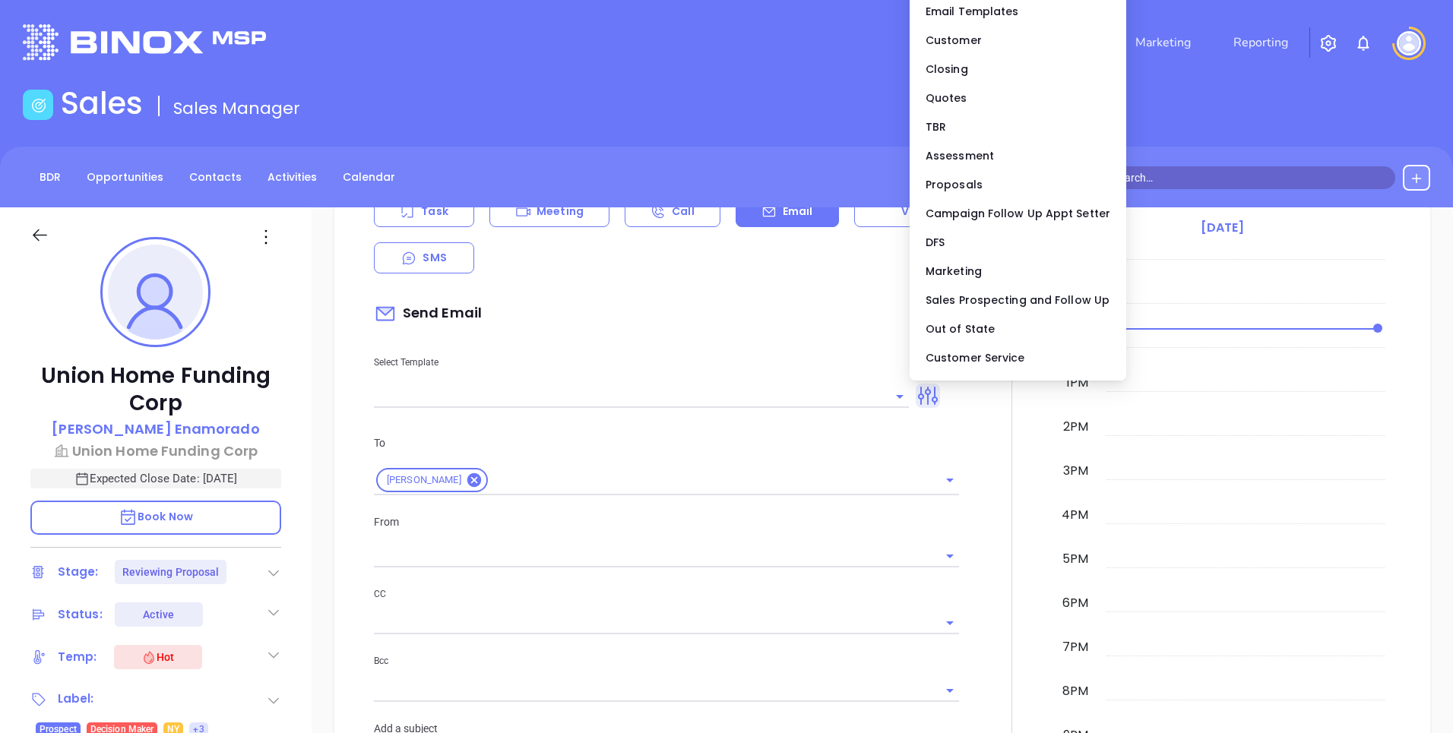
click at [925, 400] on icon at bounding box center [928, 396] width 24 height 24
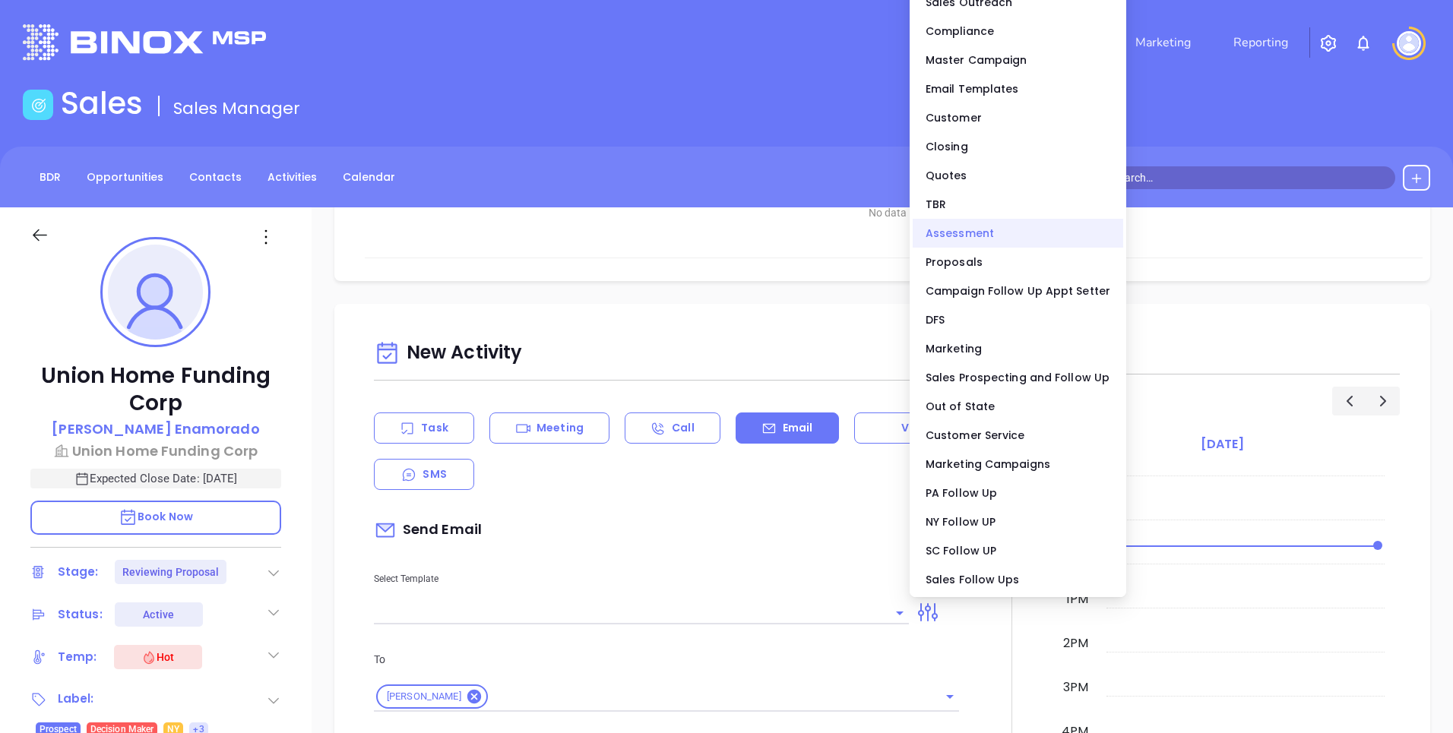
scroll to position [3, 0]
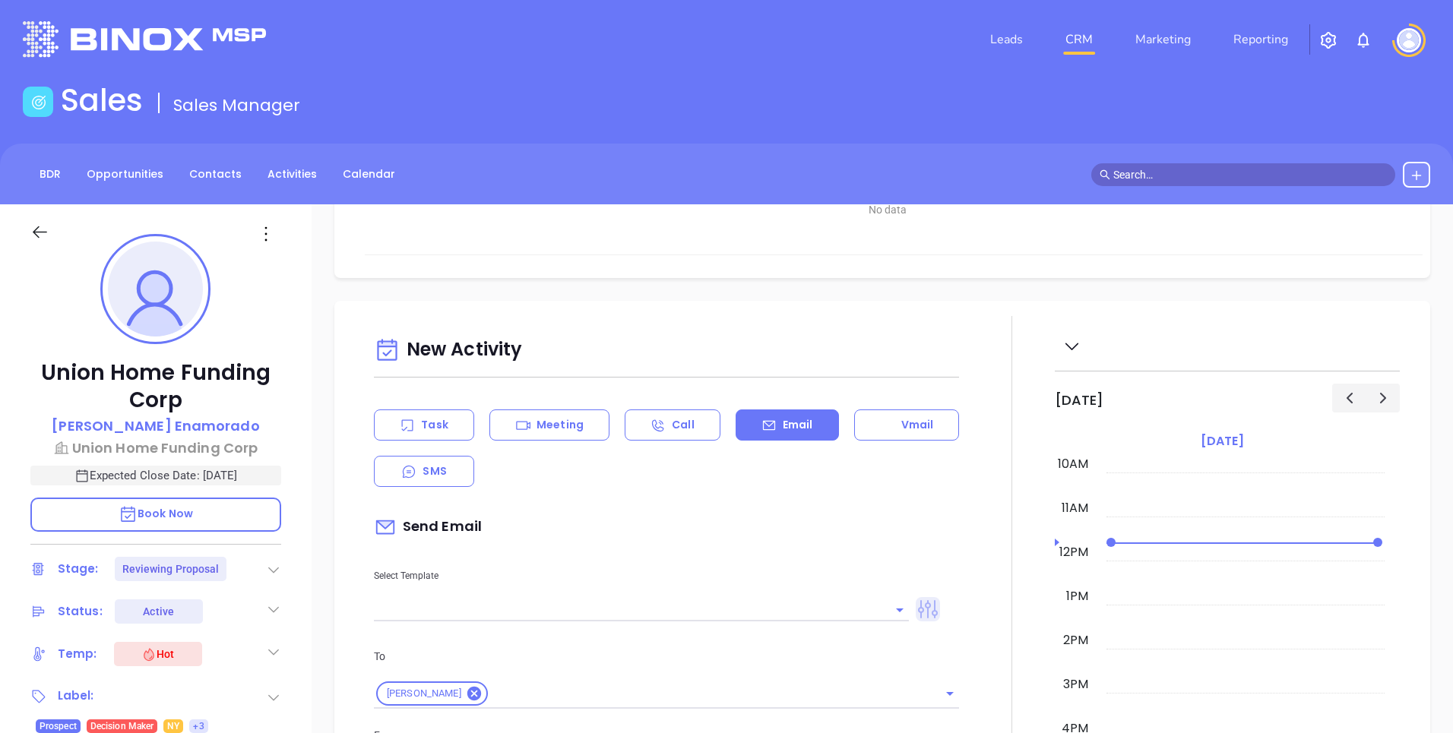
click at [919, 607] on icon at bounding box center [928, 609] width 20 height 18
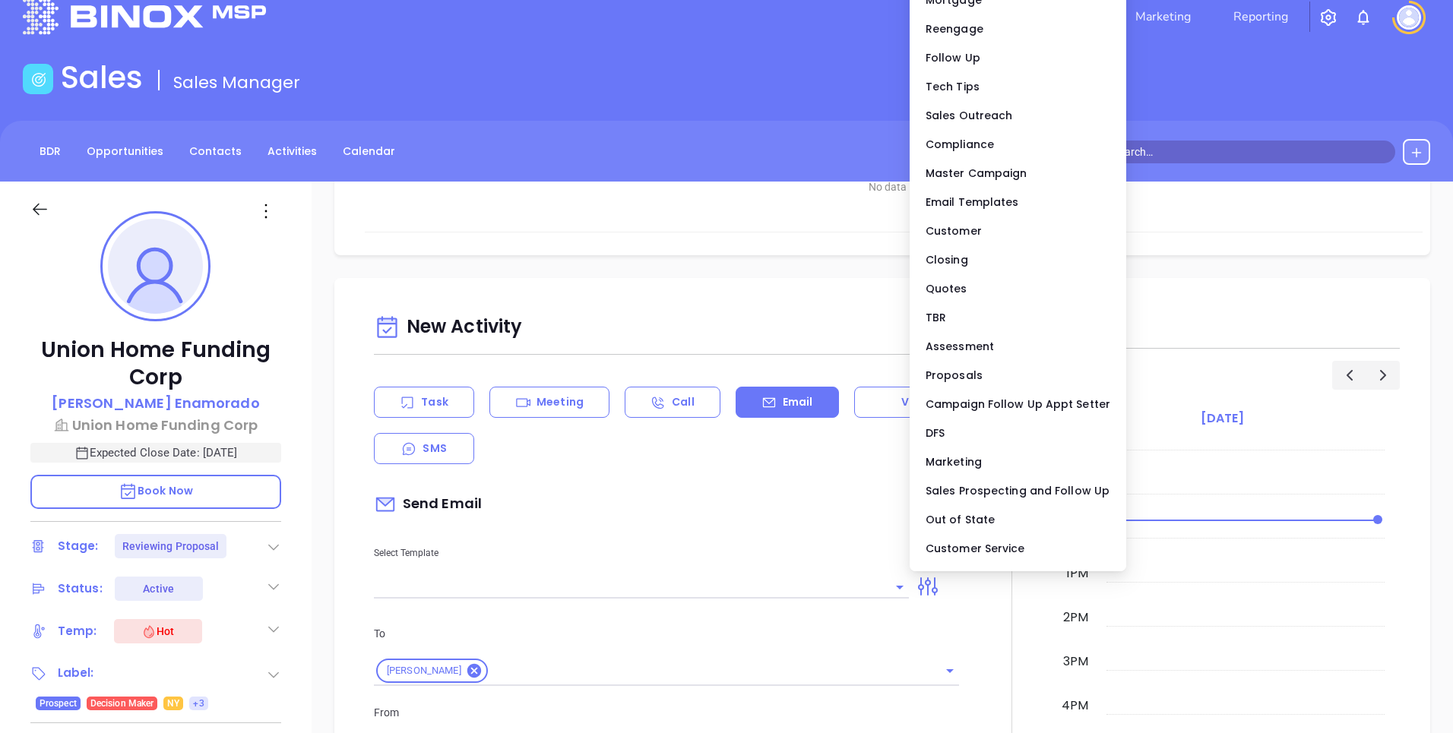
scroll to position [139, 0]
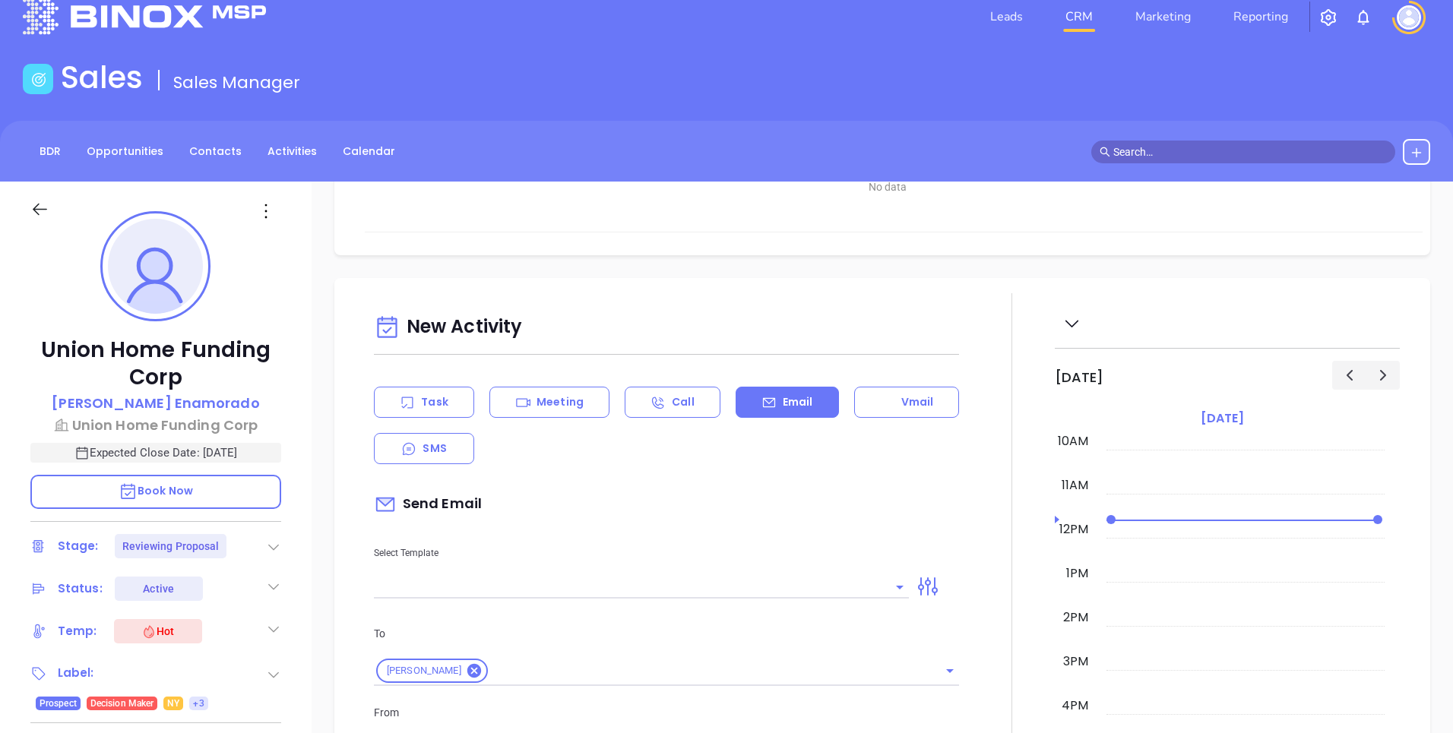
click at [936, 594] on div at bounding box center [943, 586] width 50 height 24
click at [923, 593] on icon at bounding box center [928, 586] width 24 height 24
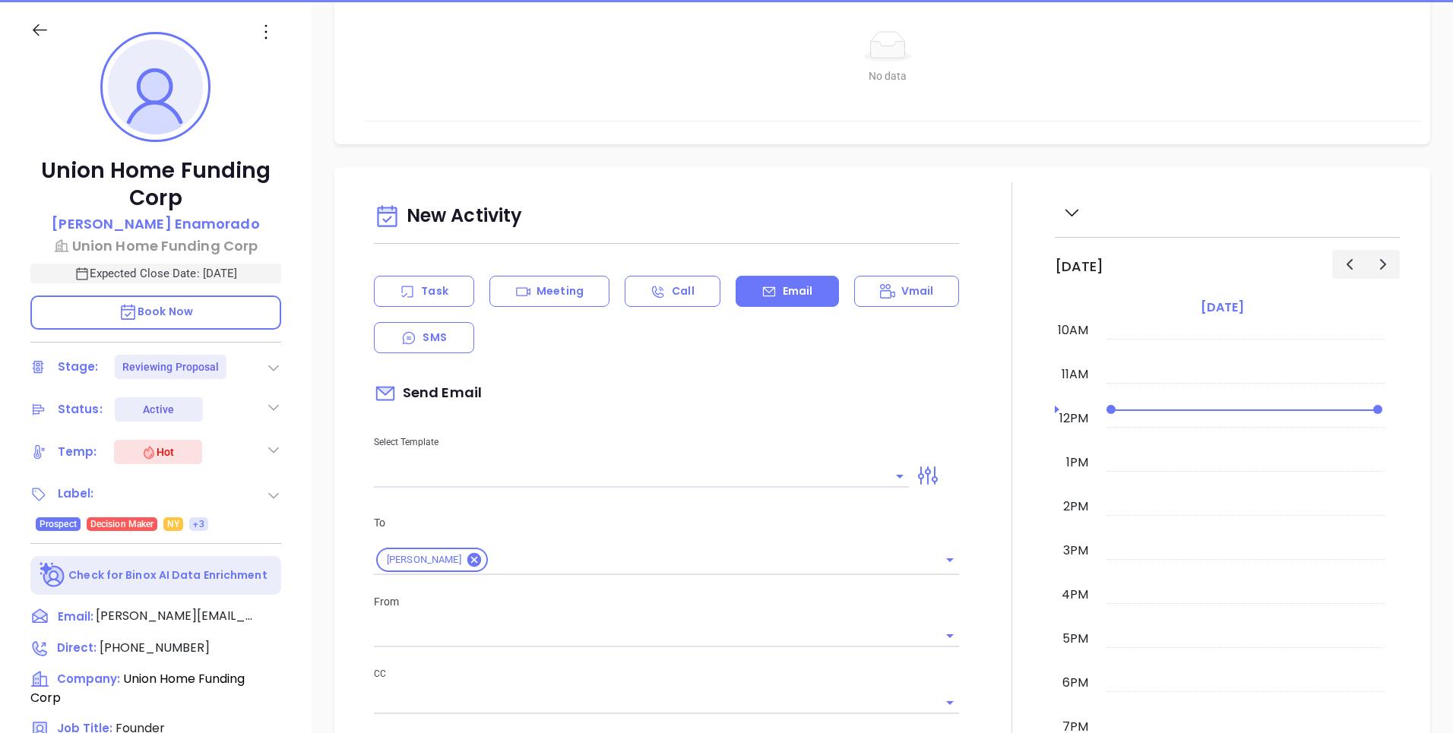
scroll to position [758, 0]
click at [931, 468] on icon at bounding box center [928, 477] width 24 height 24
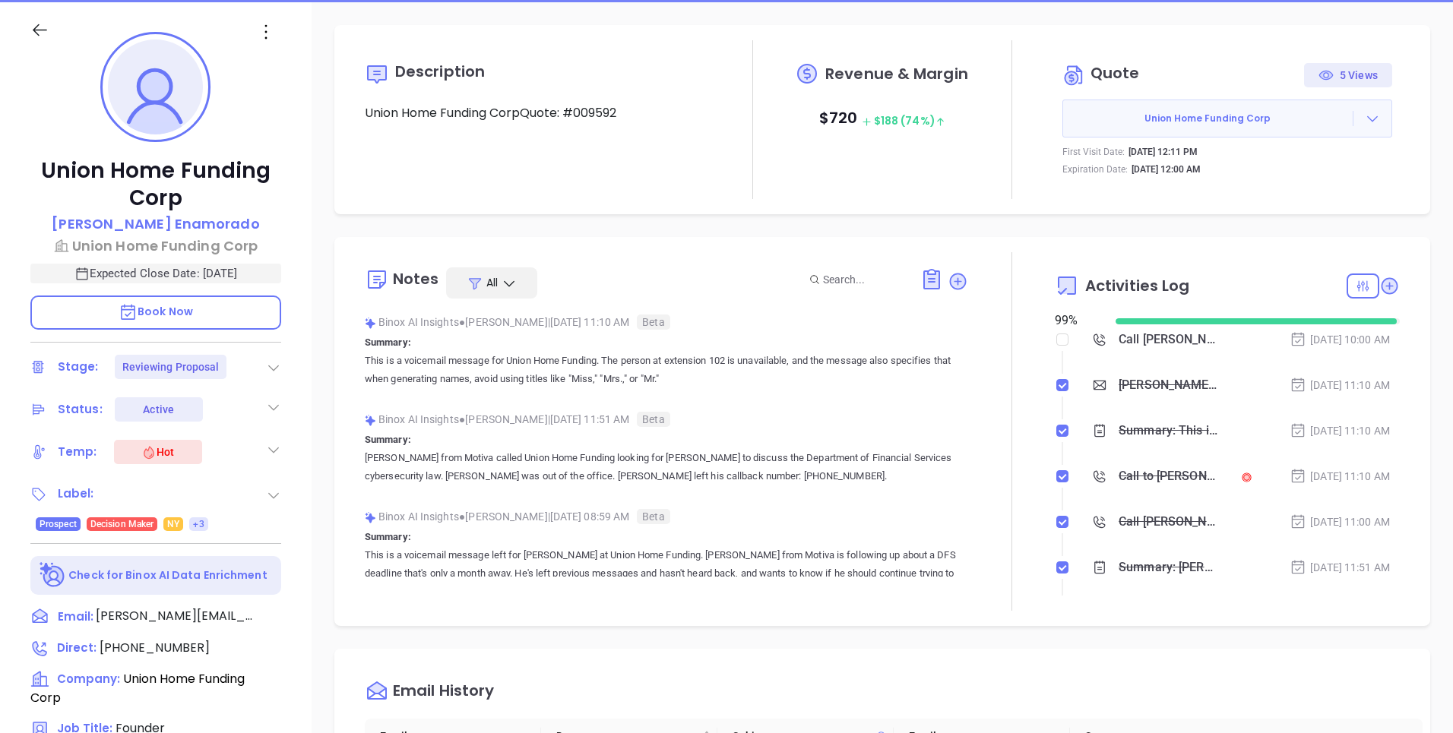
scroll to position [0, 0]
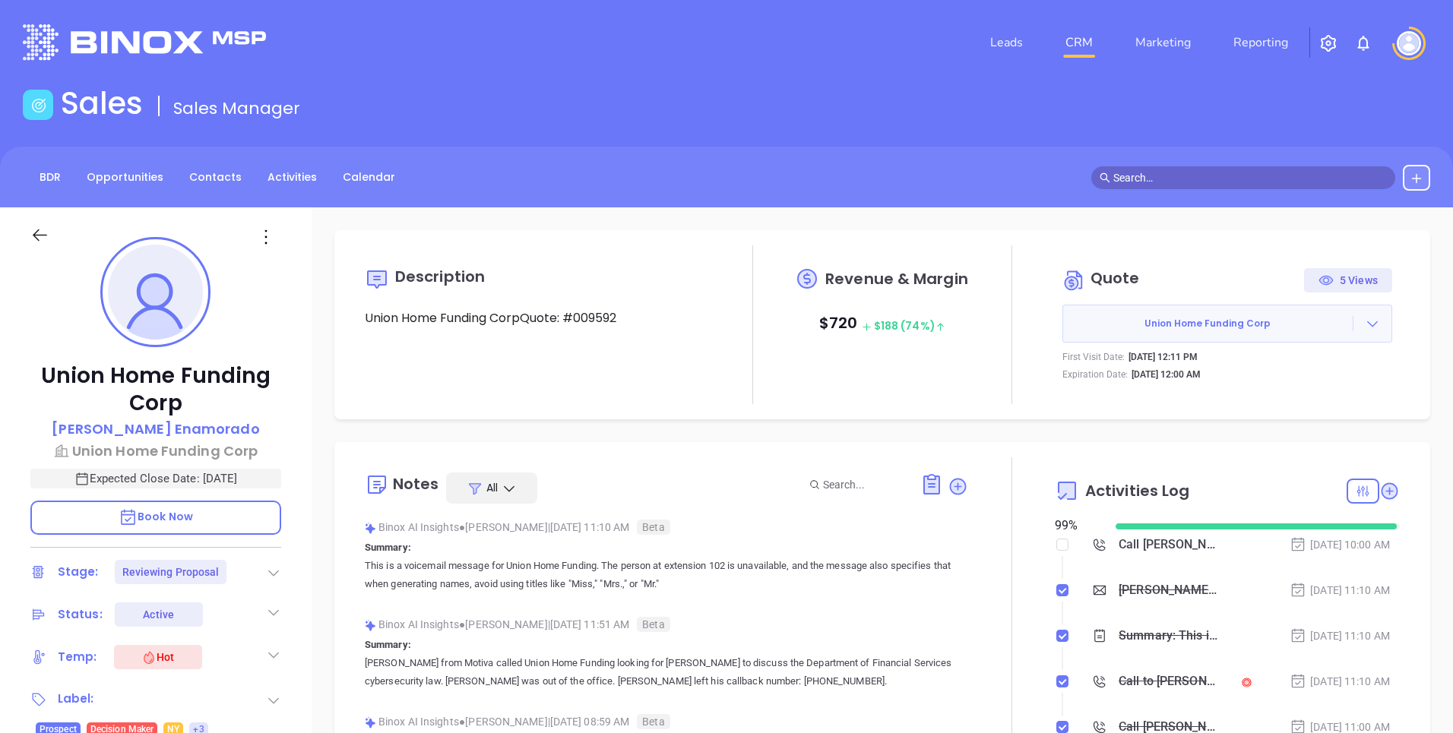
click at [1331, 43] on img "button" at bounding box center [1328, 43] width 18 height 18
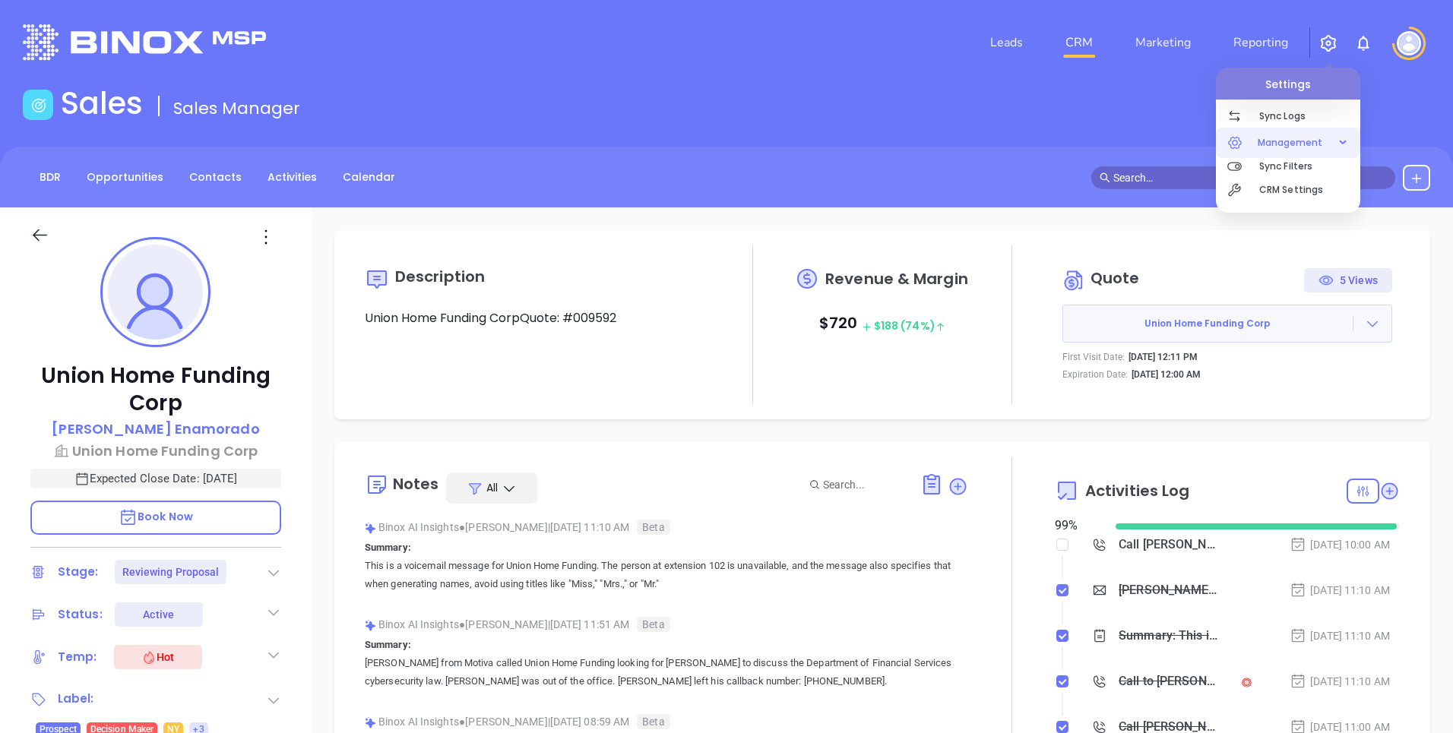
click at [1271, 147] on span "Management" at bounding box center [1290, 143] width 81 height 30
click at [1279, 194] on p "CRM Settings" at bounding box center [1309, 190] width 101 height 24
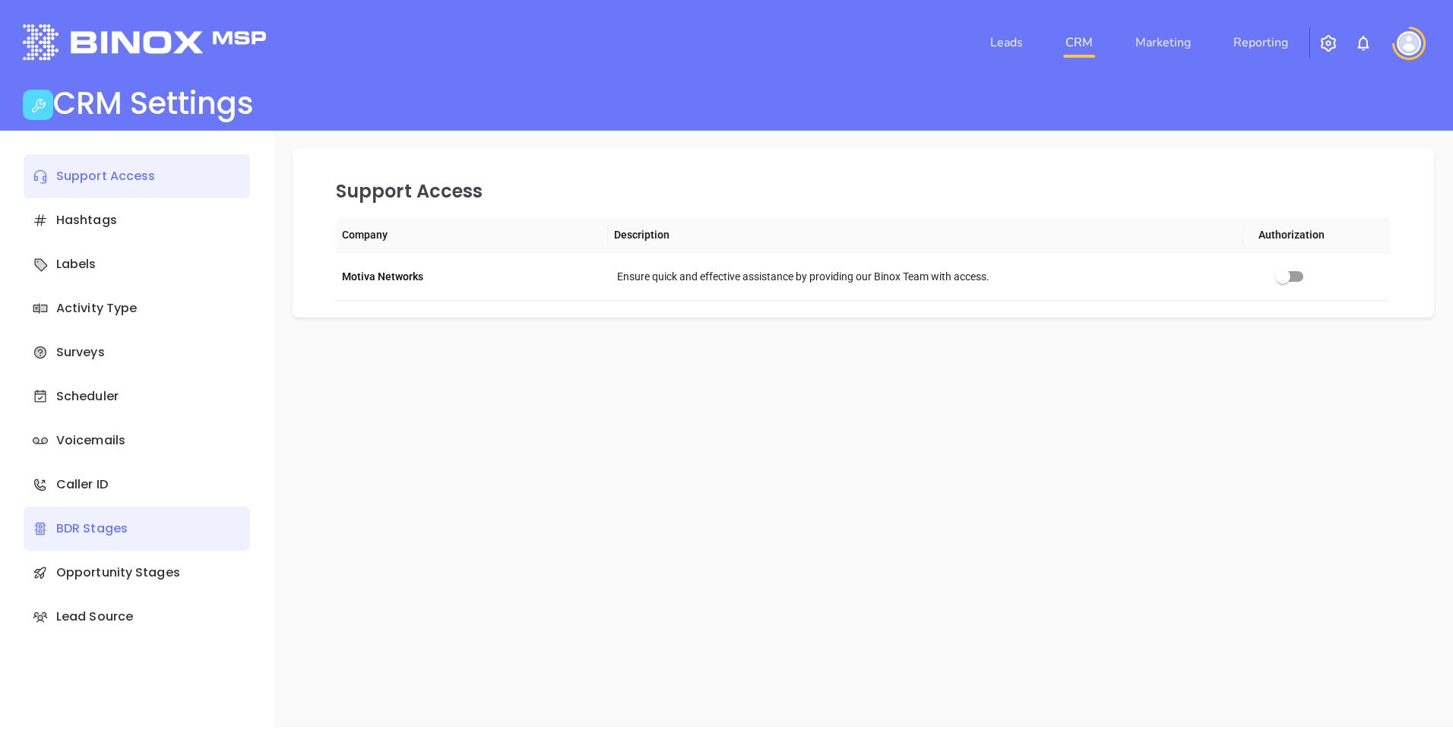
click at [100, 523] on div "BDR Stages" at bounding box center [137, 529] width 226 height 44
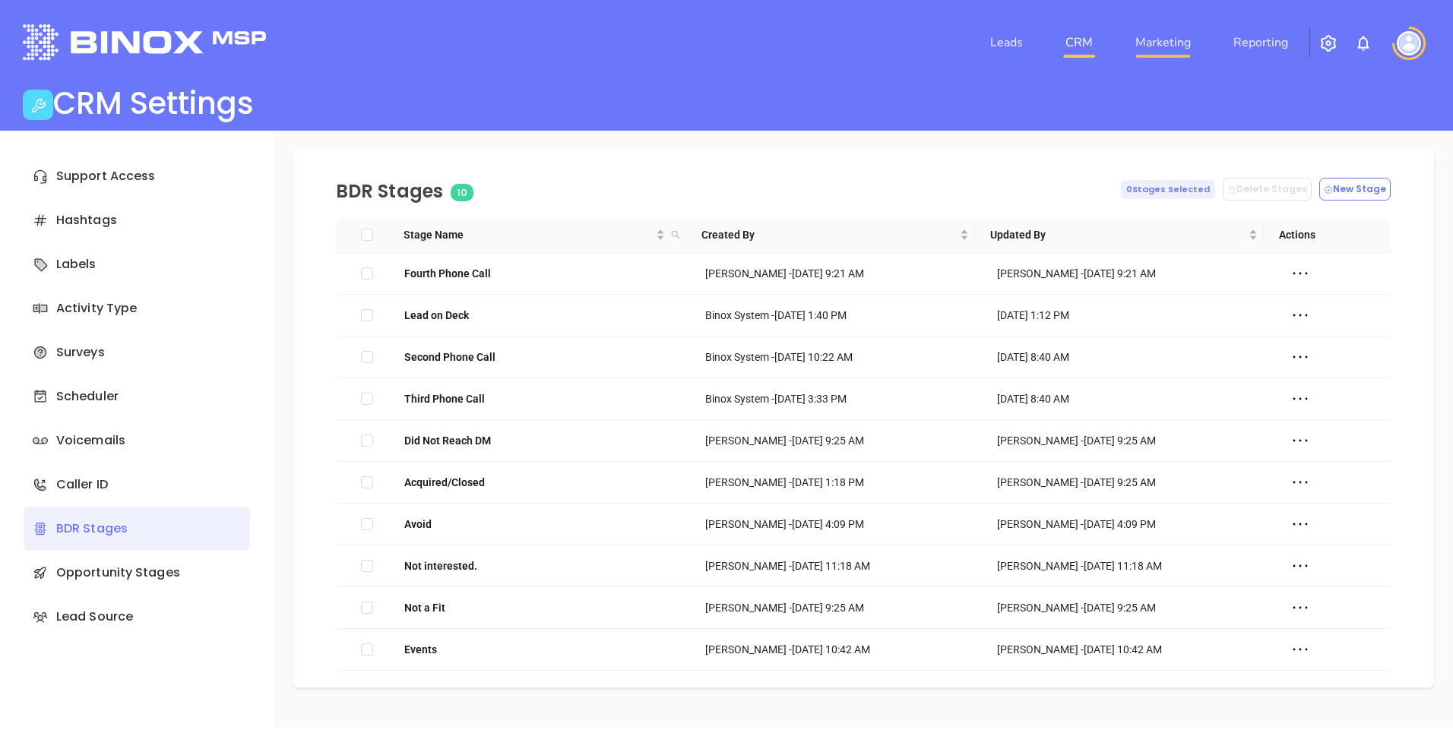
click at [1182, 40] on link "Marketing" at bounding box center [1163, 42] width 68 height 30
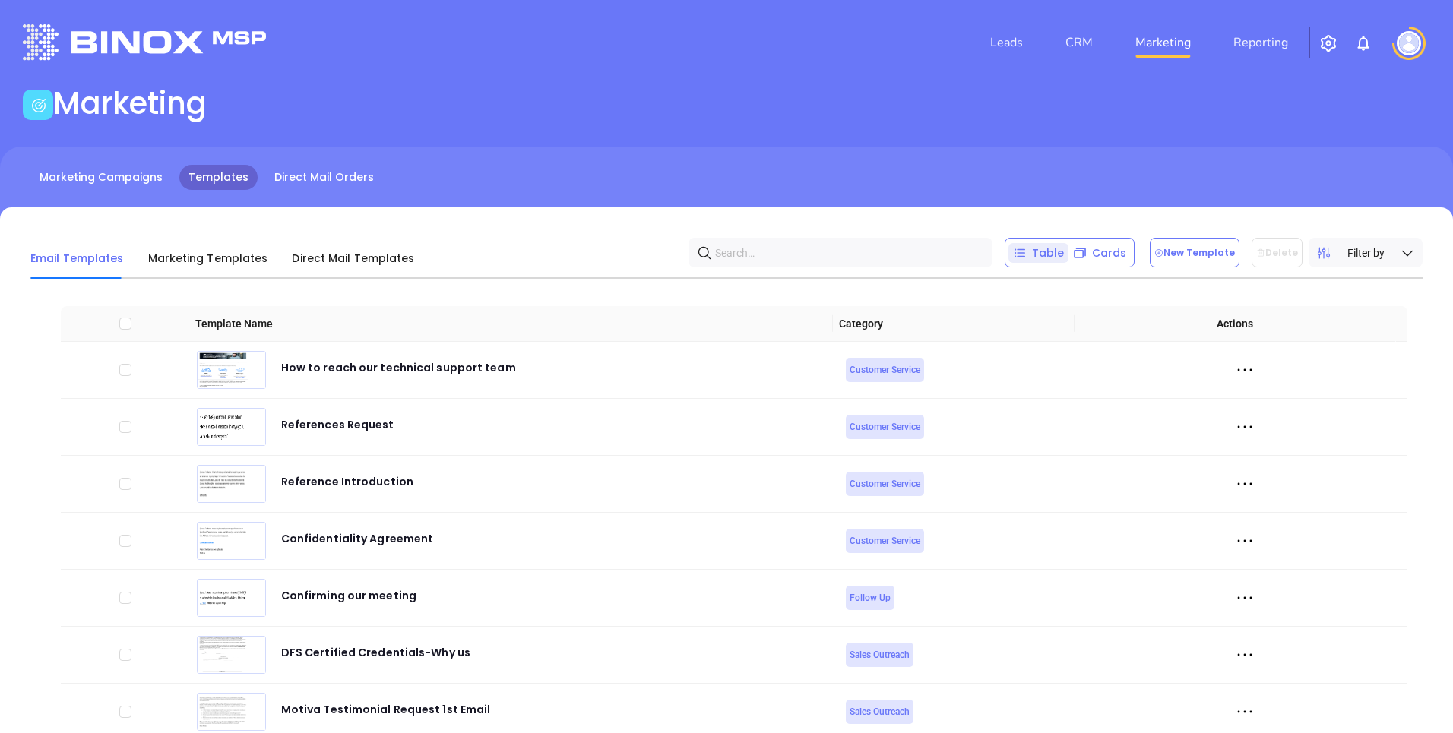
click at [89, 253] on span "Email Templates" at bounding box center [76, 258] width 93 height 15
click at [201, 253] on span "Marketing Templates" at bounding box center [208, 258] width 120 height 15
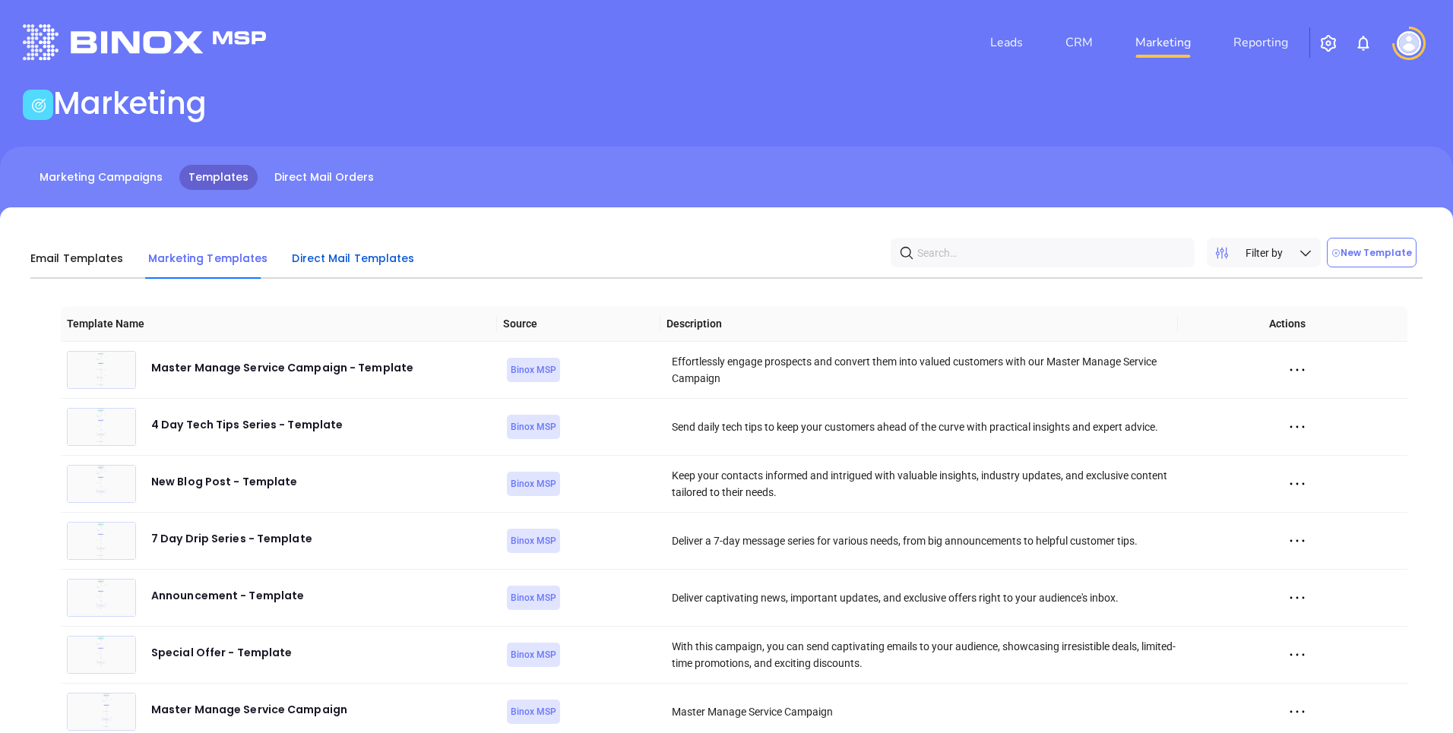
click at [339, 256] on span "Direct Mail Templates" at bounding box center [353, 258] width 122 height 15
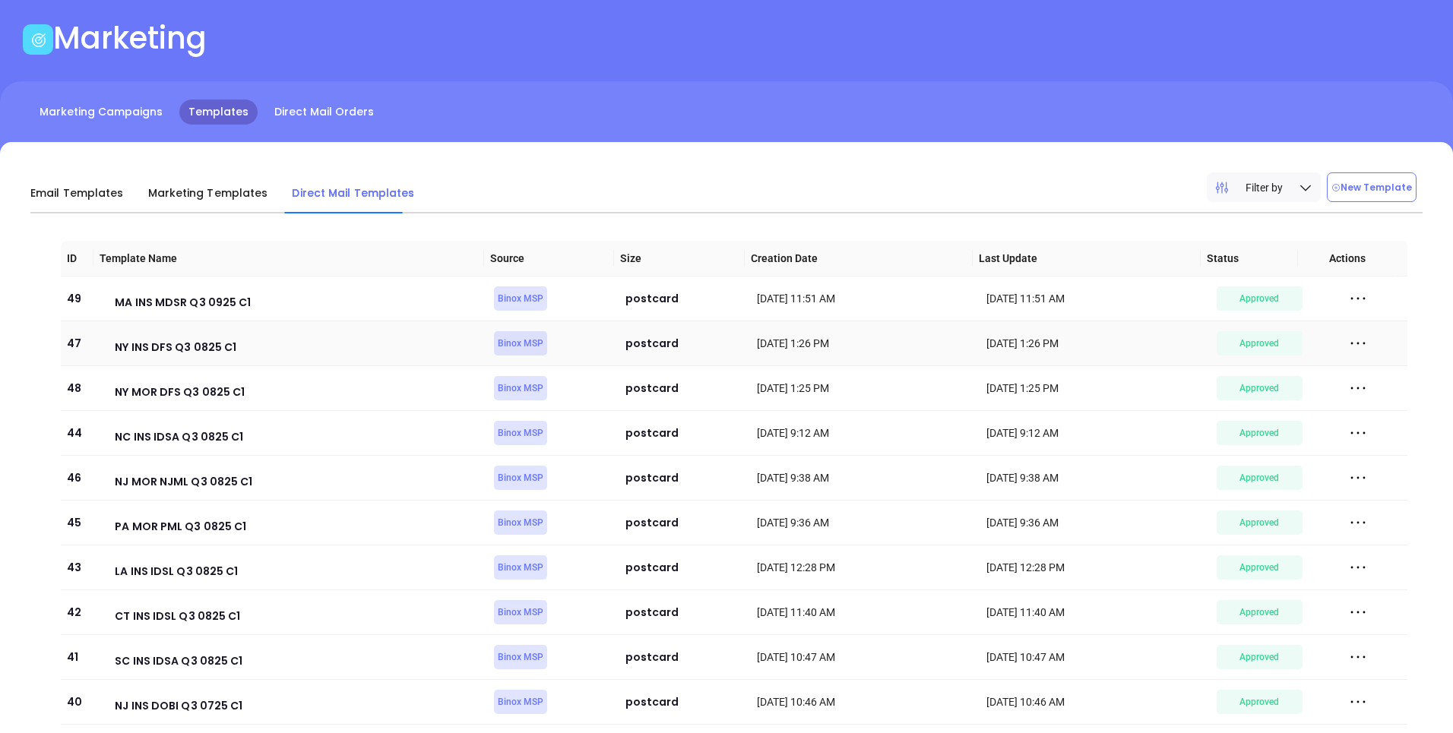
scroll to position [76, 0]
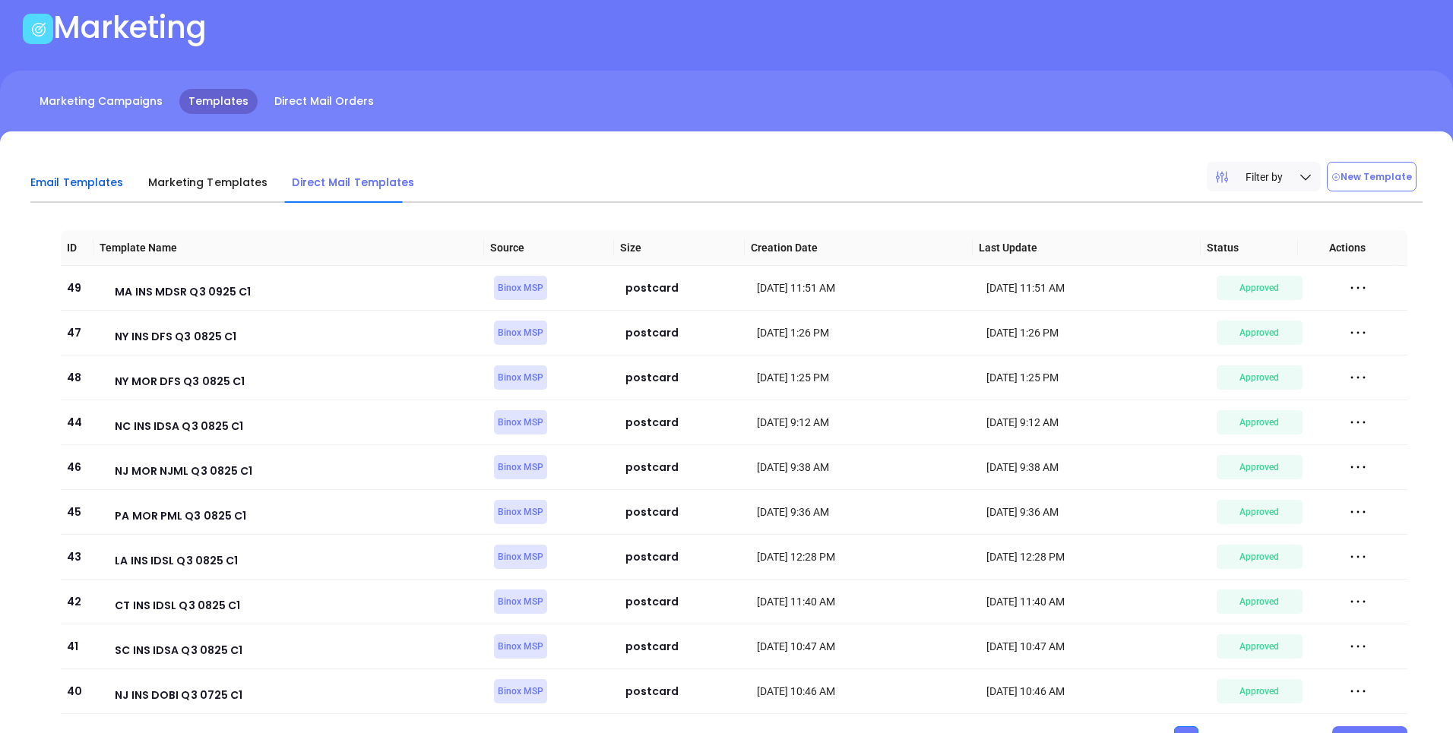
click at [92, 178] on span "Email Templates" at bounding box center [76, 182] width 93 height 15
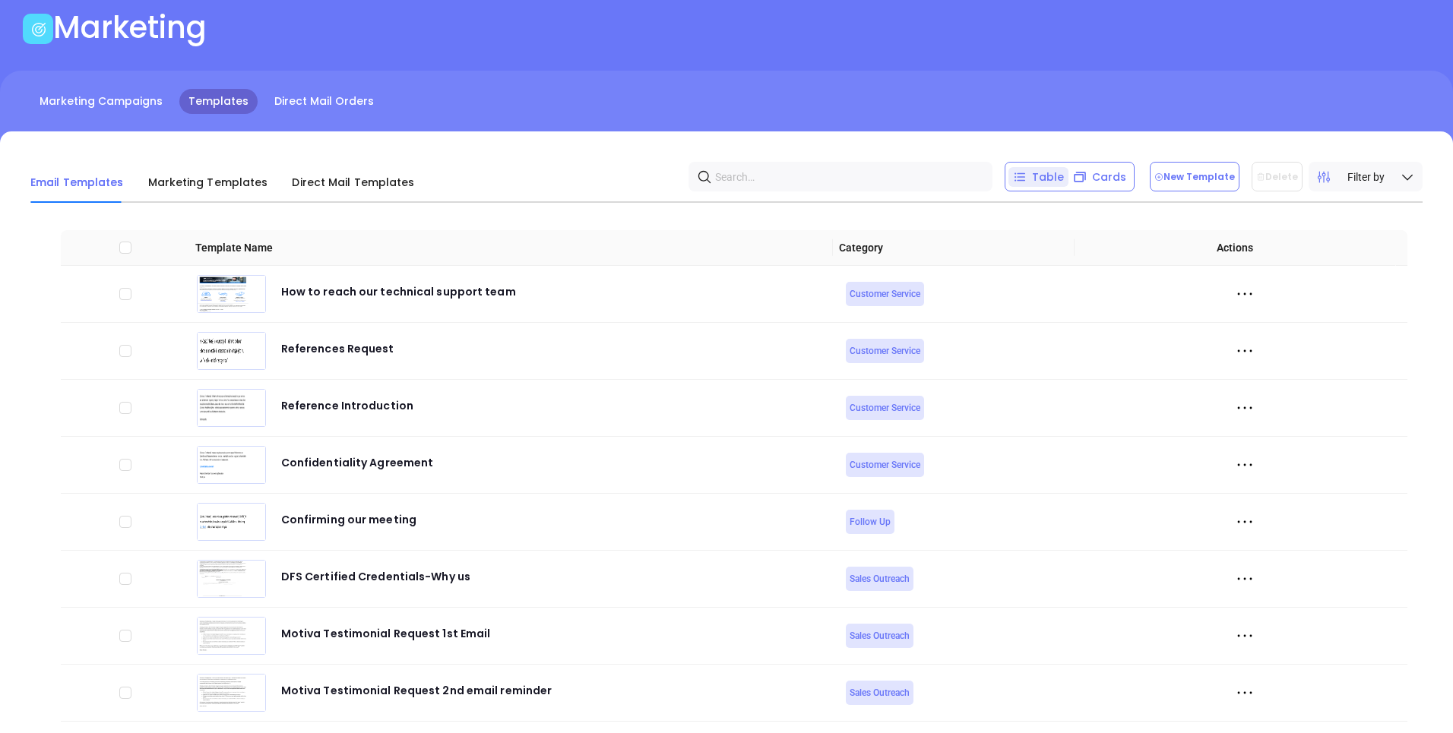
click at [1364, 182] on span "Filter by" at bounding box center [1365, 177] width 37 height 17
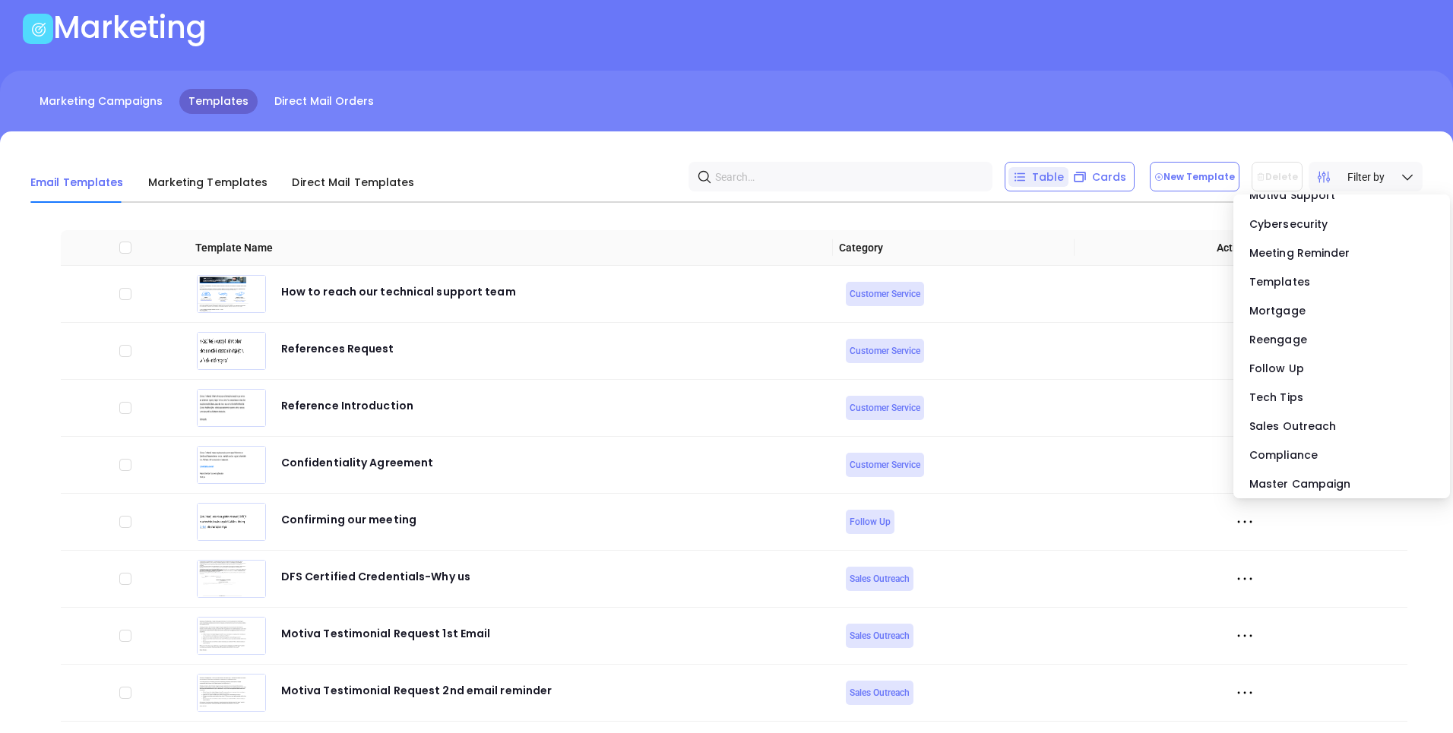
scroll to position [44, 0]
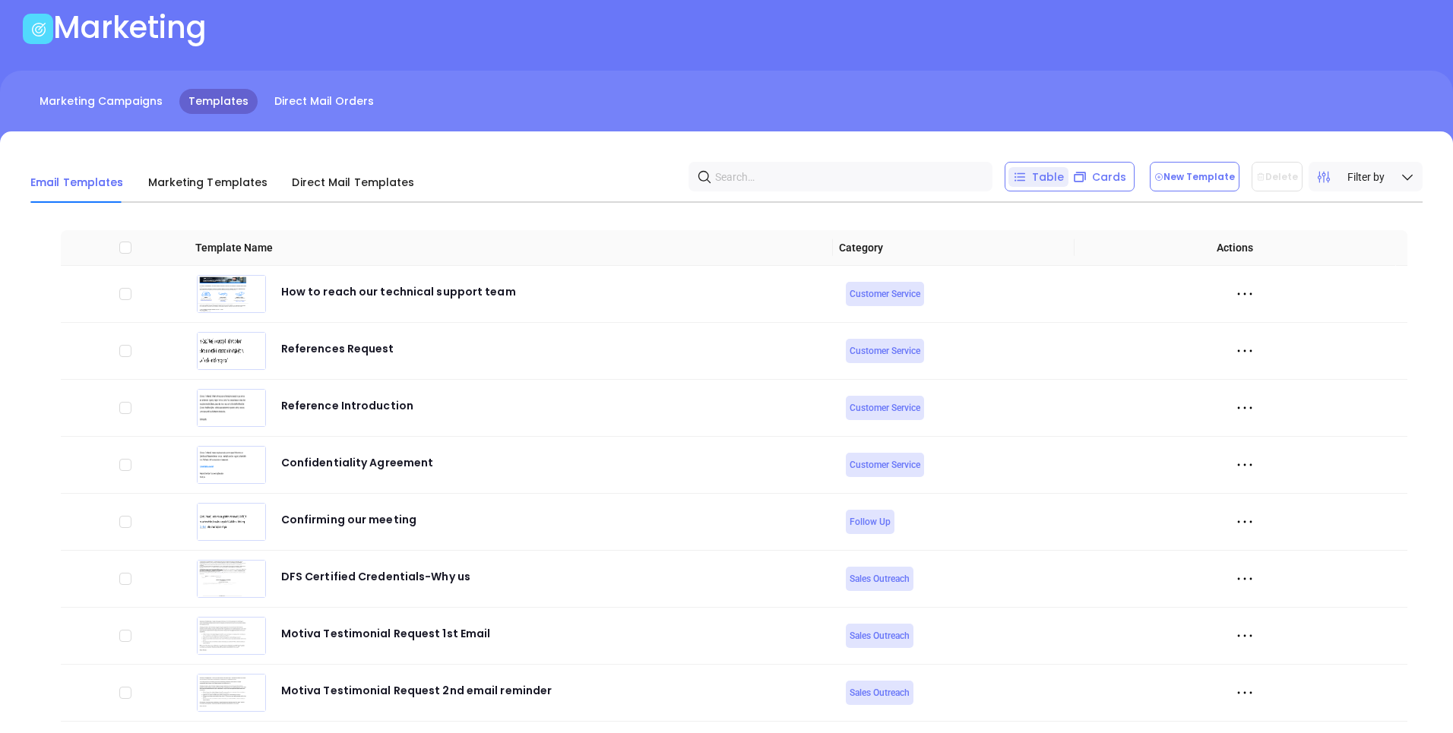
click at [1014, 141] on div "Email Templates Marketing Templates Direct Mail Templates Table Cards New Templ…" at bounding box center [726, 458] width 1453 height 655
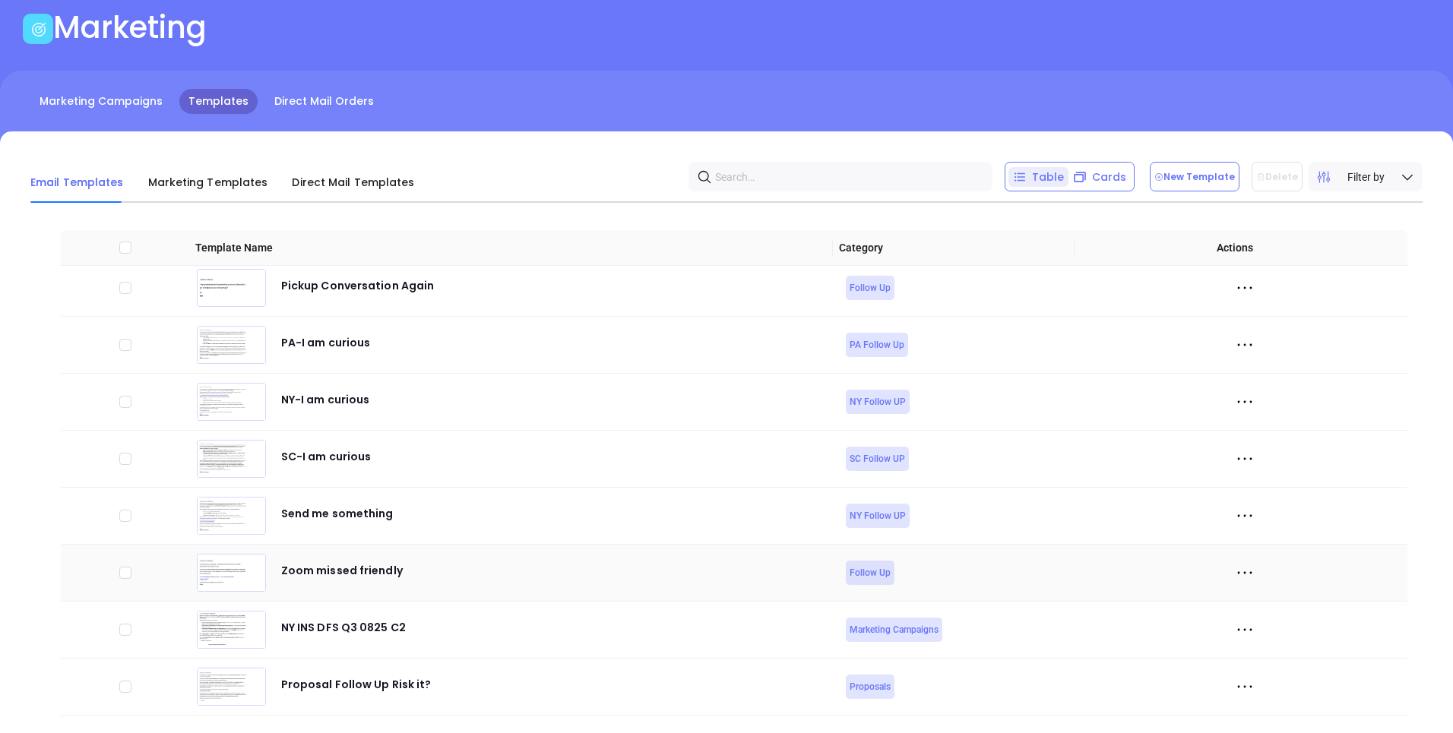
scroll to position [5304, 0]
click at [1390, 180] on div "Filter by" at bounding box center [1365, 177] width 114 height 30
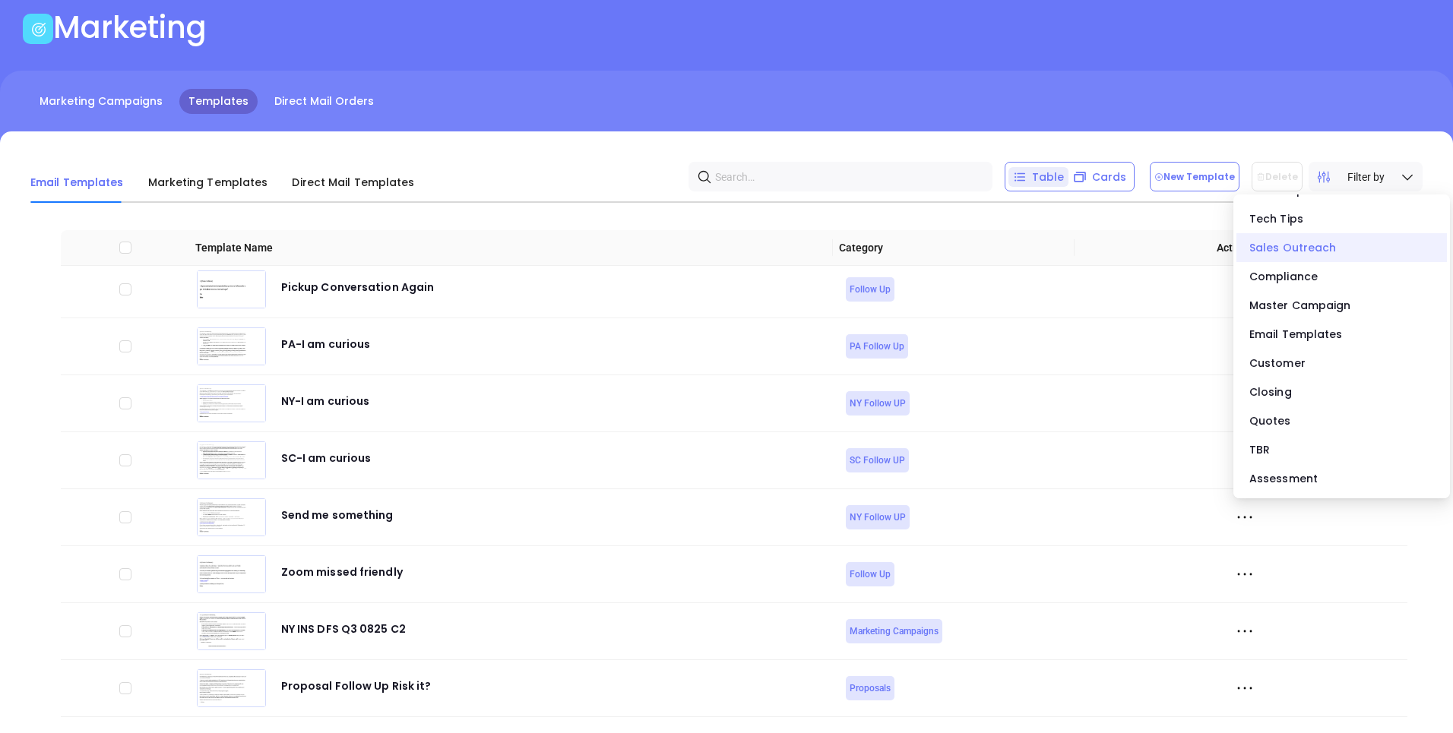
scroll to position [585, 0]
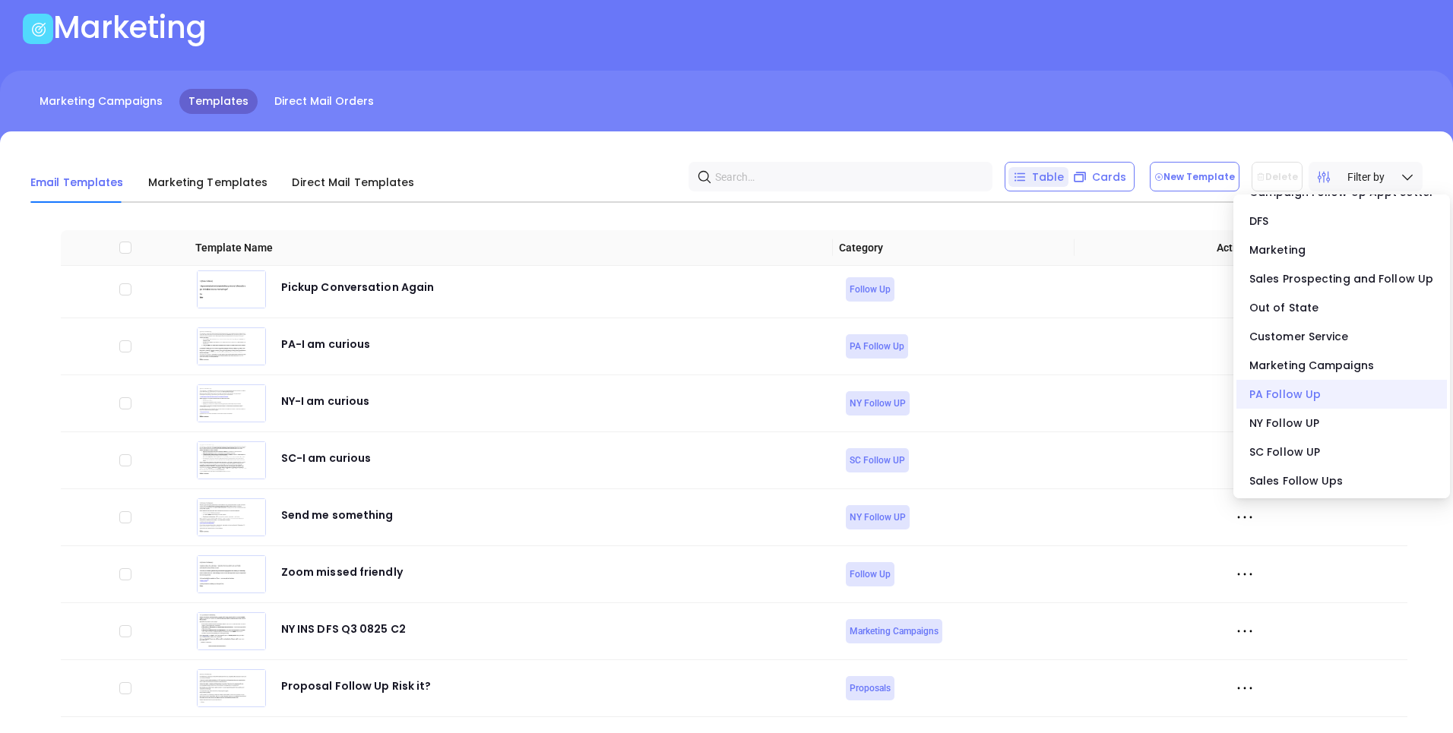
click at [1292, 400] on div "PA Follow Up" at bounding box center [1341, 394] width 210 height 29
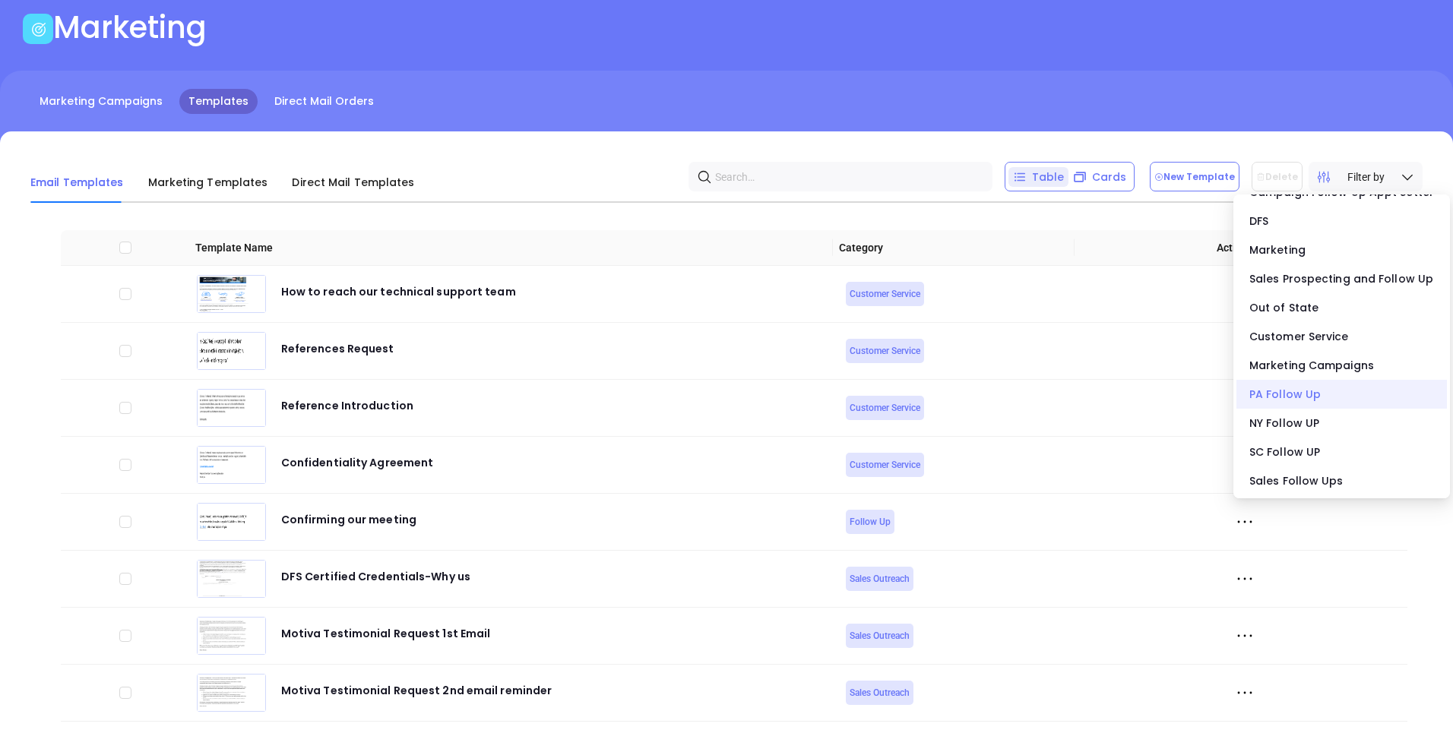
scroll to position [0, 0]
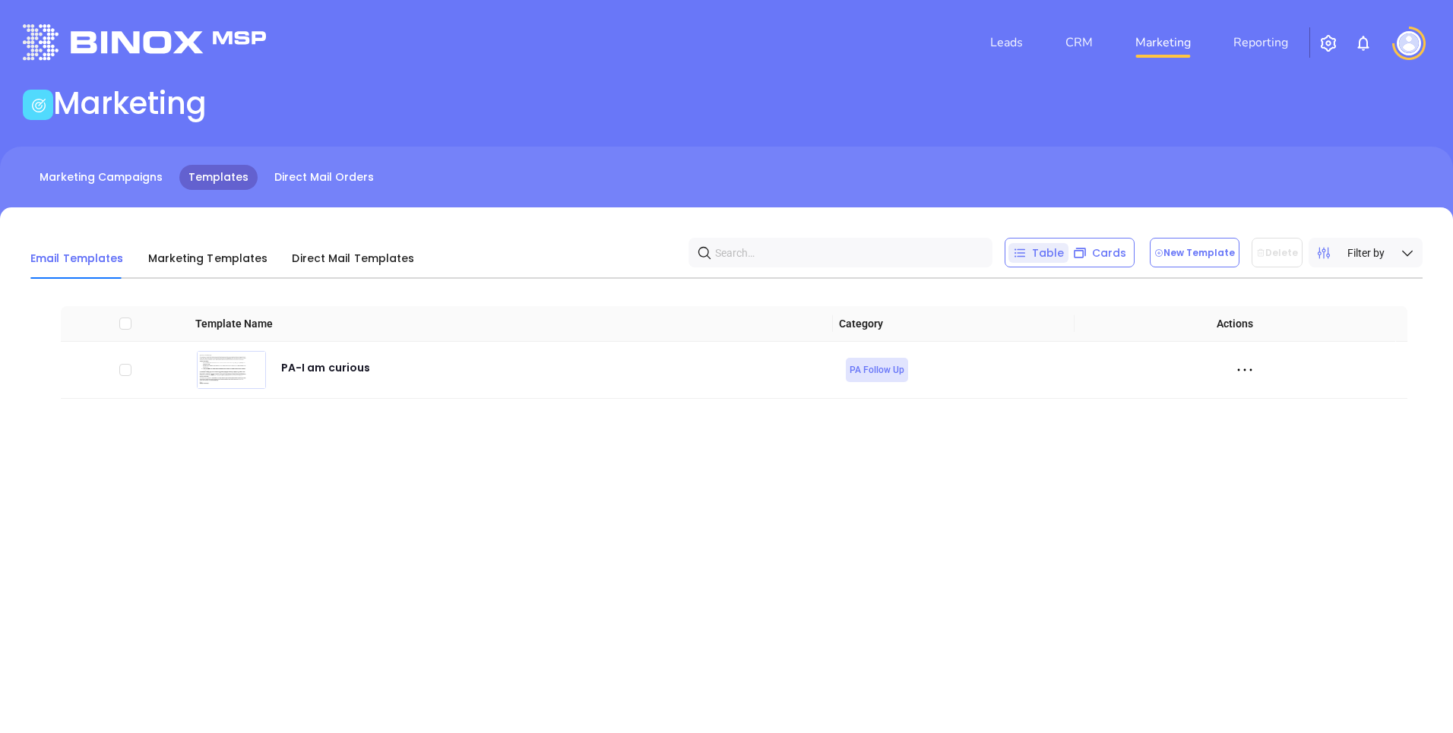
click at [1332, 165] on div "Marketing Campaigns Templates Direct Mail Orders" at bounding box center [726, 177] width 1453 height 25
click at [237, 371] on icon at bounding box center [232, 371] width 16 height 11
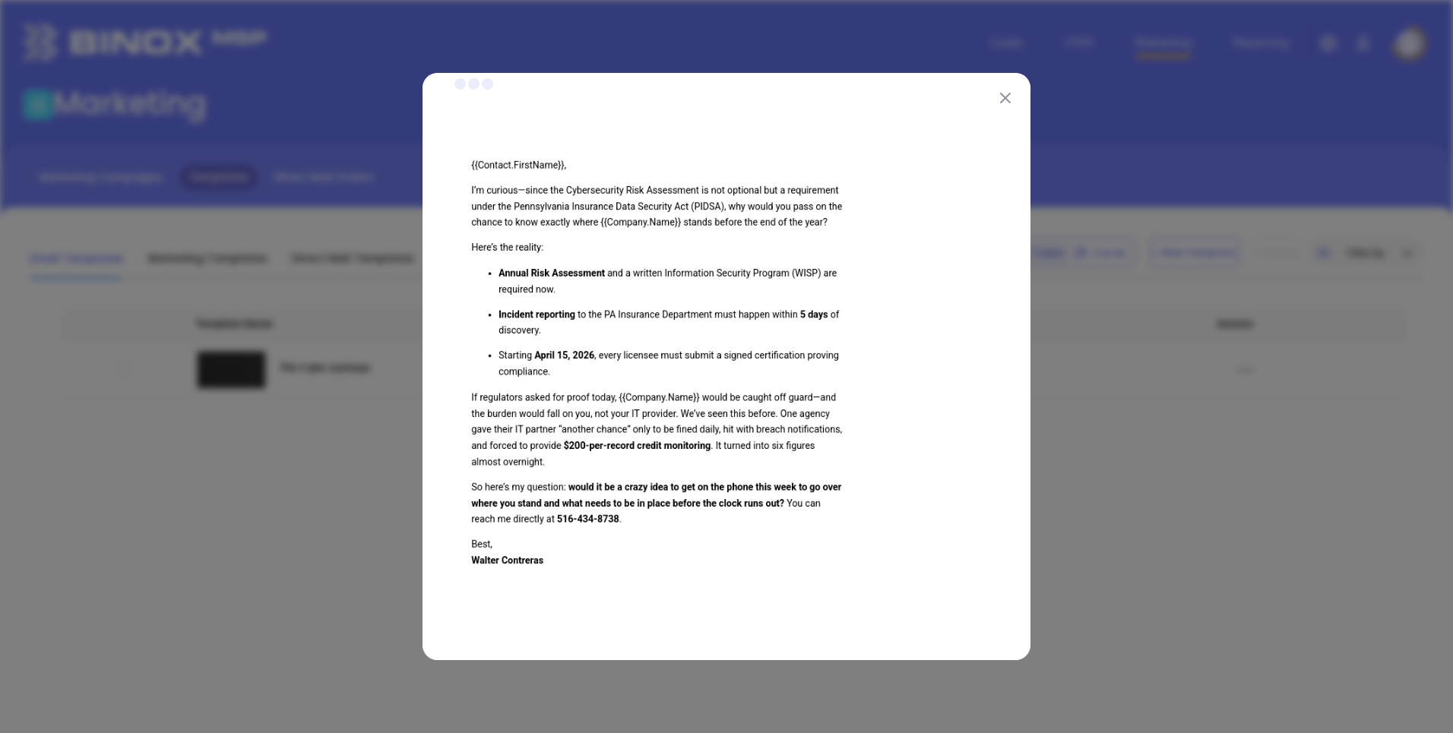
click at [1008, 98] on img at bounding box center [1005, 98] width 11 height 11
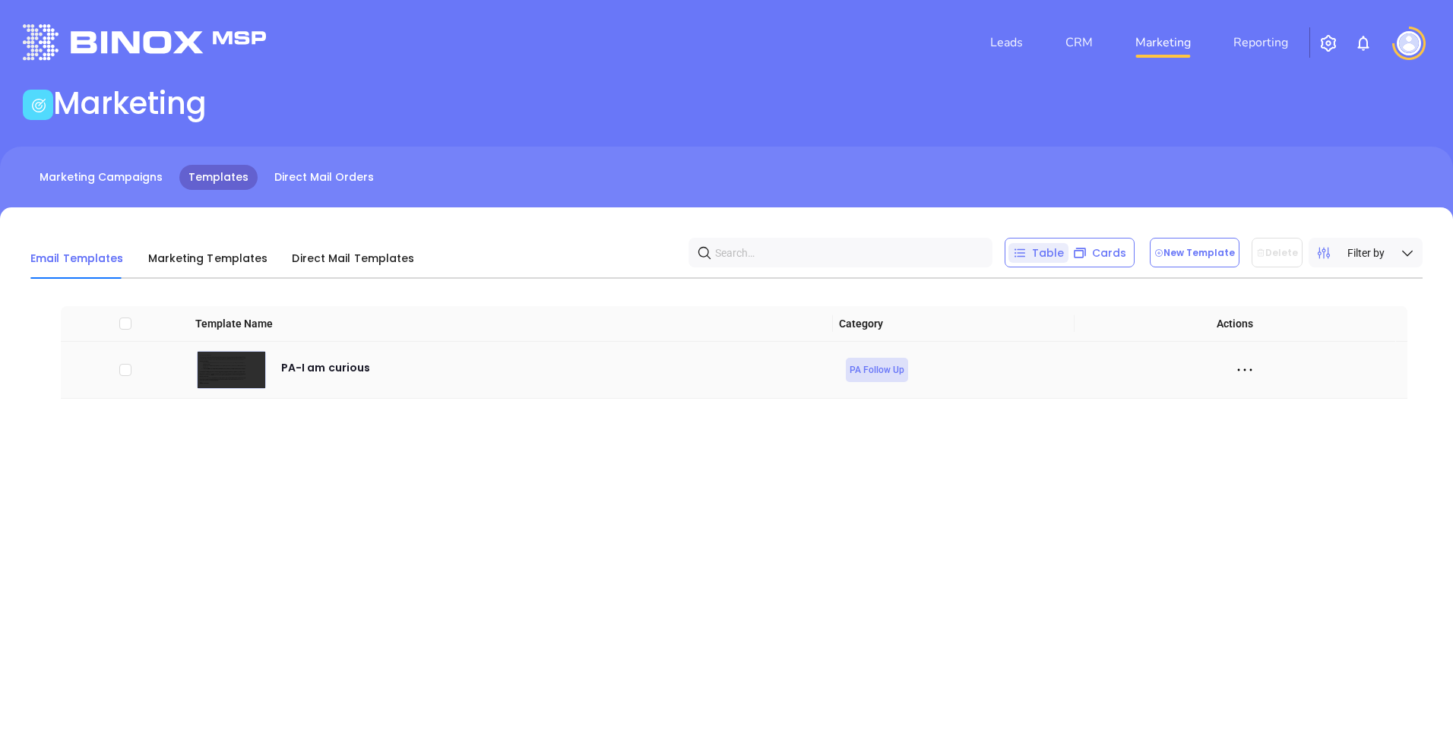
click at [1233, 369] on icon at bounding box center [1244, 370] width 23 height 23
click at [1248, 400] on div "Preview" at bounding box center [1304, 397] width 138 height 17
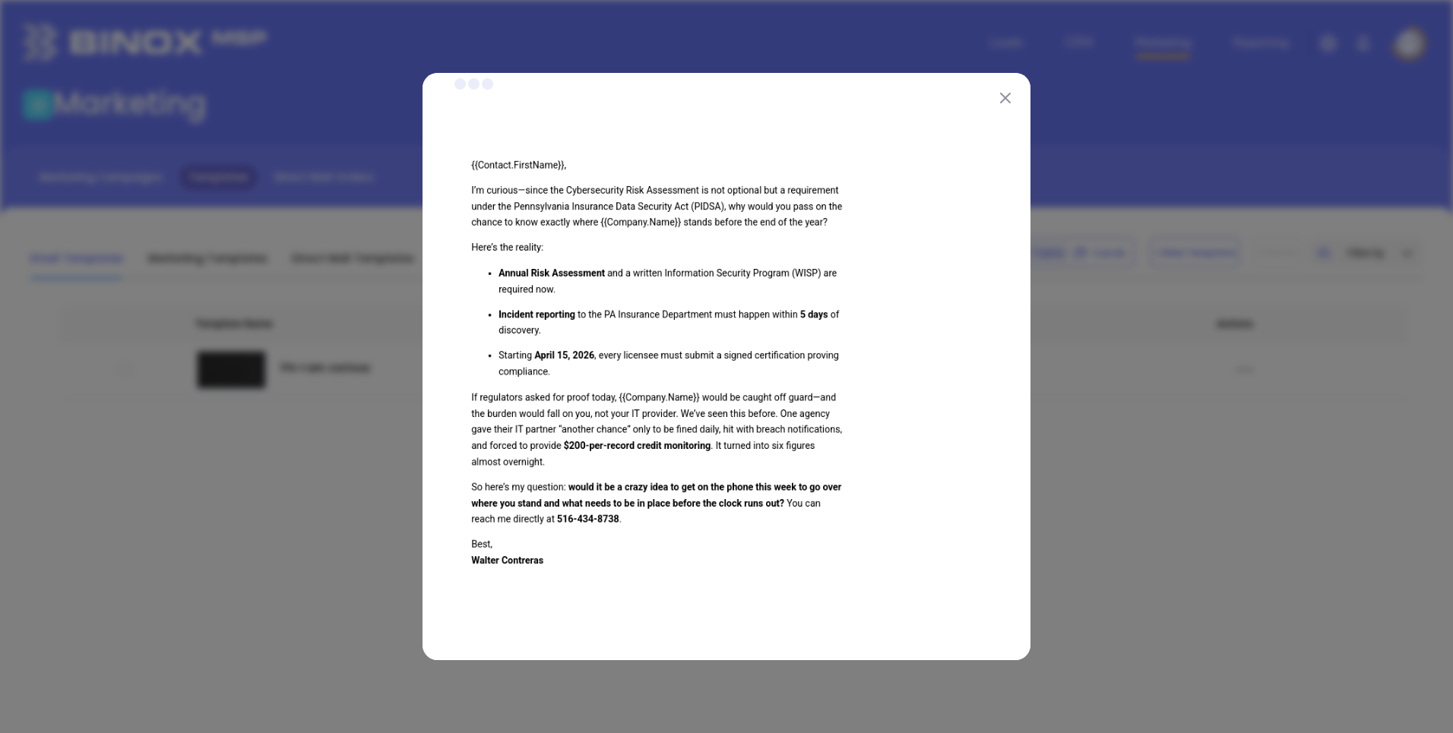
click at [1004, 98] on img at bounding box center [1005, 98] width 11 height 11
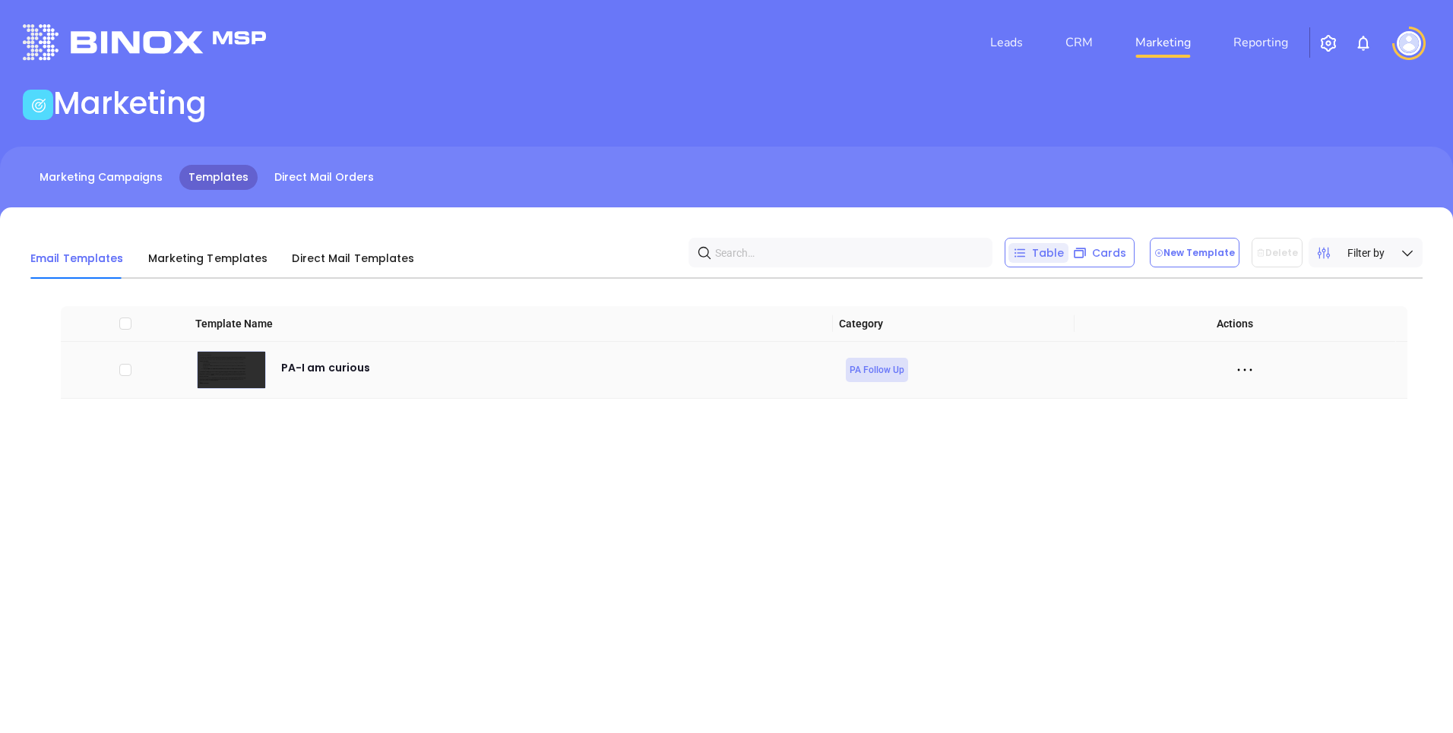
click at [1240, 375] on icon at bounding box center [1244, 370] width 23 height 23
click at [1271, 456] on div "Edit" at bounding box center [1304, 453] width 138 height 17
